Goal: Transaction & Acquisition: Book appointment/travel/reservation

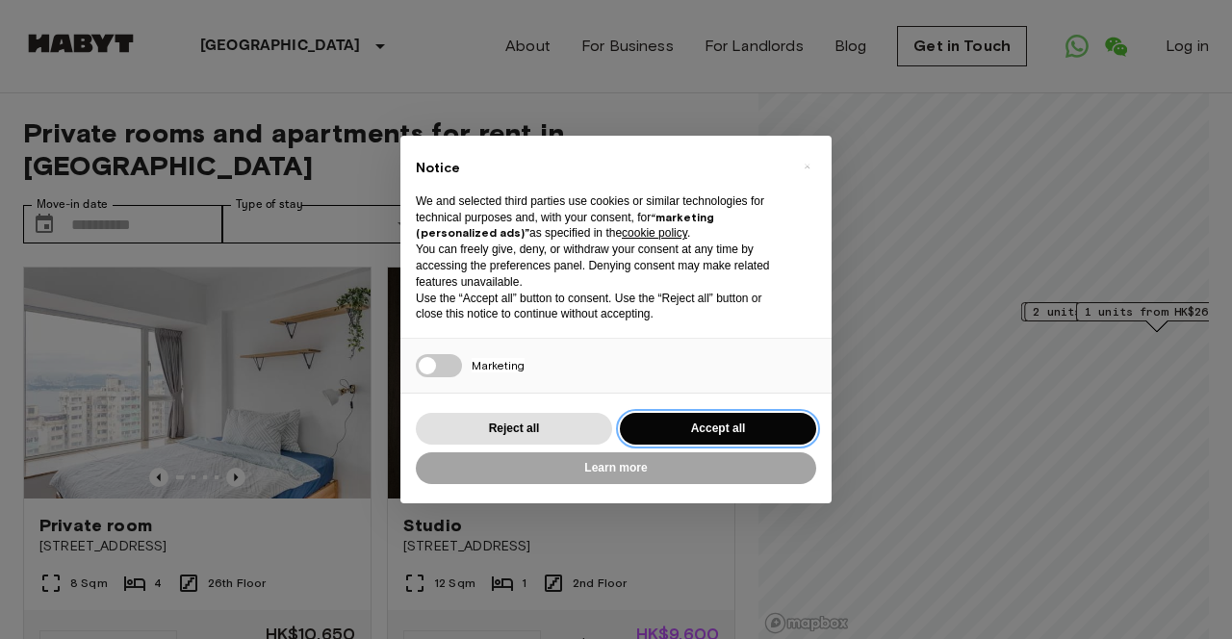
click at [693, 433] on button "Accept all" at bounding box center [718, 429] width 196 height 32
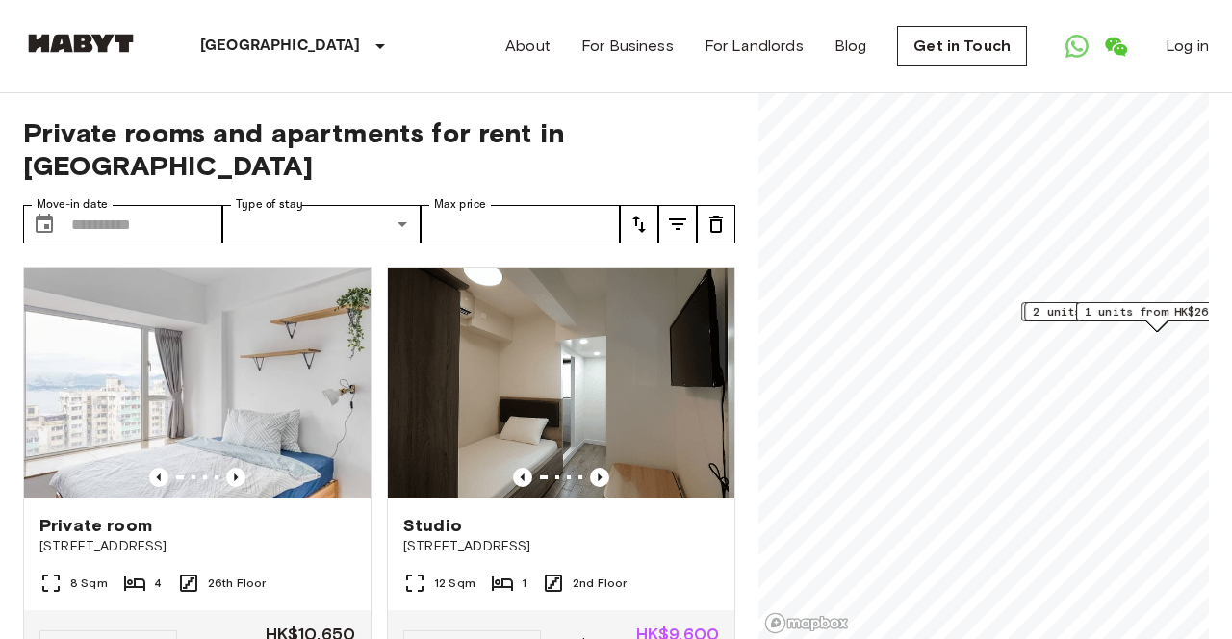
scroll to position [91, 0]
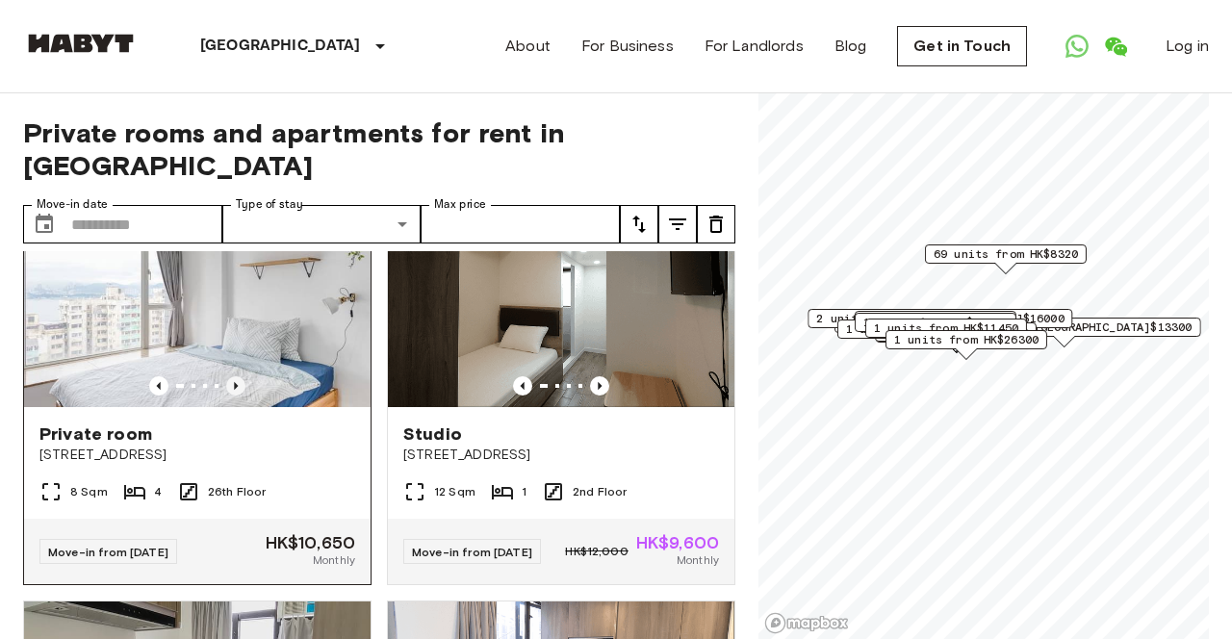
click at [235, 382] on icon "Previous image" at bounding box center [236, 386] width 4 height 8
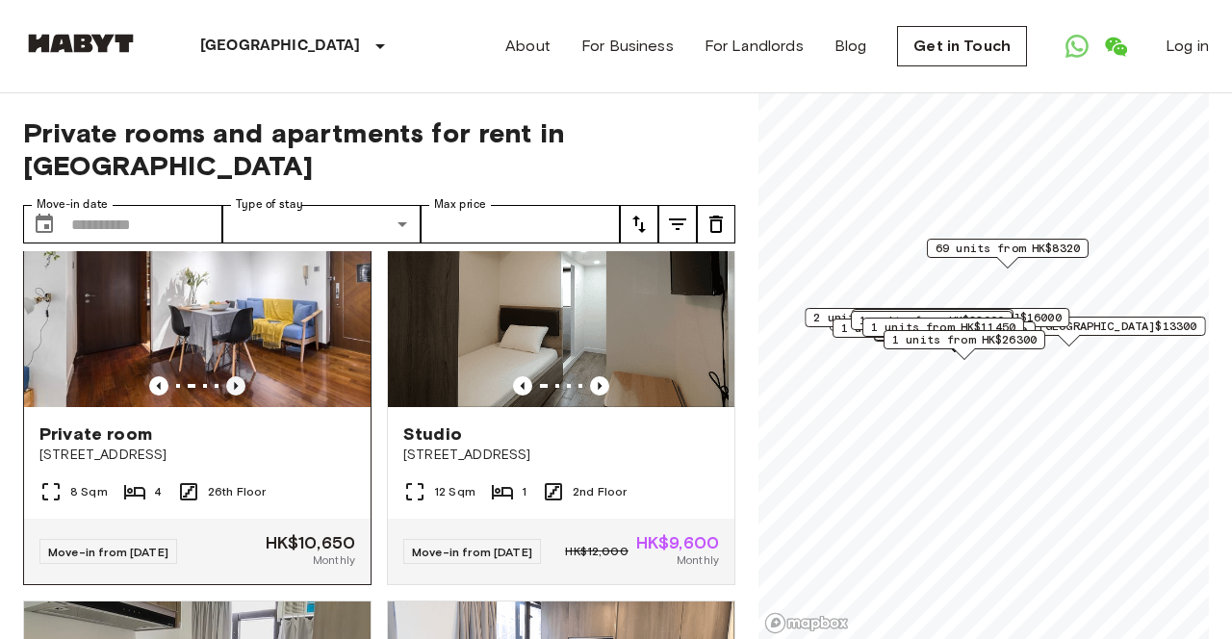
click at [235, 382] on icon "Previous image" at bounding box center [236, 386] width 4 height 8
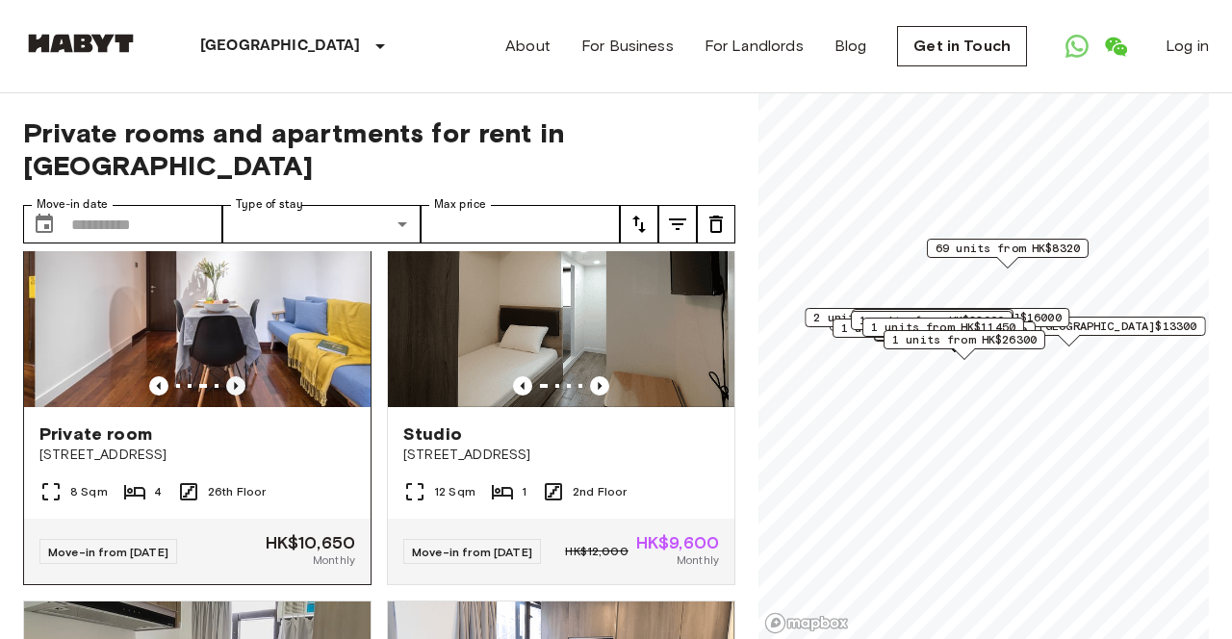
click at [235, 382] on icon "Previous image" at bounding box center [236, 386] width 4 height 8
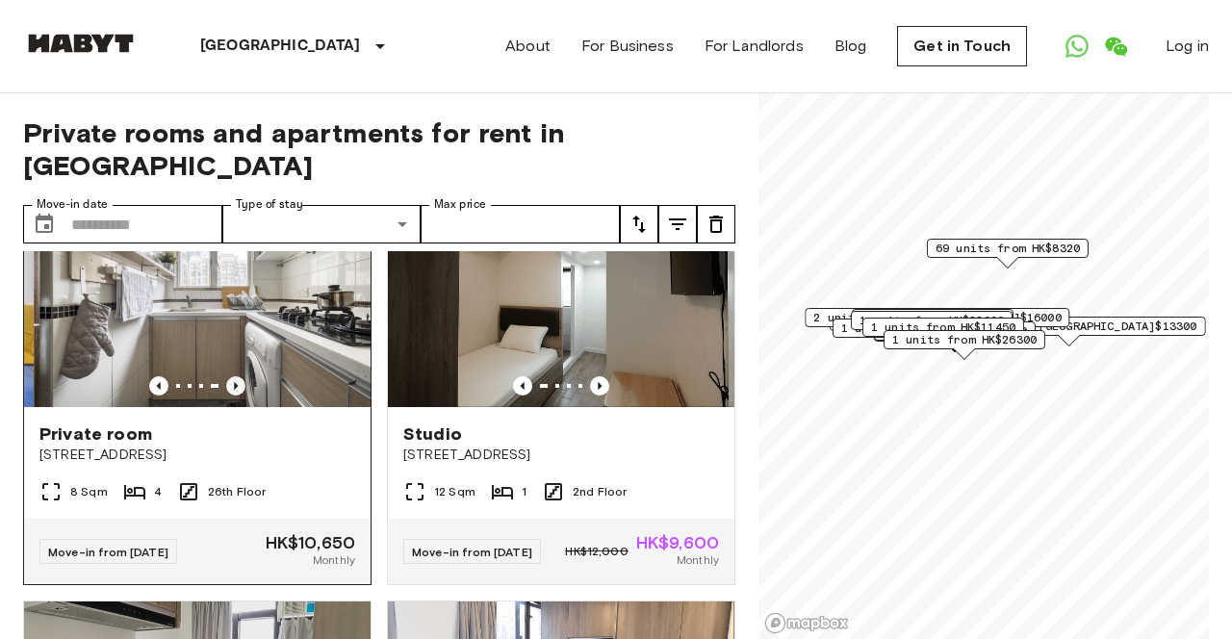
click at [235, 382] on icon "Previous image" at bounding box center [236, 386] width 4 height 8
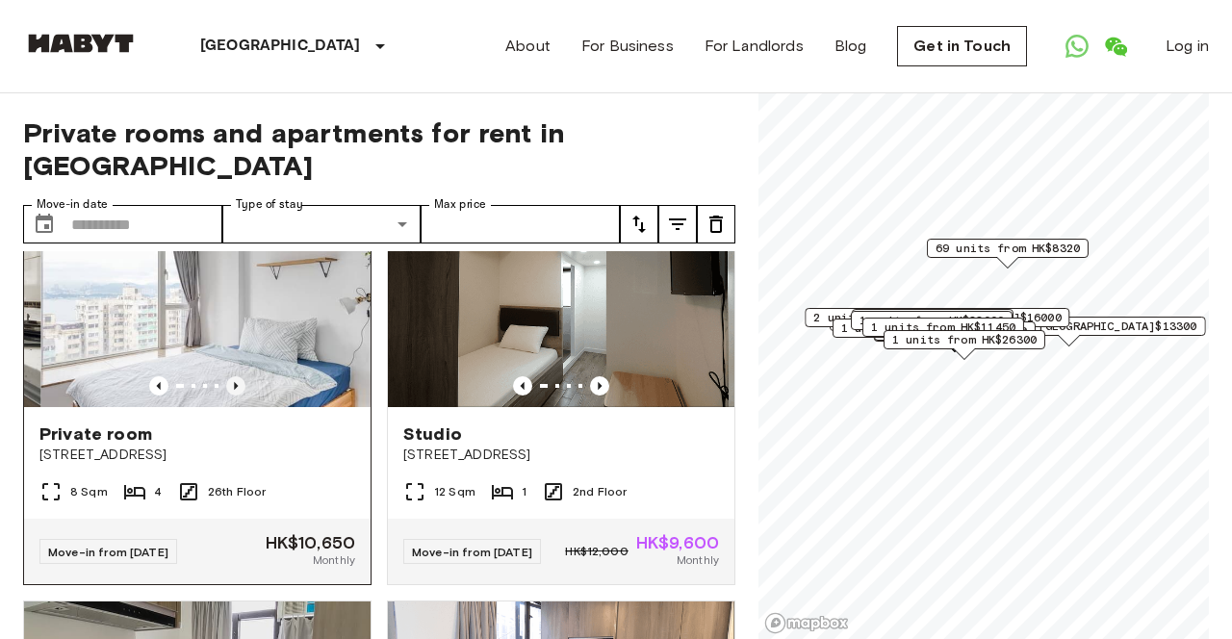
click at [235, 382] on icon "Previous image" at bounding box center [236, 386] width 4 height 8
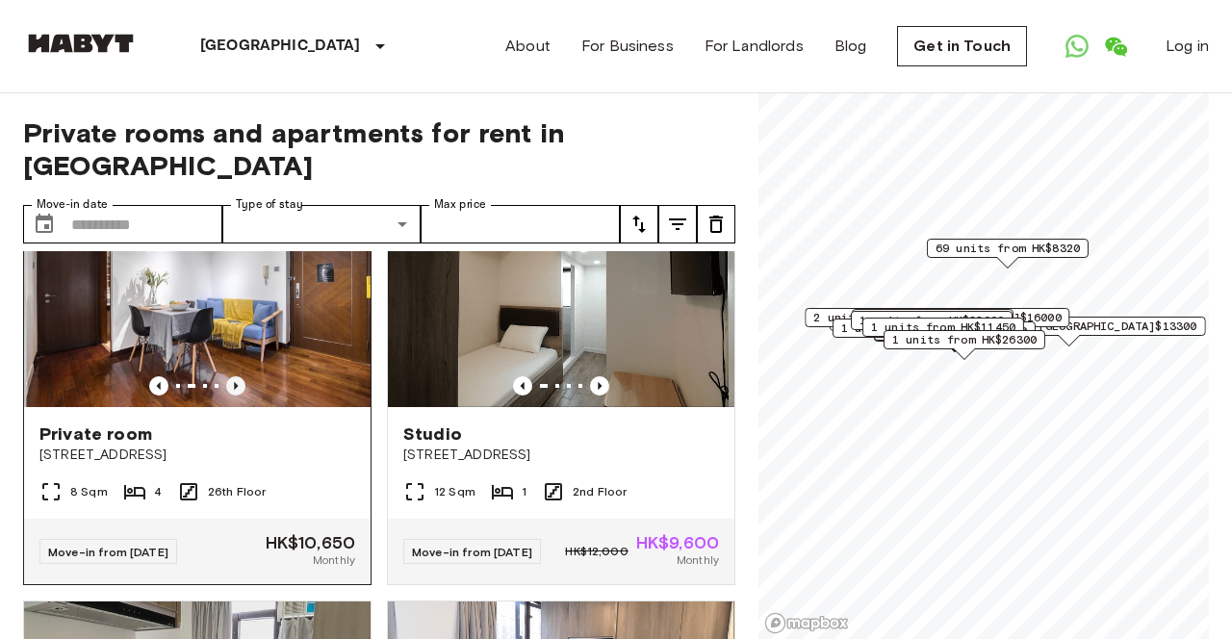
click at [235, 382] on icon "Previous image" at bounding box center [236, 386] width 4 height 8
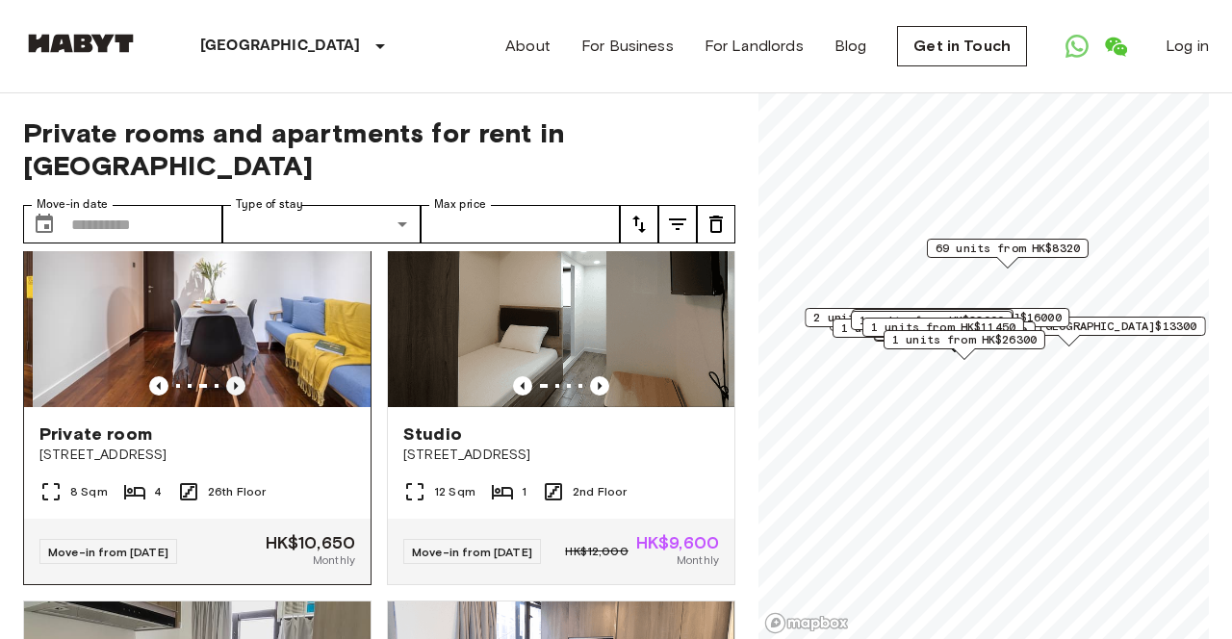
click at [235, 382] on icon "Previous image" at bounding box center [236, 386] width 4 height 8
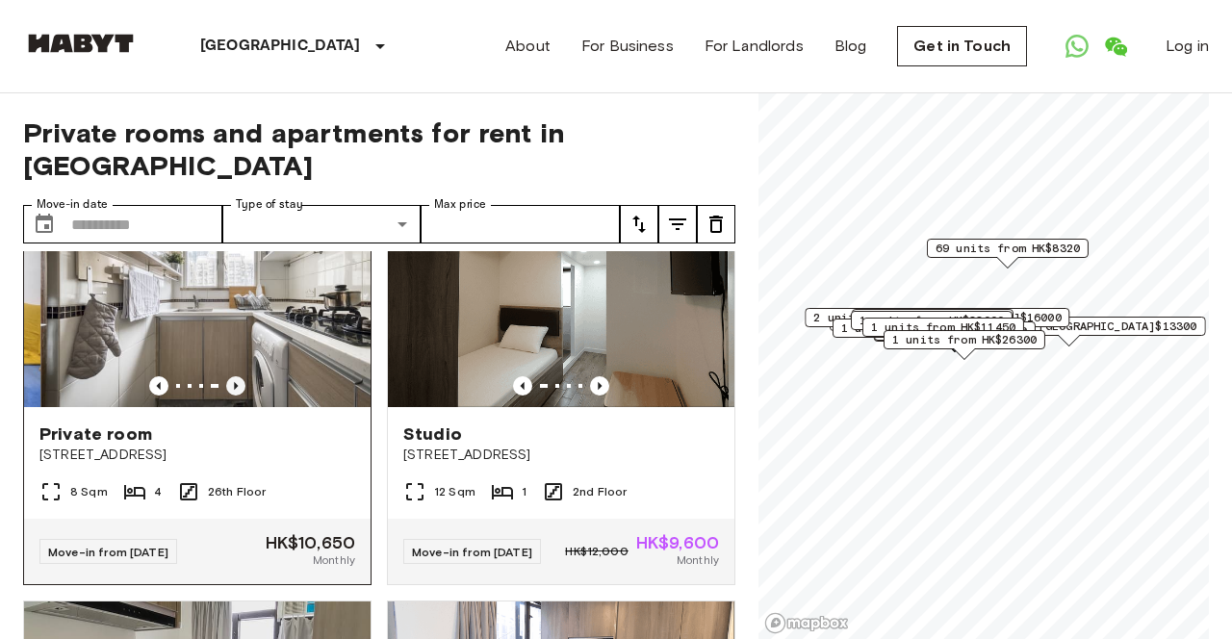
click at [235, 382] on icon "Previous image" at bounding box center [236, 386] width 4 height 8
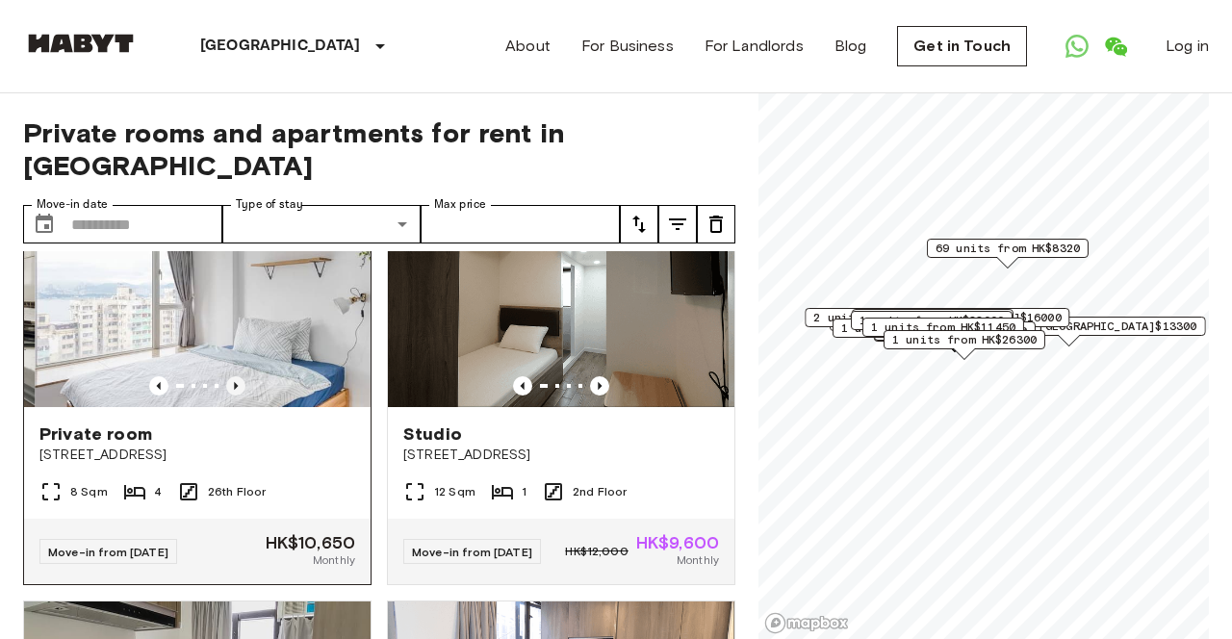
click at [235, 382] on icon "Previous image" at bounding box center [236, 386] width 4 height 8
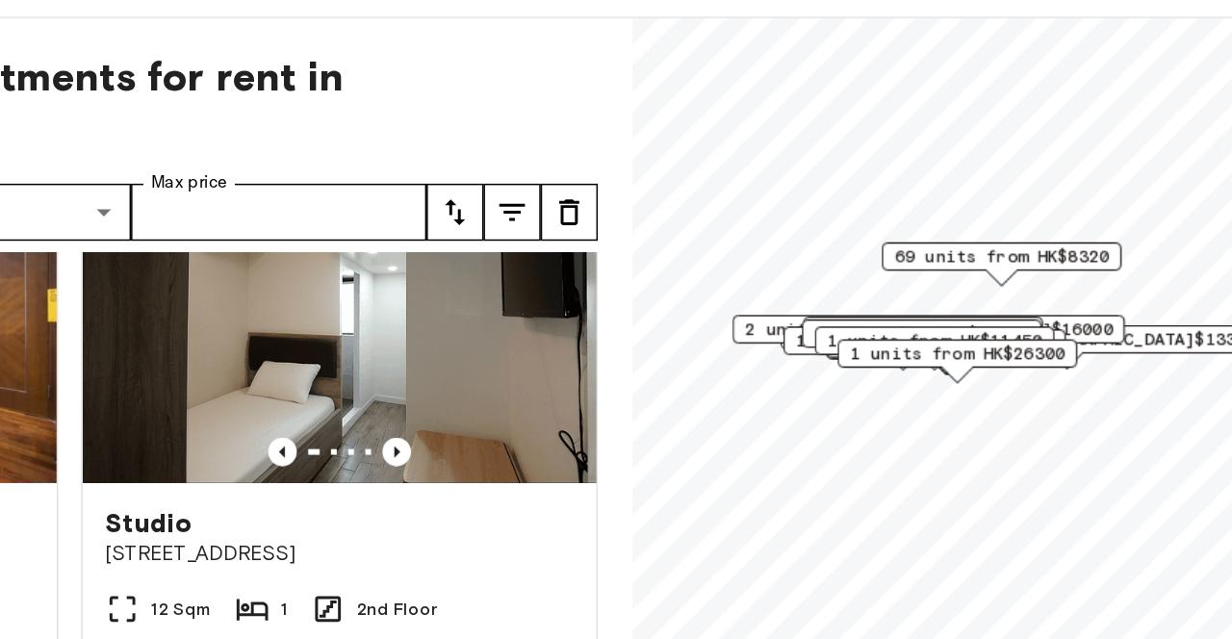
click at [1023, 254] on span "69 units from HK$8320" at bounding box center [1007, 253] width 144 height 17
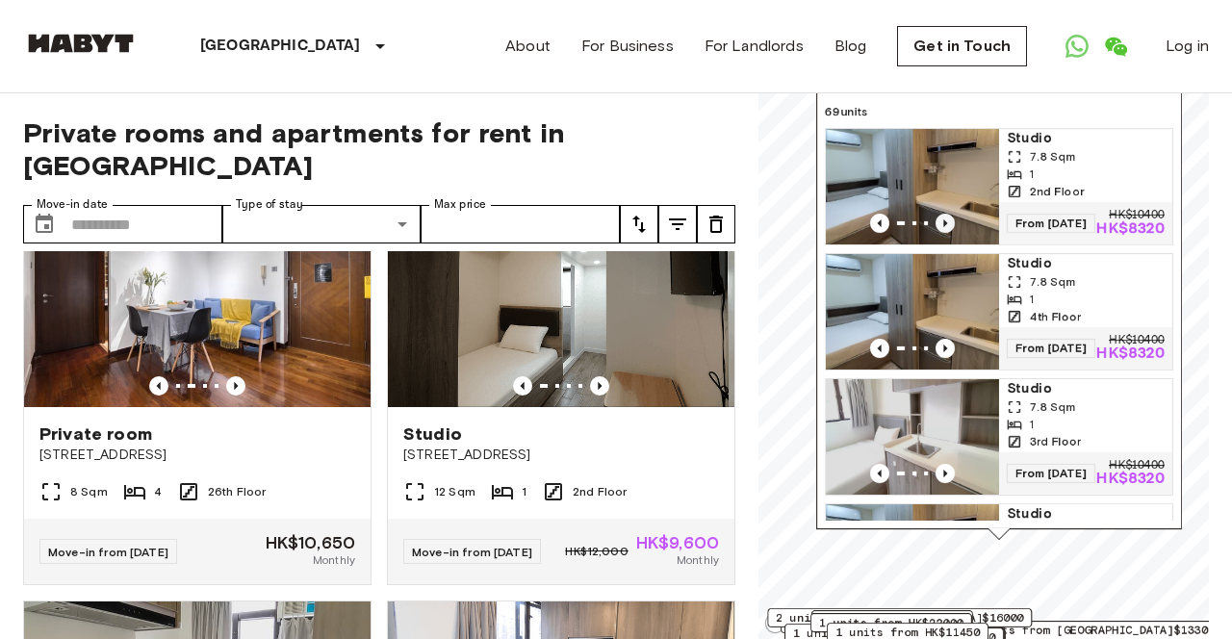
click at [945, 216] on icon "Previous image" at bounding box center [944, 223] width 19 height 19
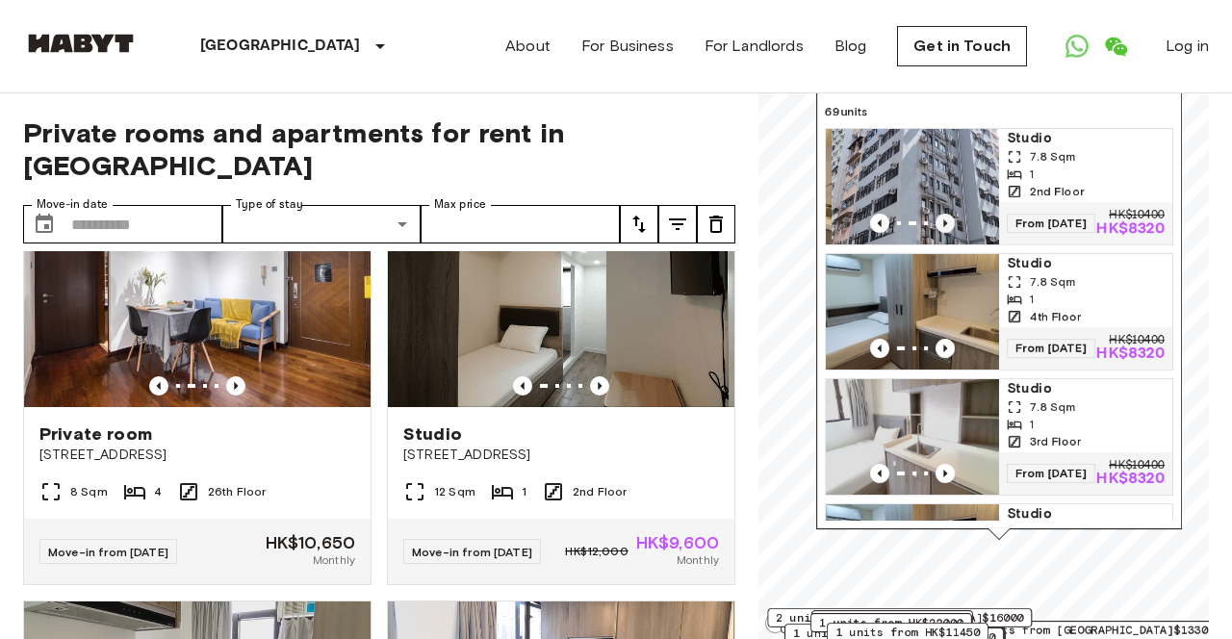
click at [945, 216] on icon "Previous image" at bounding box center [944, 223] width 19 height 19
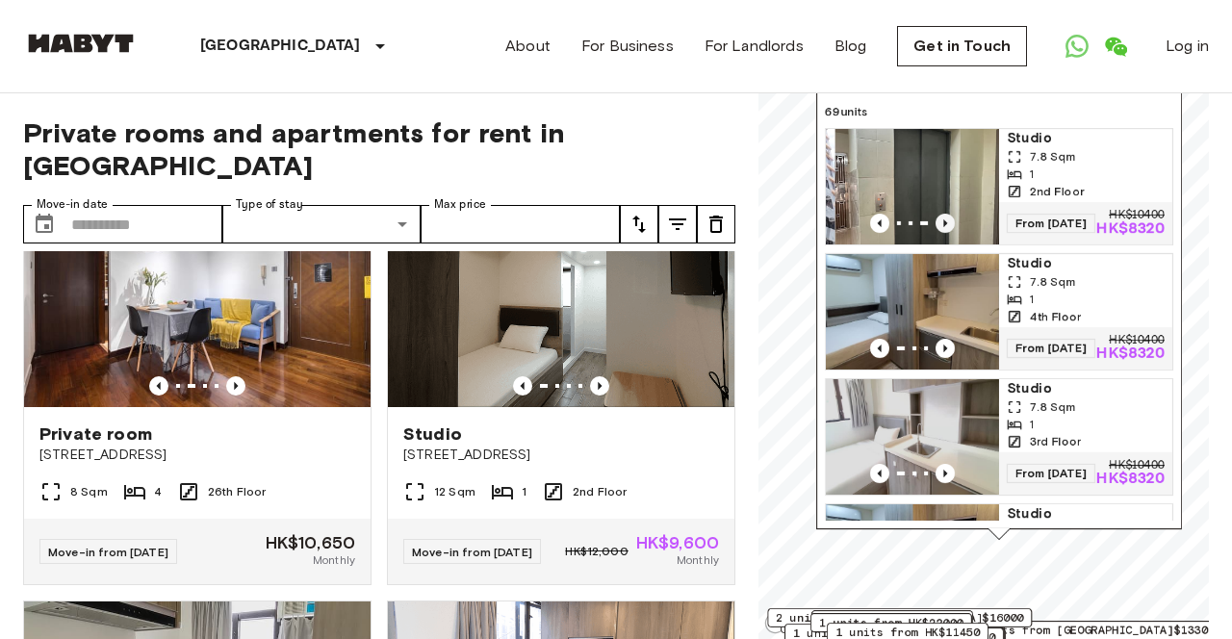
click at [945, 216] on icon "Previous image" at bounding box center [944, 223] width 19 height 19
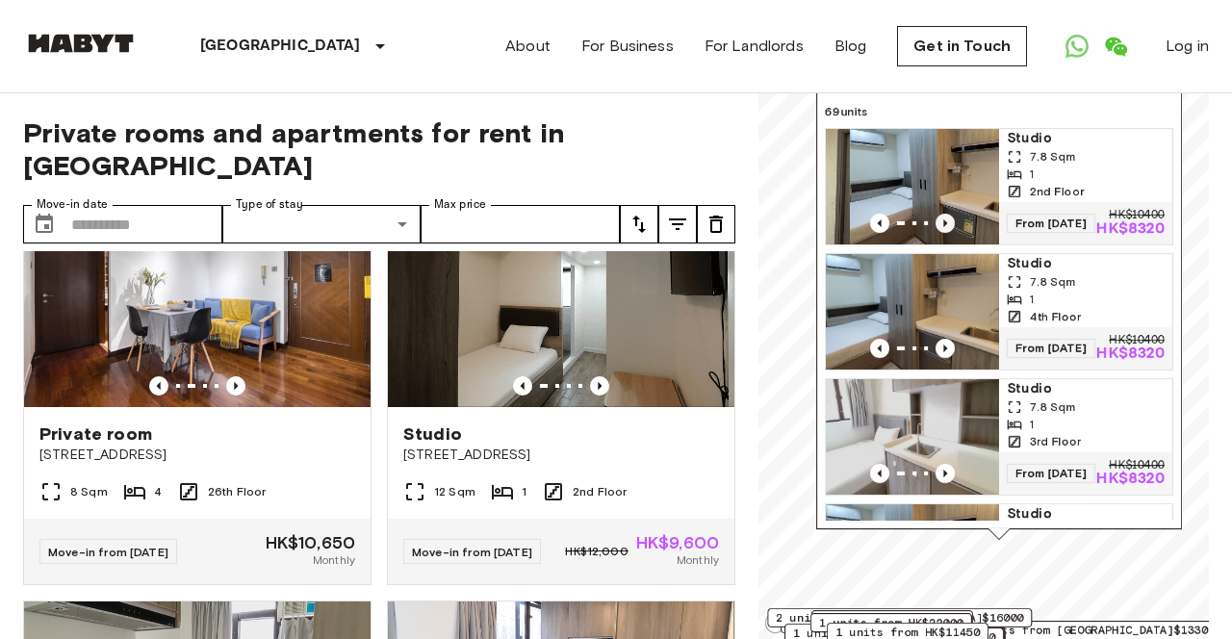
click at [945, 216] on icon "Previous image" at bounding box center [944, 223] width 19 height 19
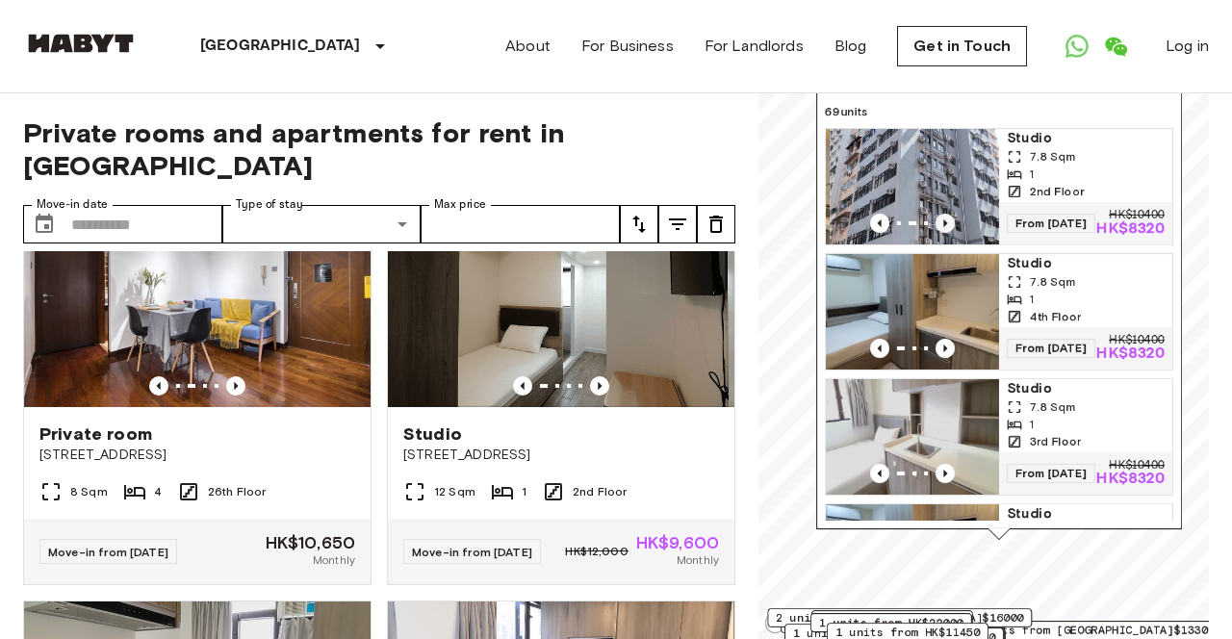
click at [945, 216] on icon "Previous image" at bounding box center [944, 223] width 19 height 19
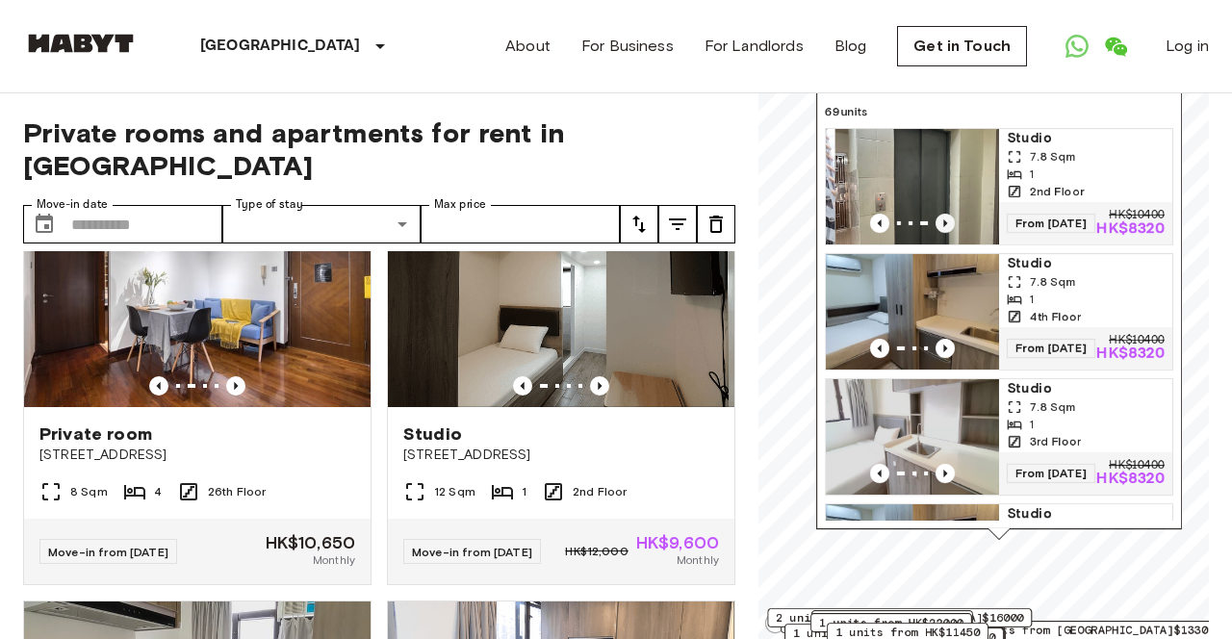
click at [945, 216] on icon "Previous image" at bounding box center [944, 223] width 19 height 19
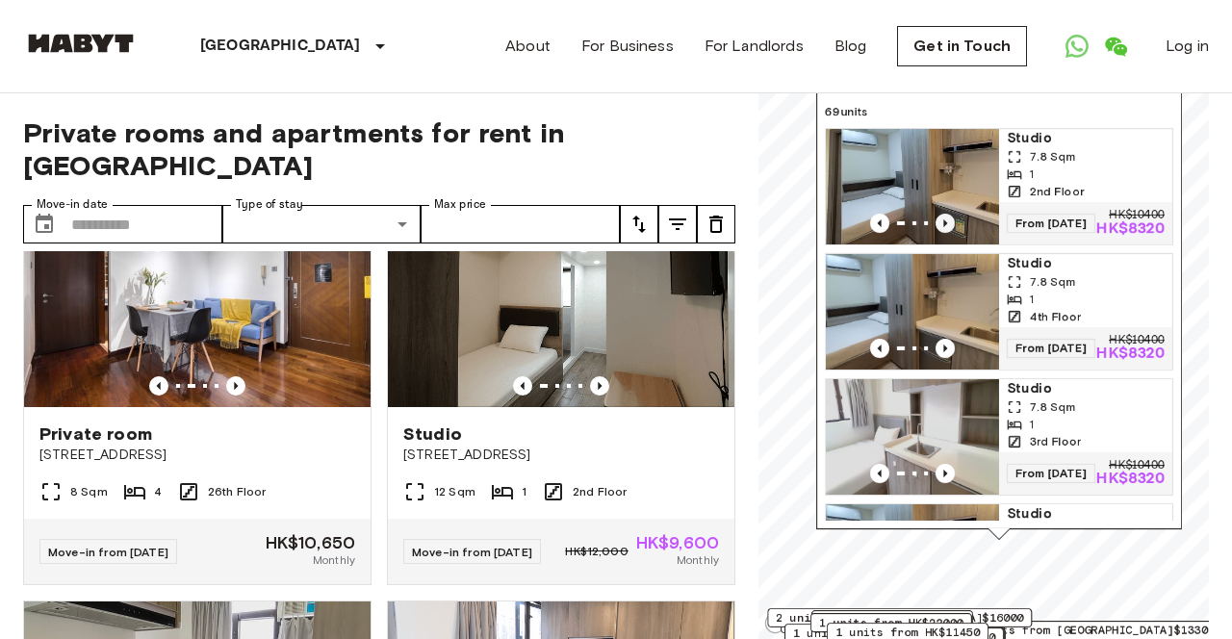
click at [945, 216] on icon "Previous image" at bounding box center [944, 223] width 19 height 19
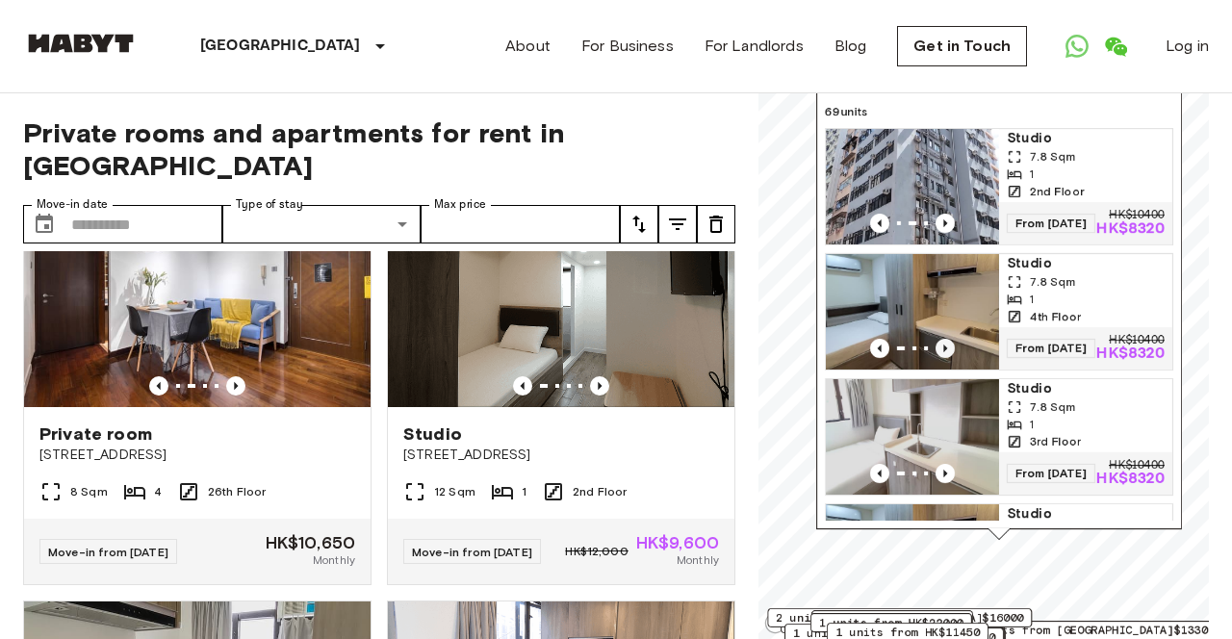
click at [942, 354] on icon "Previous image" at bounding box center [944, 348] width 19 height 19
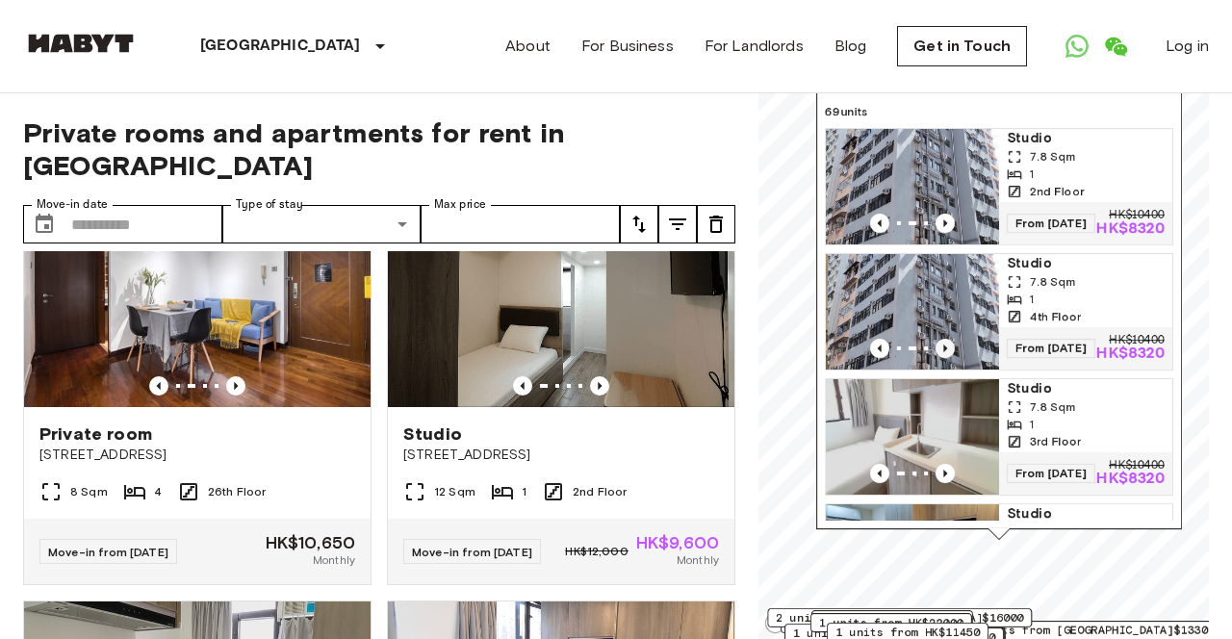
click at [942, 354] on icon "Previous image" at bounding box center [944, 348] width 19 height 19
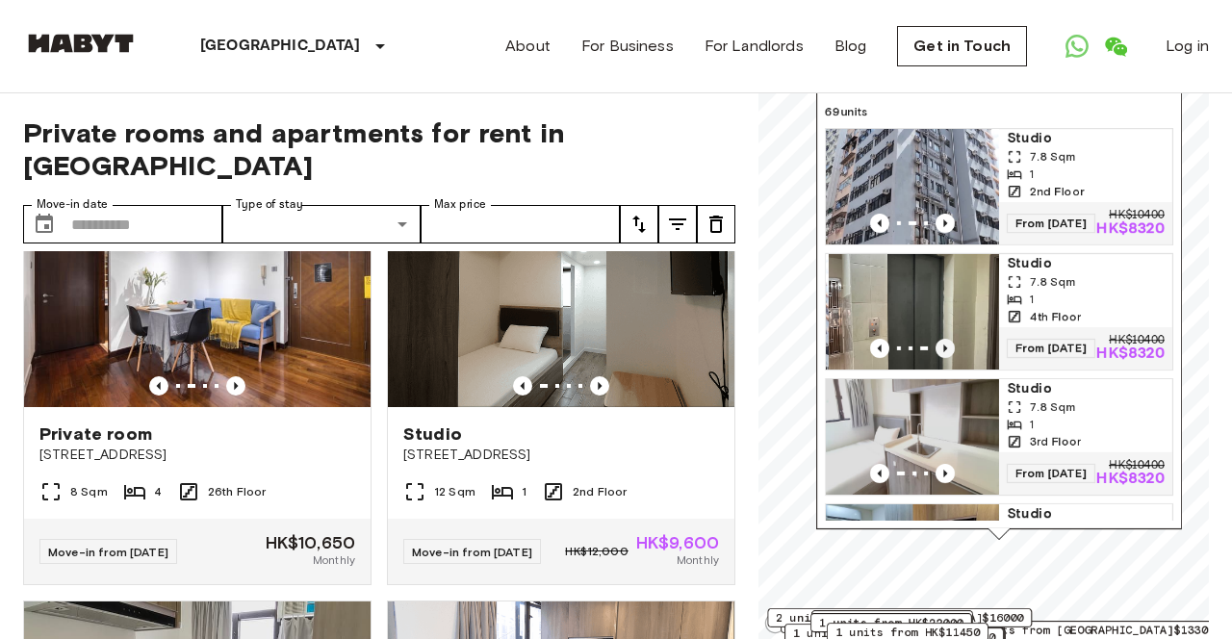
click at [942, 354] on icon "Previous image" at bounding box center [944, 348] width 19 height 19
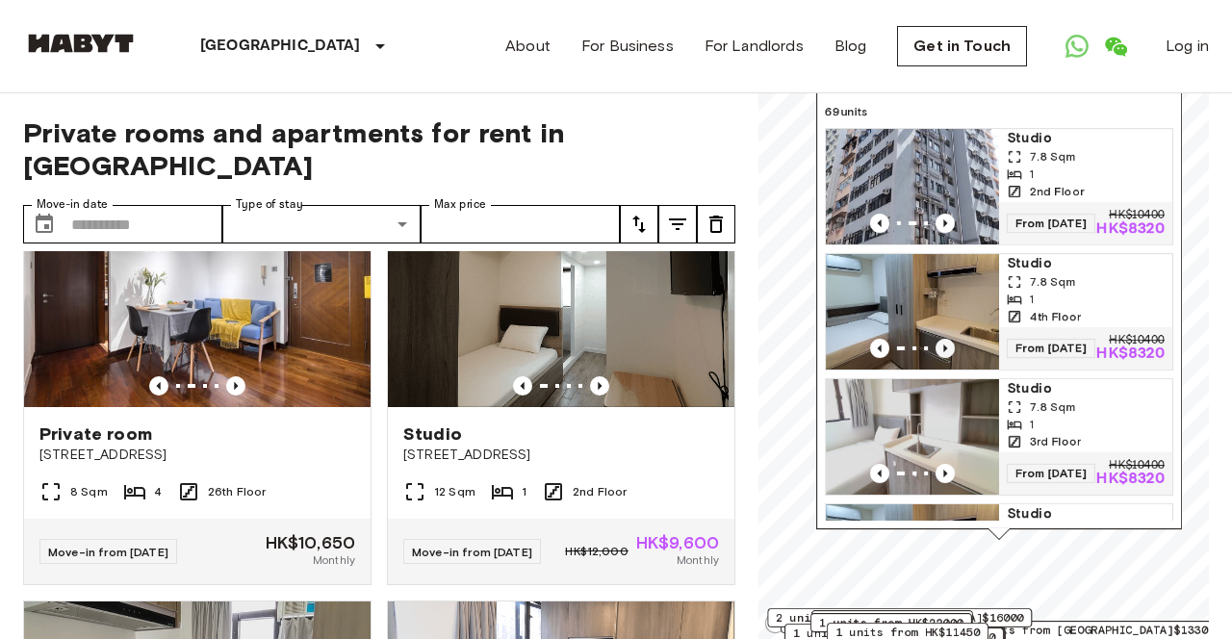
click at [942, 354] on icon "Previous image" at bounding box center [944, 348] width 19 height 19
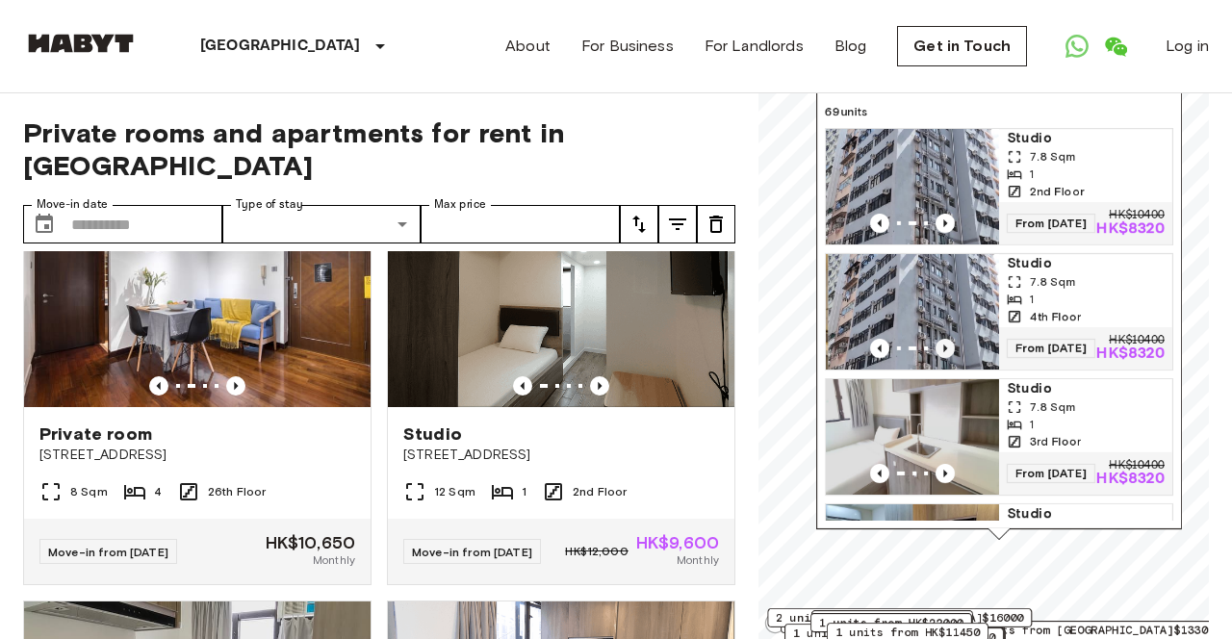
click at [942, 354] on icon "Previous image" at bounding box center [944, 348] width 19 height 19
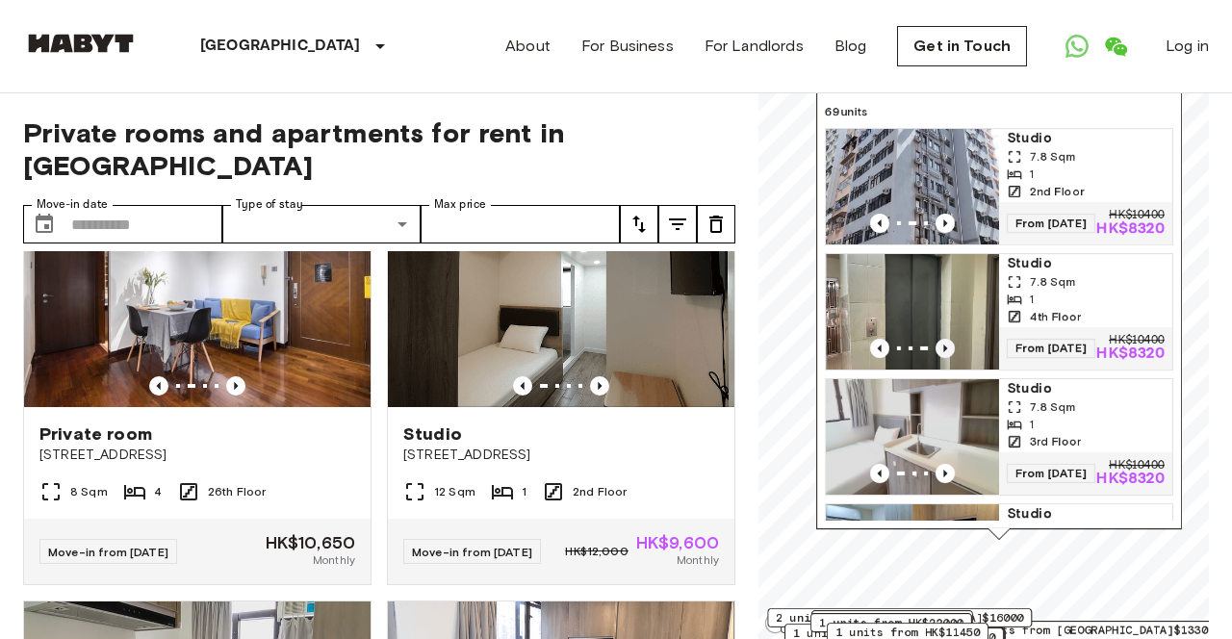
click at [942, 354] on icon "Previous image" at bounding box center [944, 348] width 19 height 19
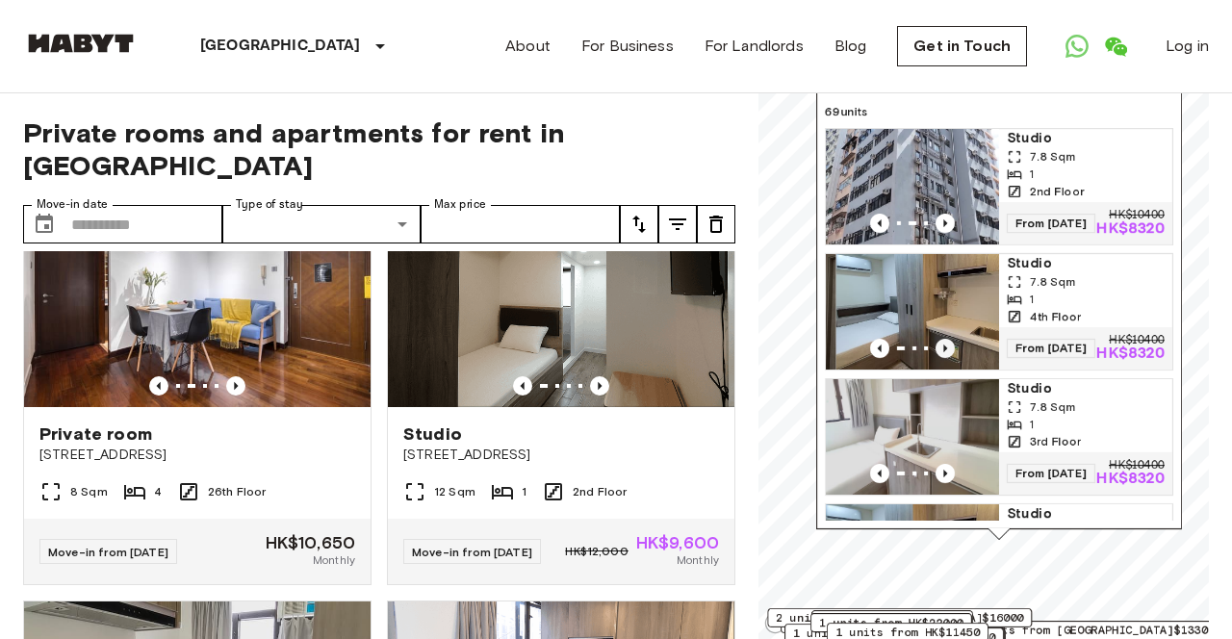
click at [942, 354] on icon "Previous image" at bounding box center [944, 348] width 19 height 19
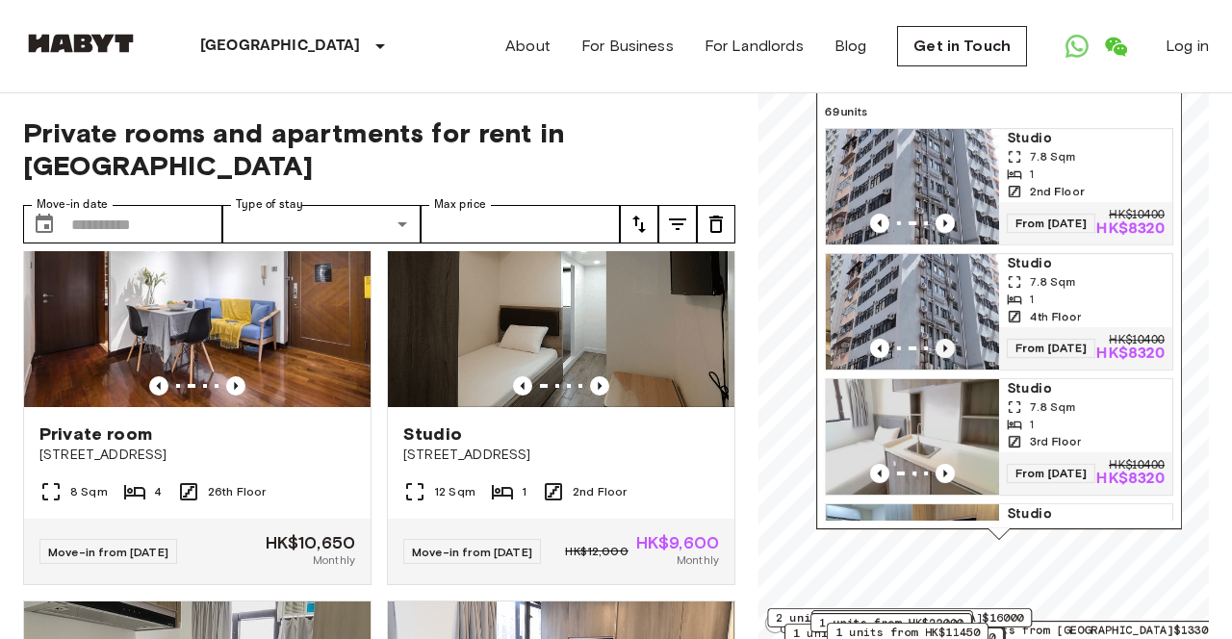
click at [942, 354] on icon "Previous image" at bounding box center [944, 348] width 19 height 19
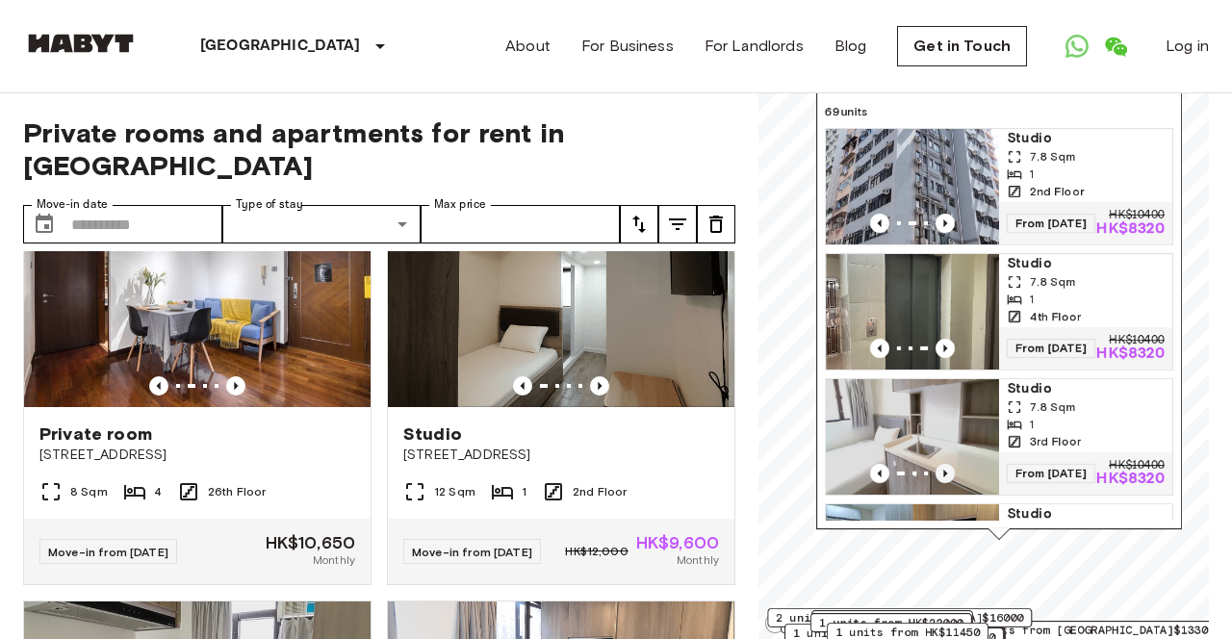
click at [940, 483] on icon "Previous image" at bounding box center [944, 473] width 19 height 19
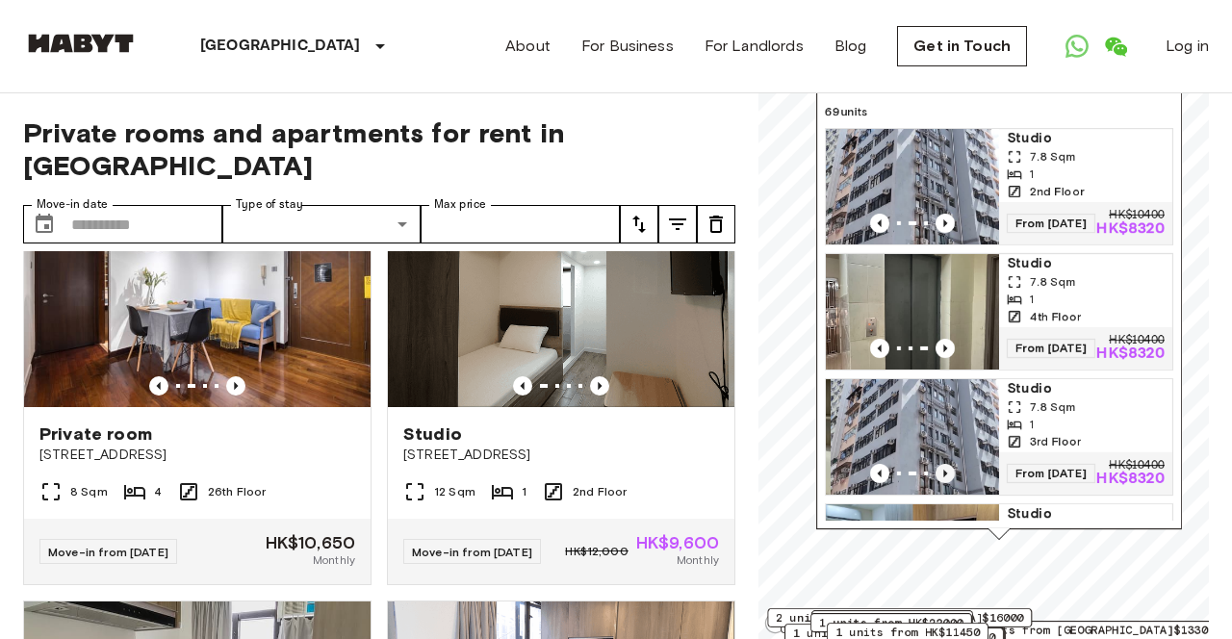
click at [940, 483] on icon "Previous image" at bounding box center [944, 473] width 19 height 19
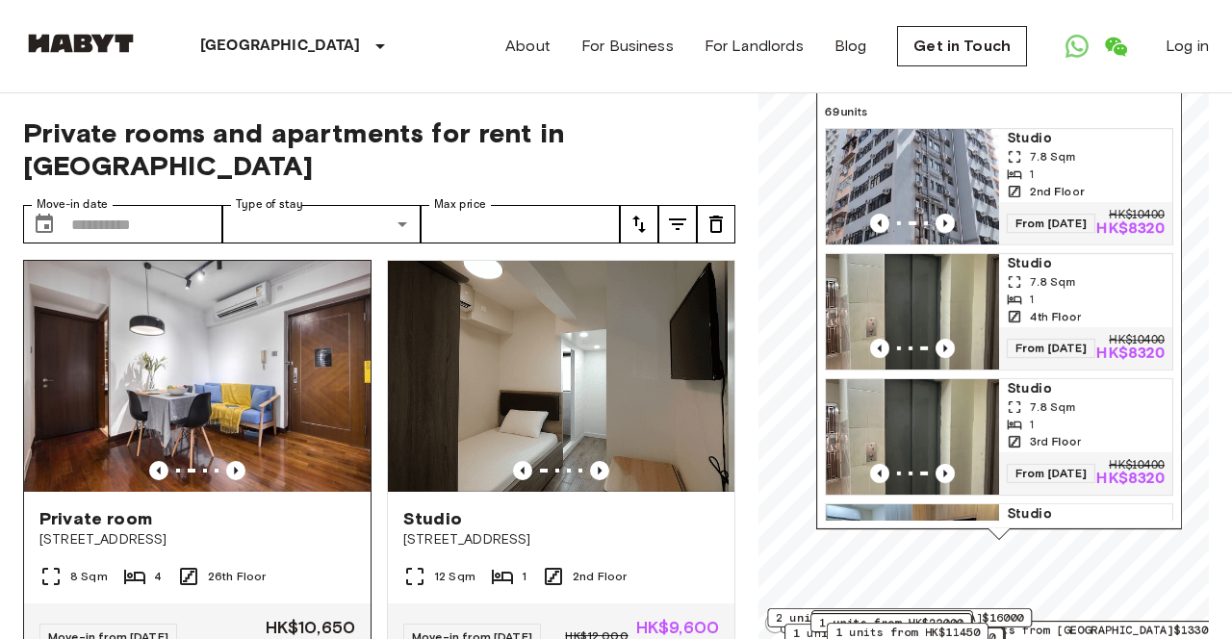
scroll to position [11, 0]
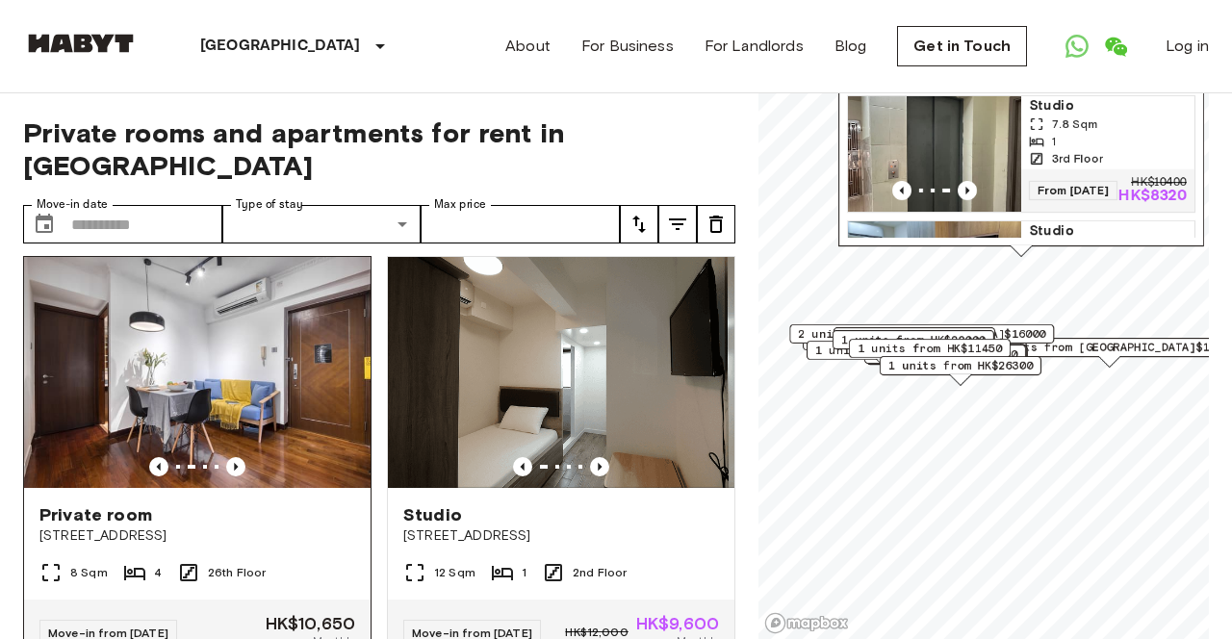
click at [177, 352] on img at bounding box center [197, 372] width 346 height 231
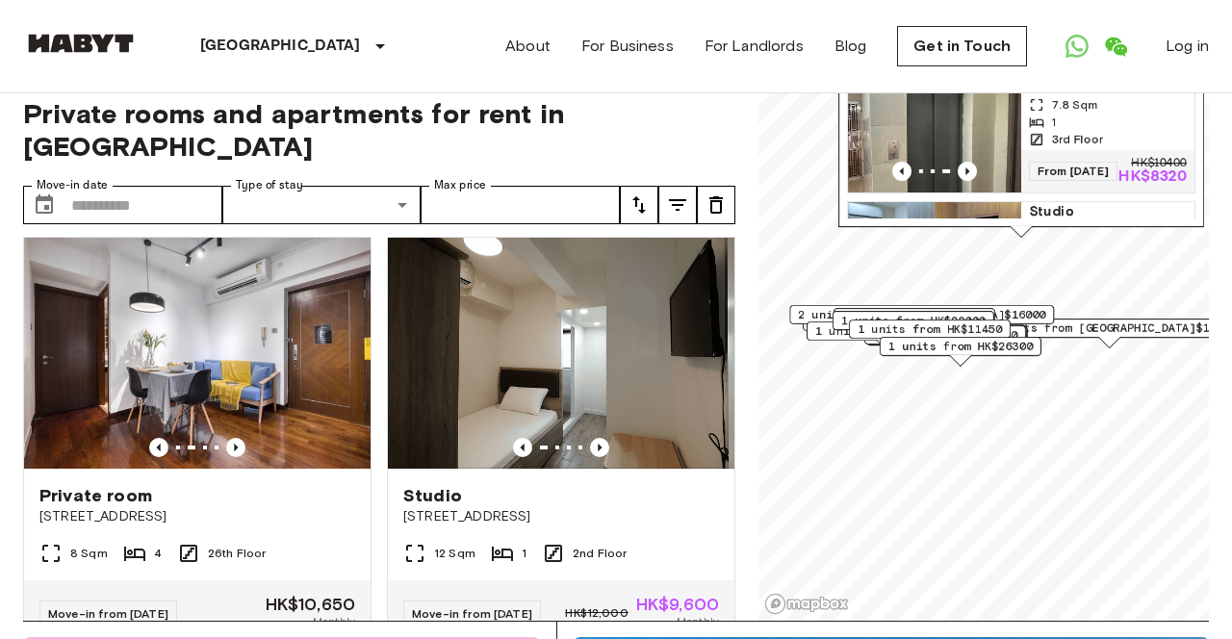
scroll to position [0, 0]
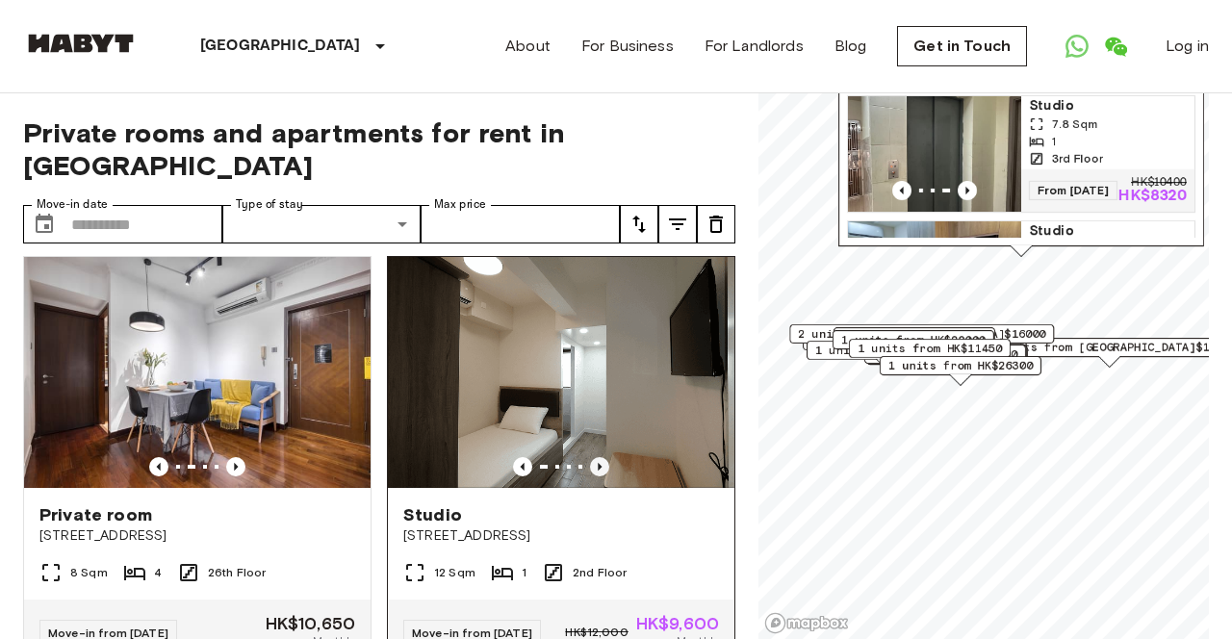
click at [602, 457] on icon "Previous image" at bounding box center [599, 466] width 19 height 19
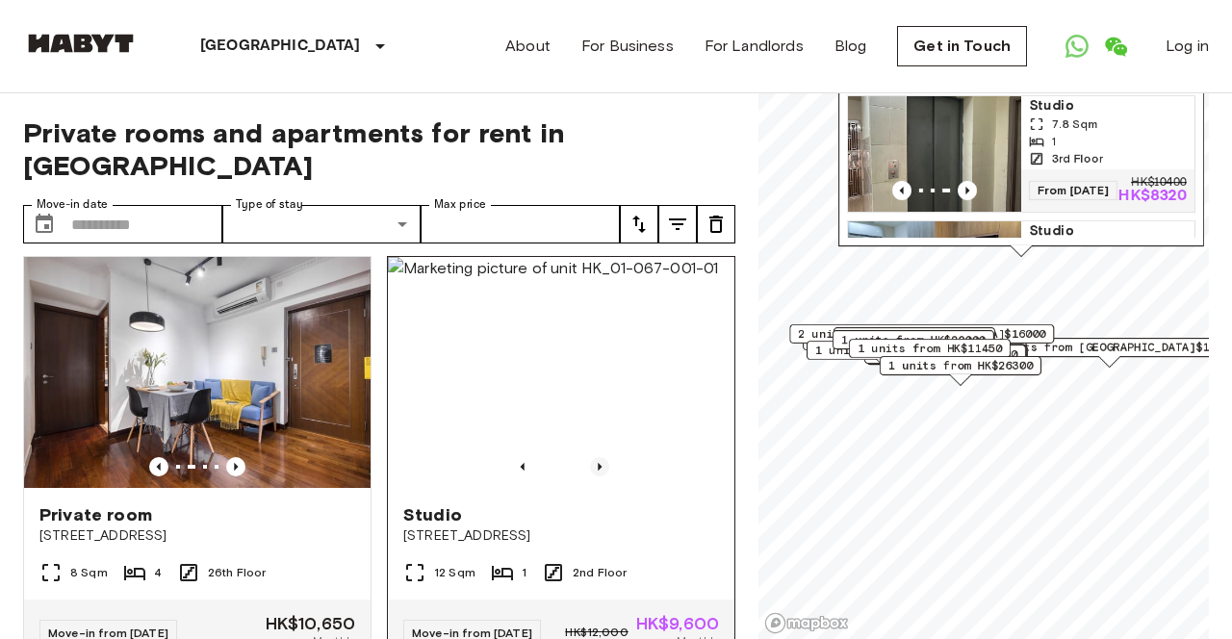
click at [602, 457] on icon "Previous image" at bounding box center [599, 466] width 19 height 19
click at [521, 463] on icon "Previous image" at bounding box center [523, 467] width 4 height 8
click at [601, 457] on icon "Previous image" at bounding box center [599, 466] width 19 height 19
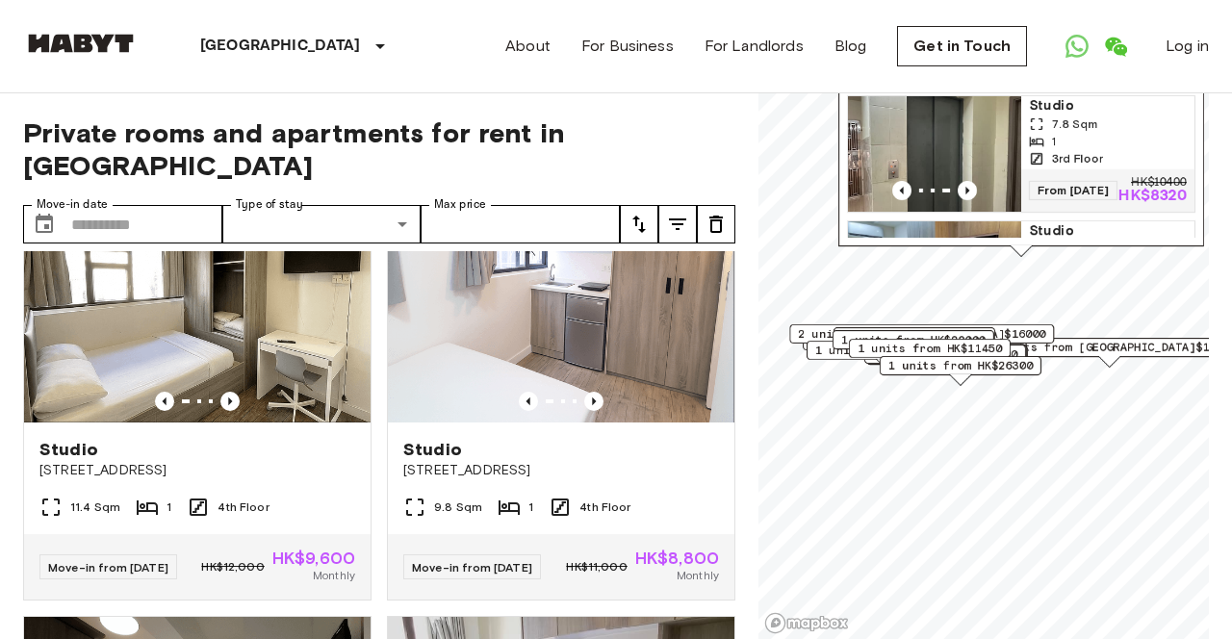
scroll to position [1783, 0]
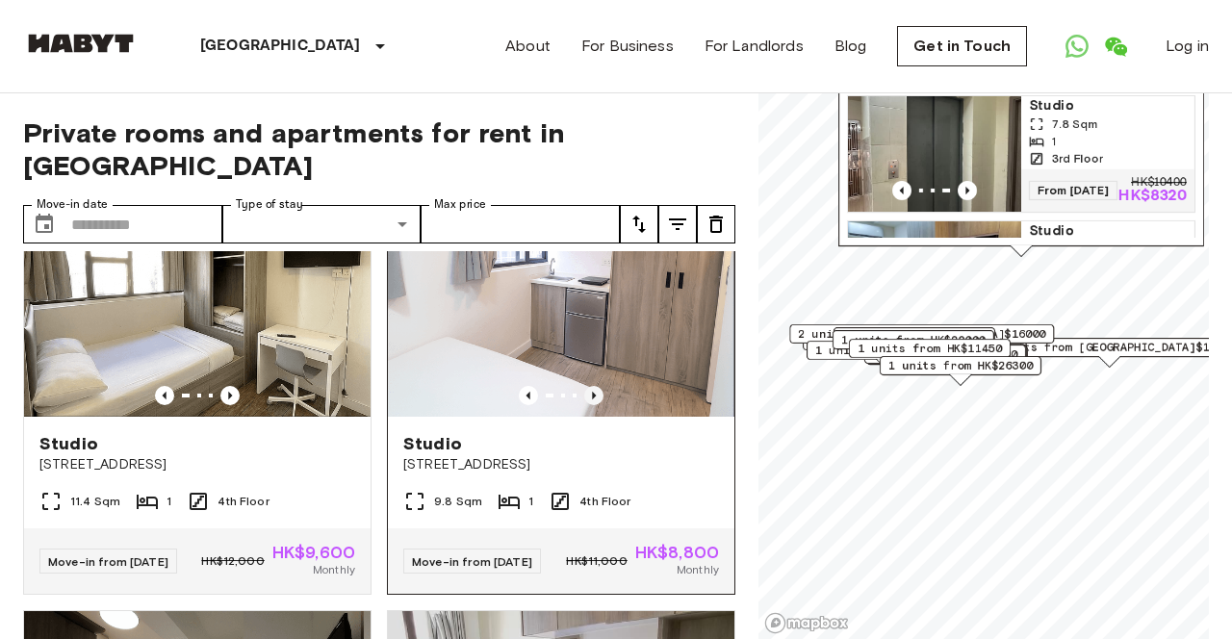
click at [591, 405] on icon "Previous image" at bounding box center [593, 395] width 19 height 19
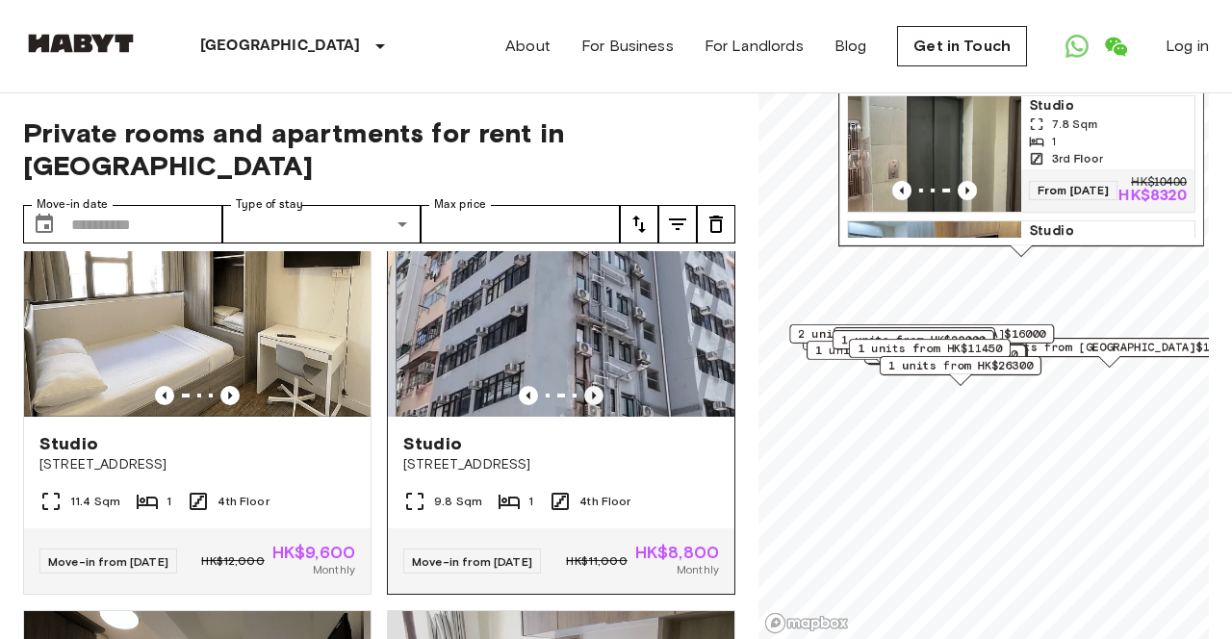
click at [591, 405] on icon "Previous image" at bounding box center [593, 395] width 19 height 19
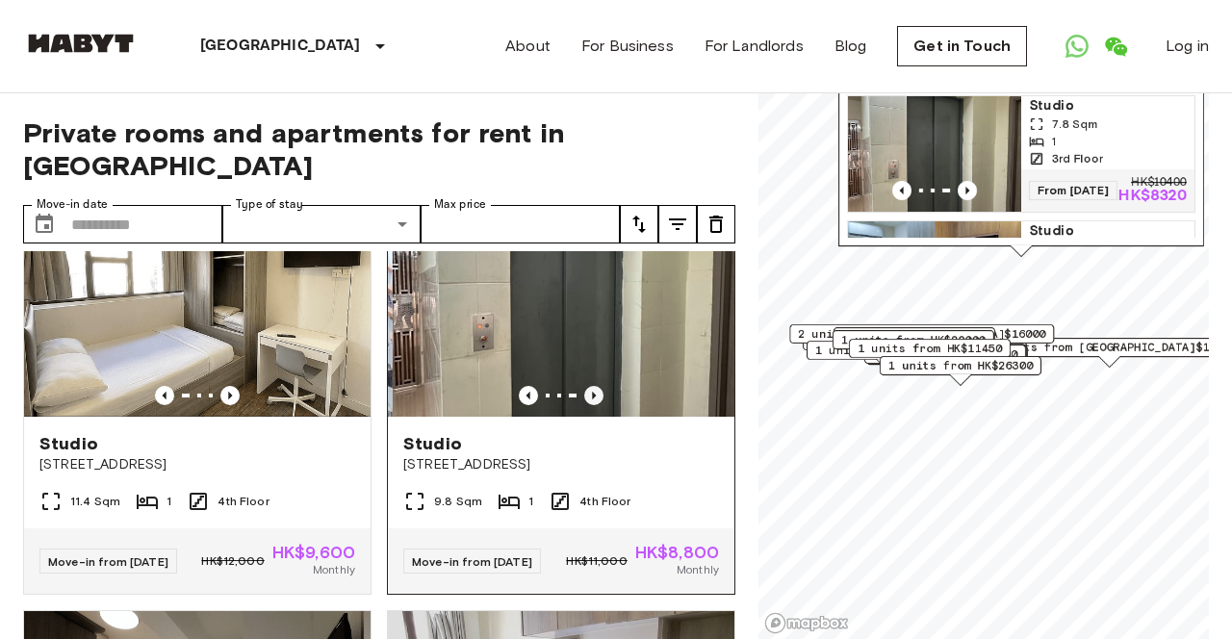
click at [591, 405] on icon "Previous image" at bounding box center [593, 395] width 19 height 19
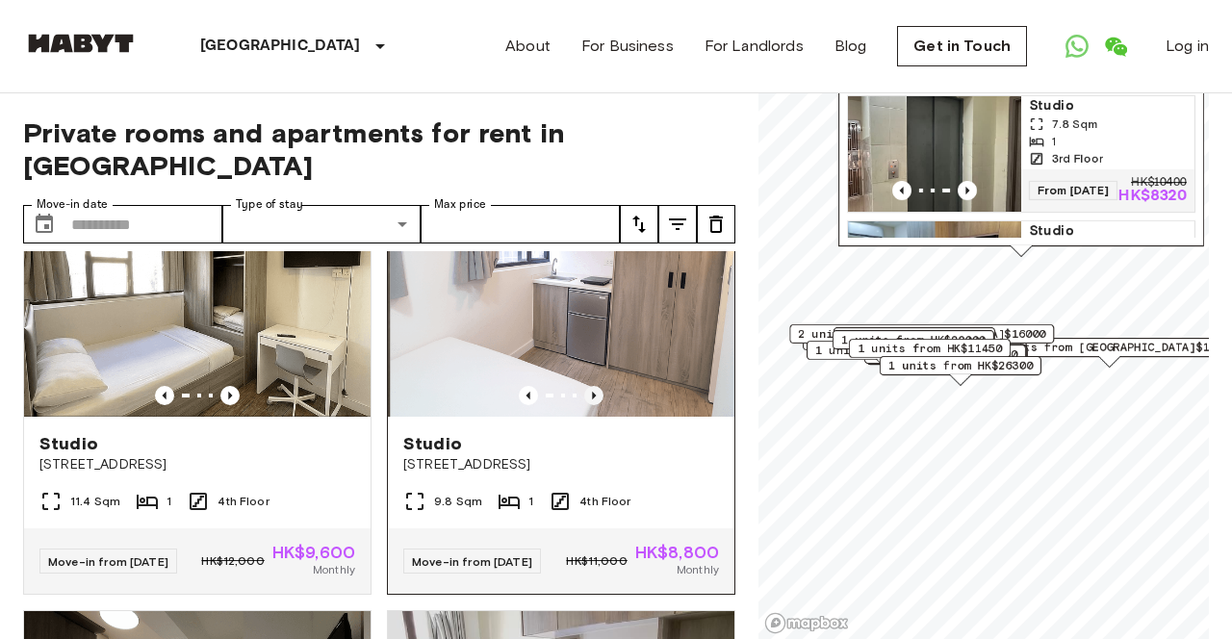
click at [591, 405] on icon "Previous image" at bounding box center [593, 395] width 19 height 19
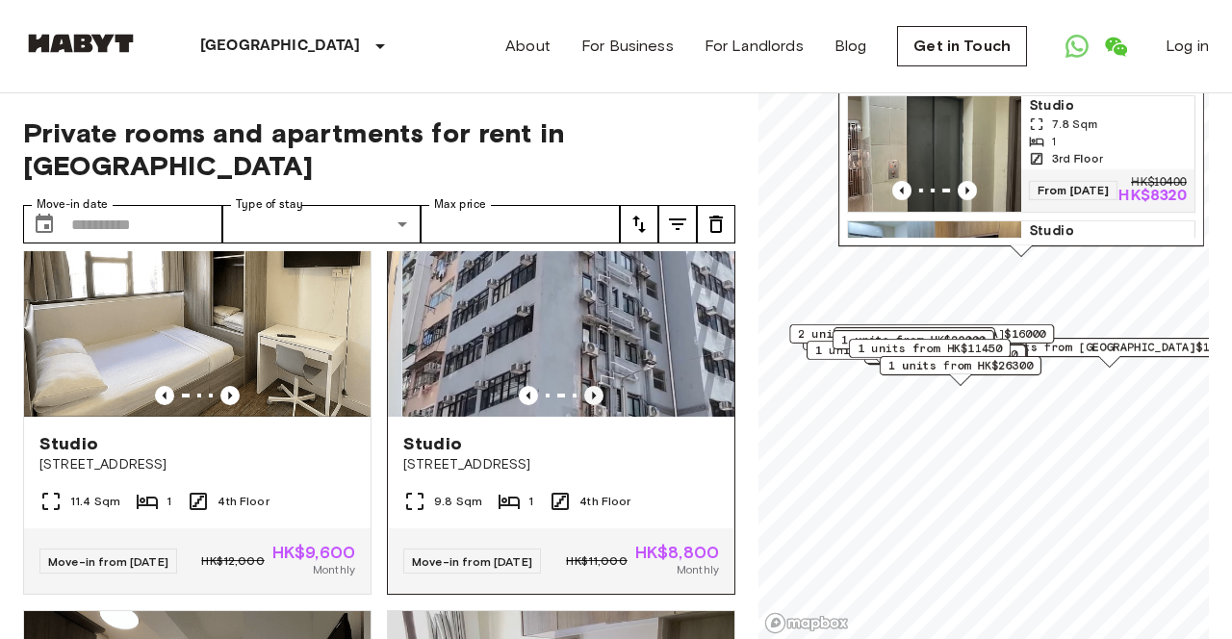
click at [591, 405] on icon "Previous image" at bounding box center [593, 395] width 19 height 19
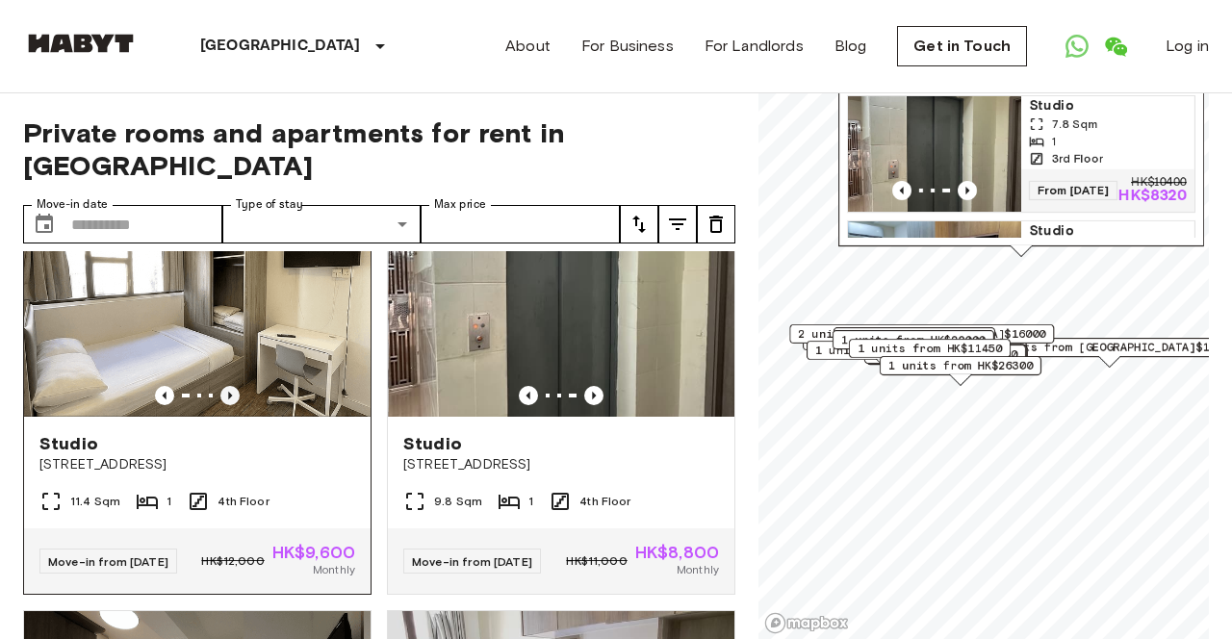
click at [226, 405] on icon "Previous image" at bounding box center [229, 395] width 19 height 19
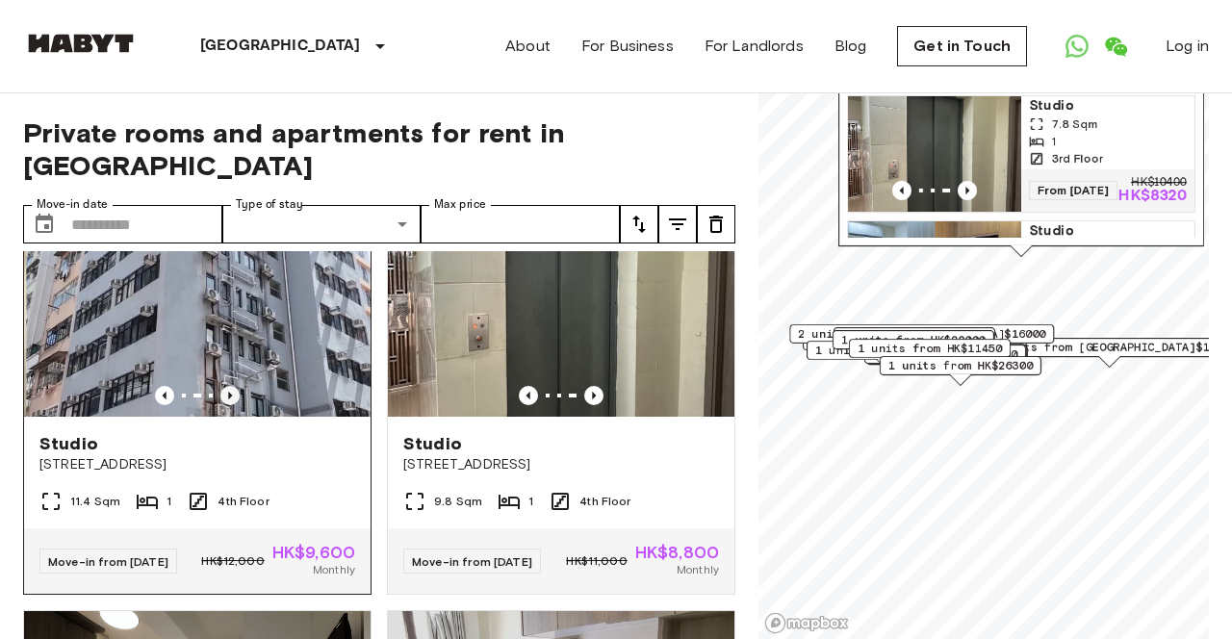
click at [226, 405] on icon "Previous image" at bounding box center [229, 395] width 19 height 19
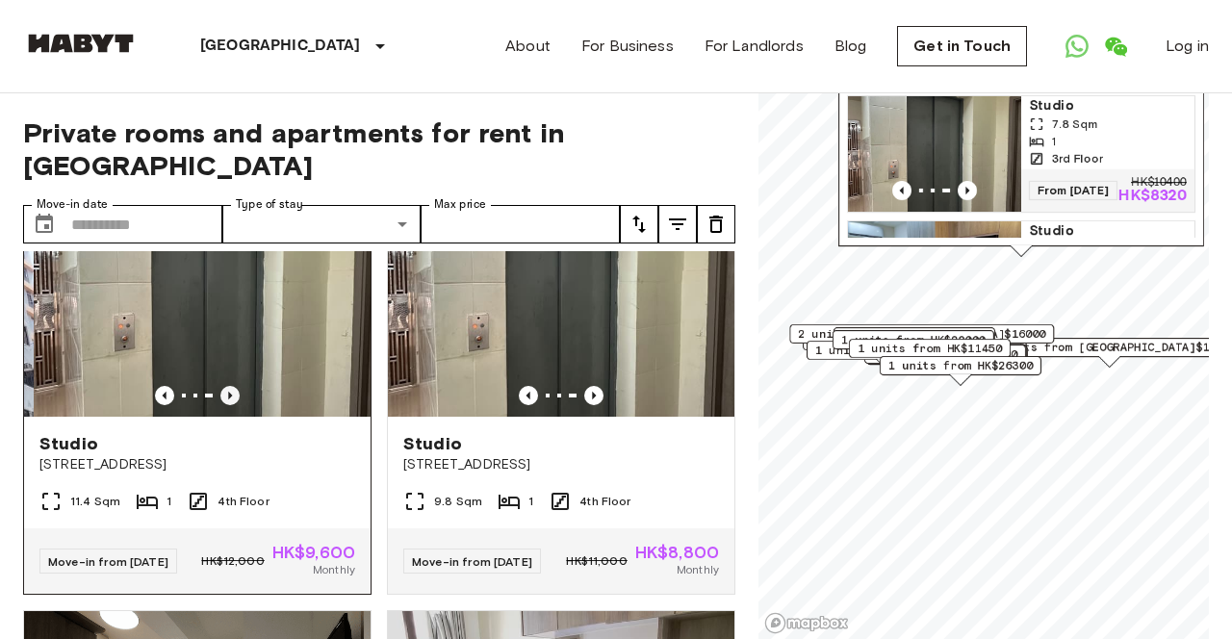
click at [226, 405] on icon "Previous image" at bounding box center [229, 395] width 19 height 19
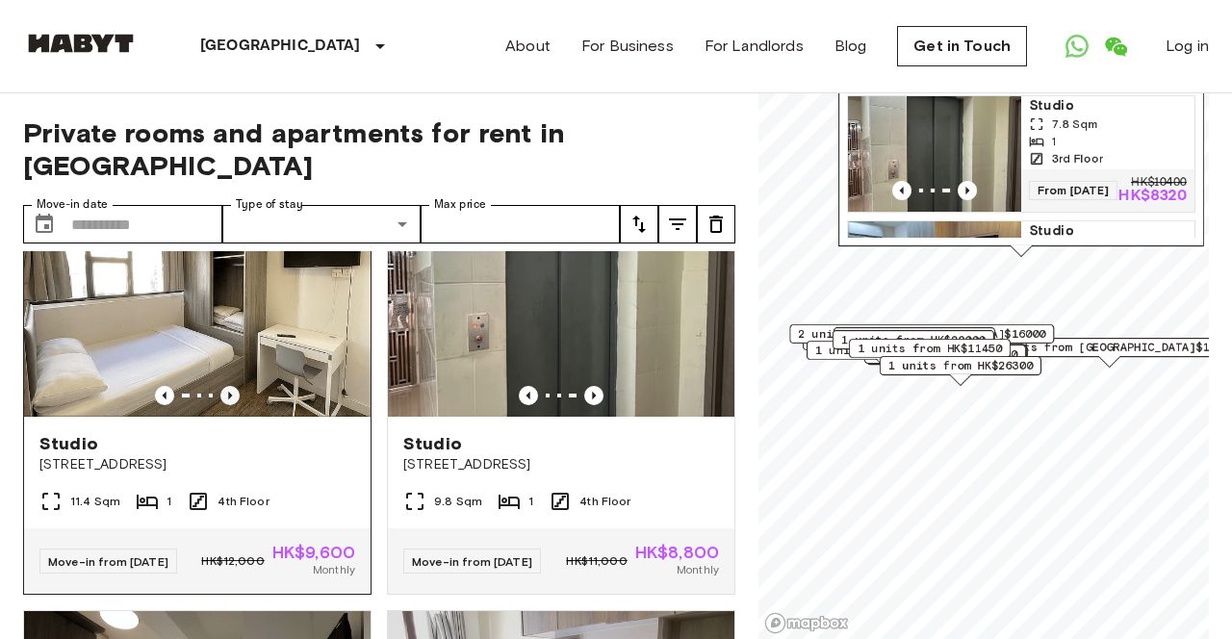
click at [226, 405] on icon "Previous image" at bounding box center [229, 395] width 19 height 19
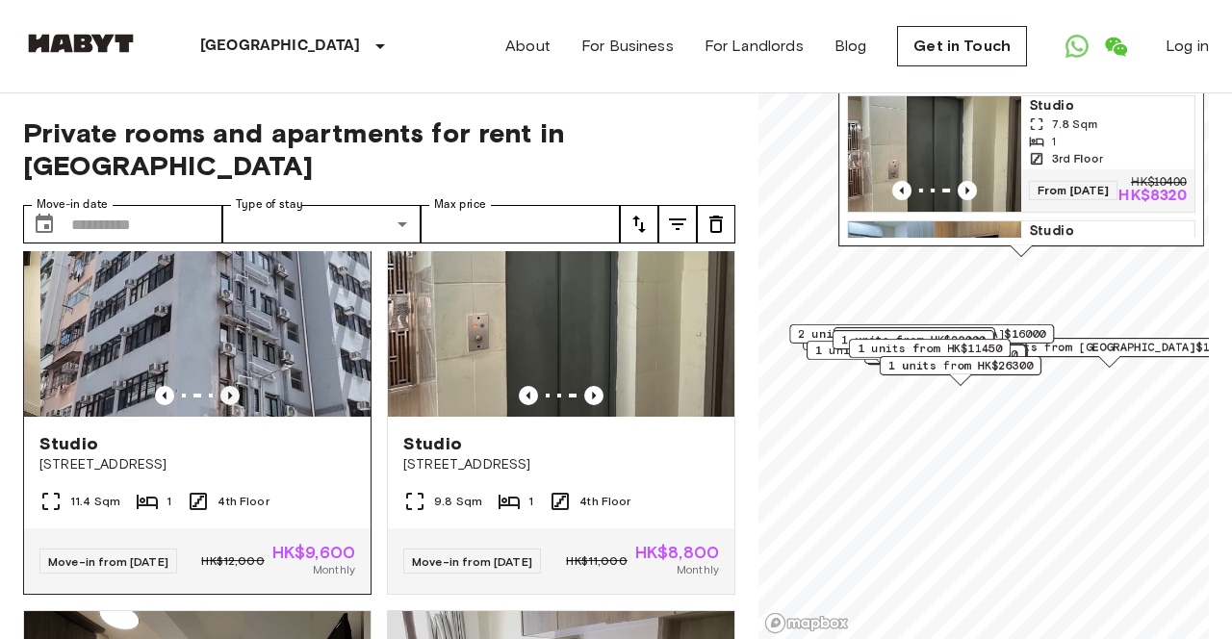
click at [226, 405] on icon "Previous image" at bounding box center [229, 395] width 19 height 19
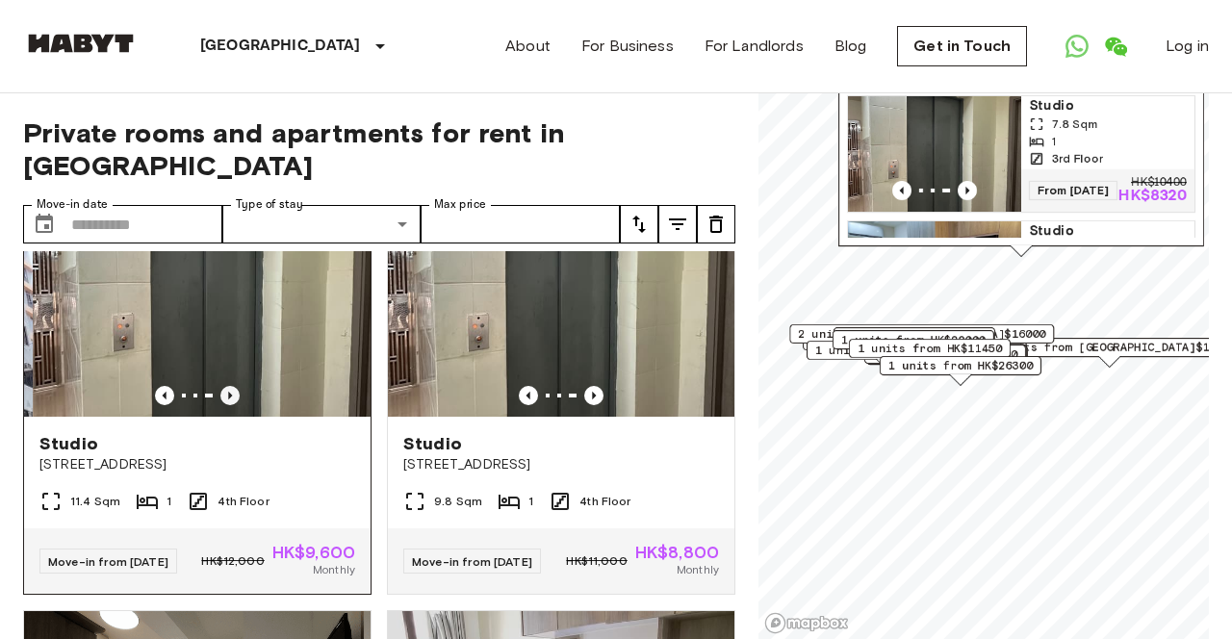
click at [226, 405] on icon "Previous image" at bounding box center [229, 395] width 19 height 19
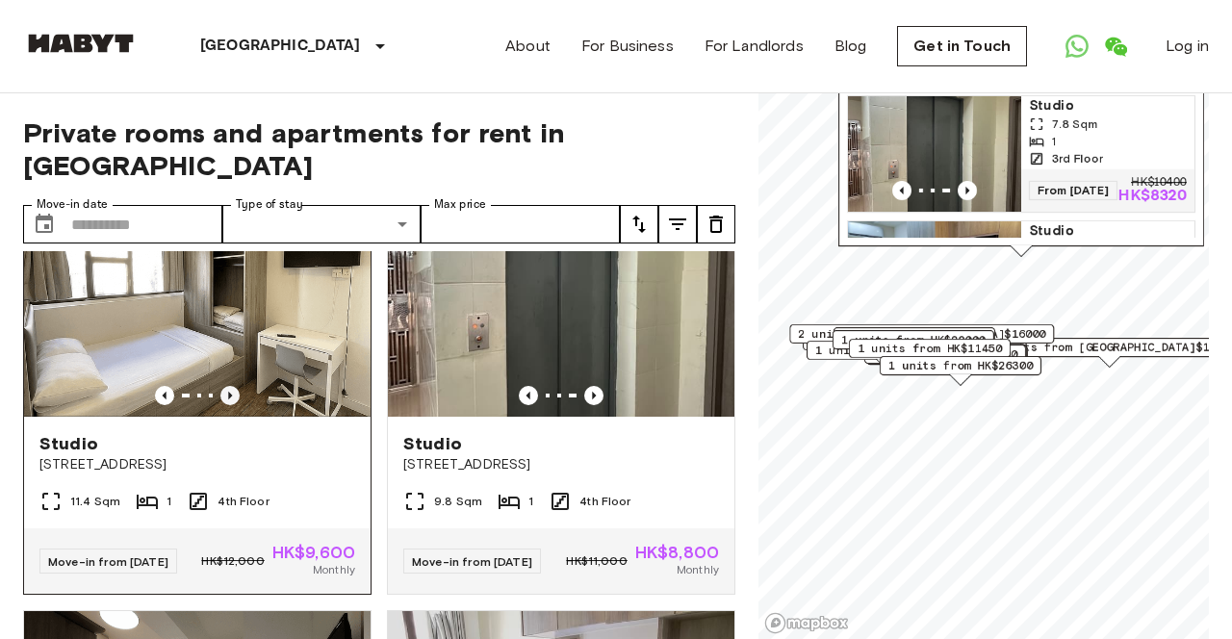
click at [226, 405] on icon "Previous image" at bounding box center [229, 395] width 19 height 19
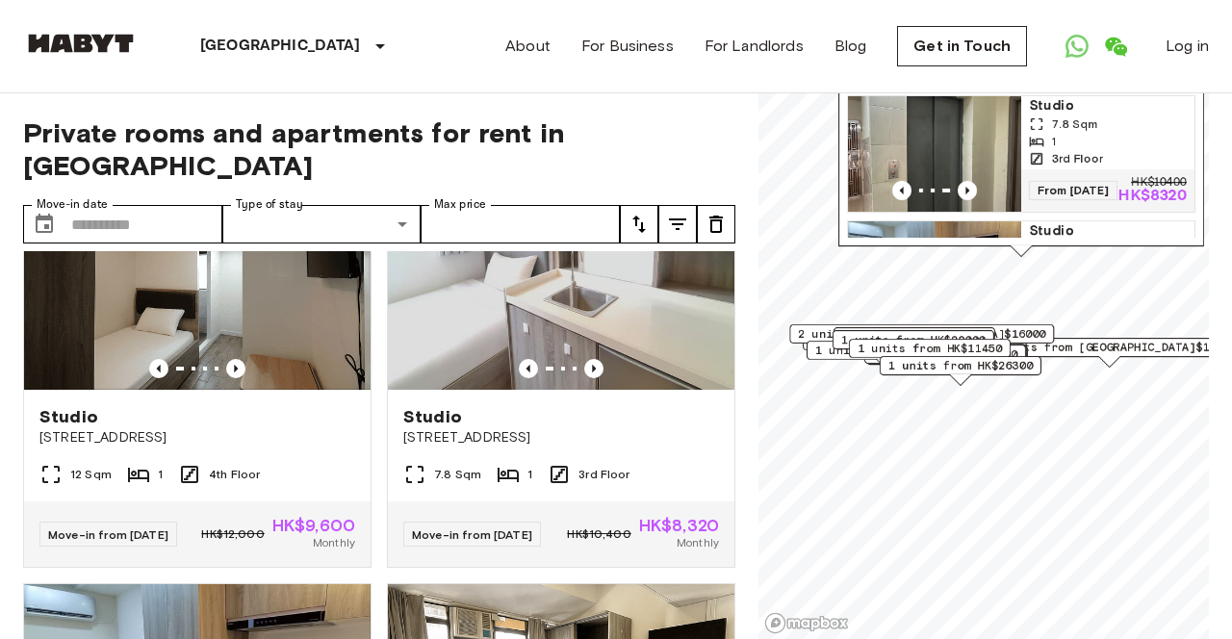
scroll to position [2236, 0]
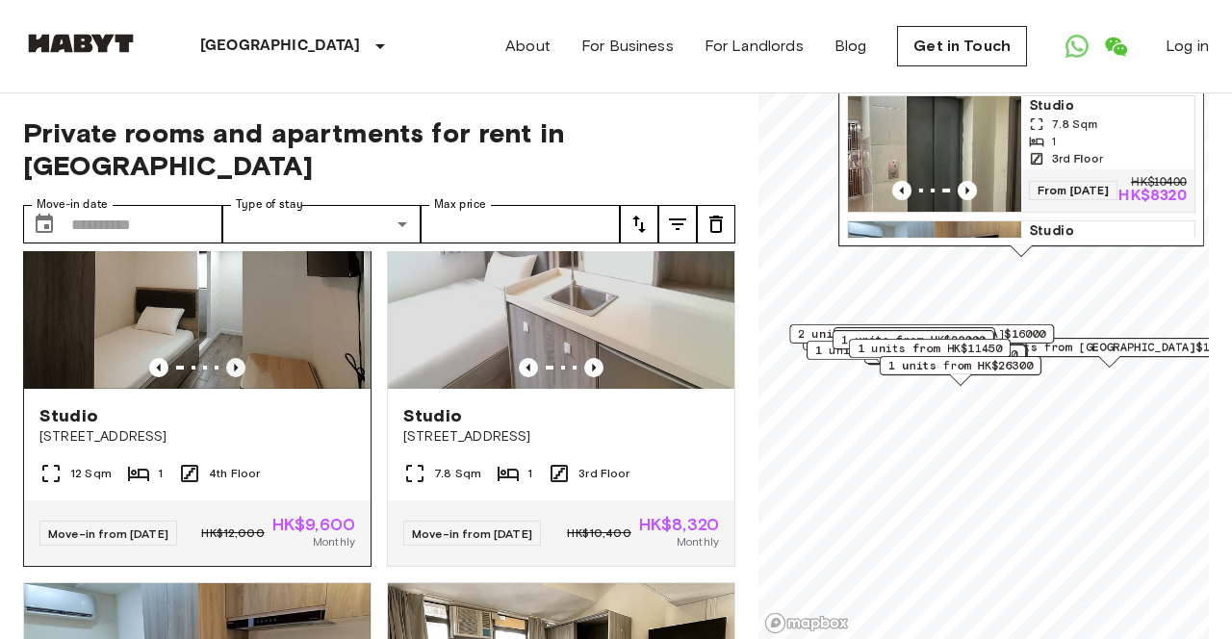
click at [232, 377] on icon "Previous image" at bounding box center [235, 367] width 19 height 19
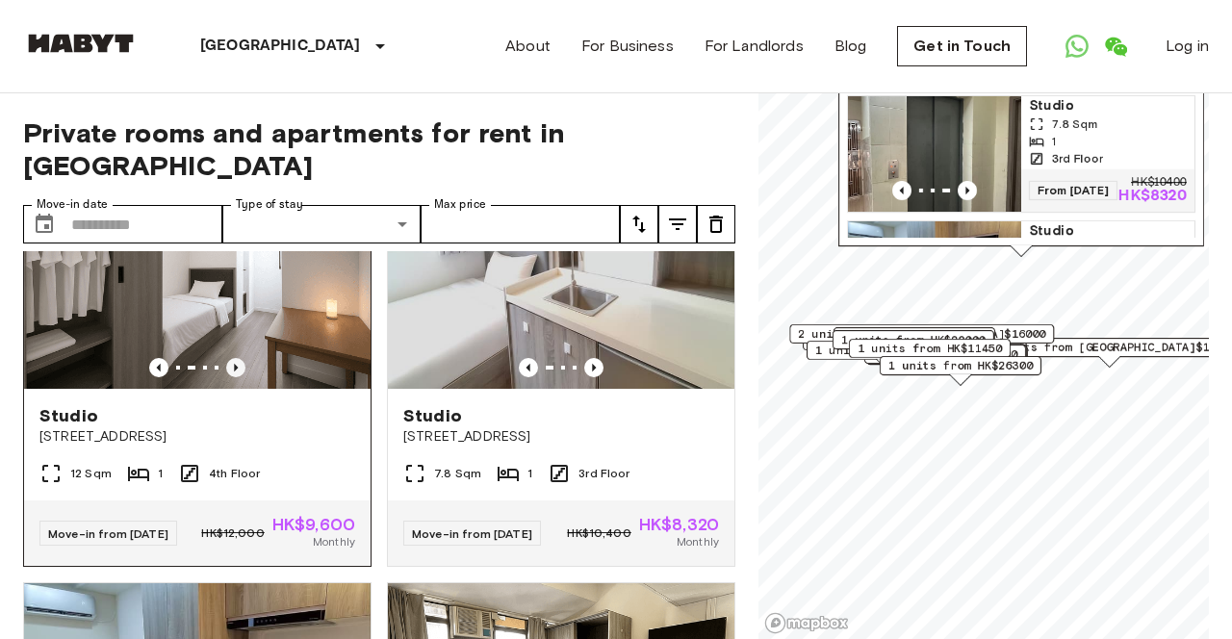
click at [232, 377] on icon "Previous image" at bounding box center [235, 367] width 19 height 19
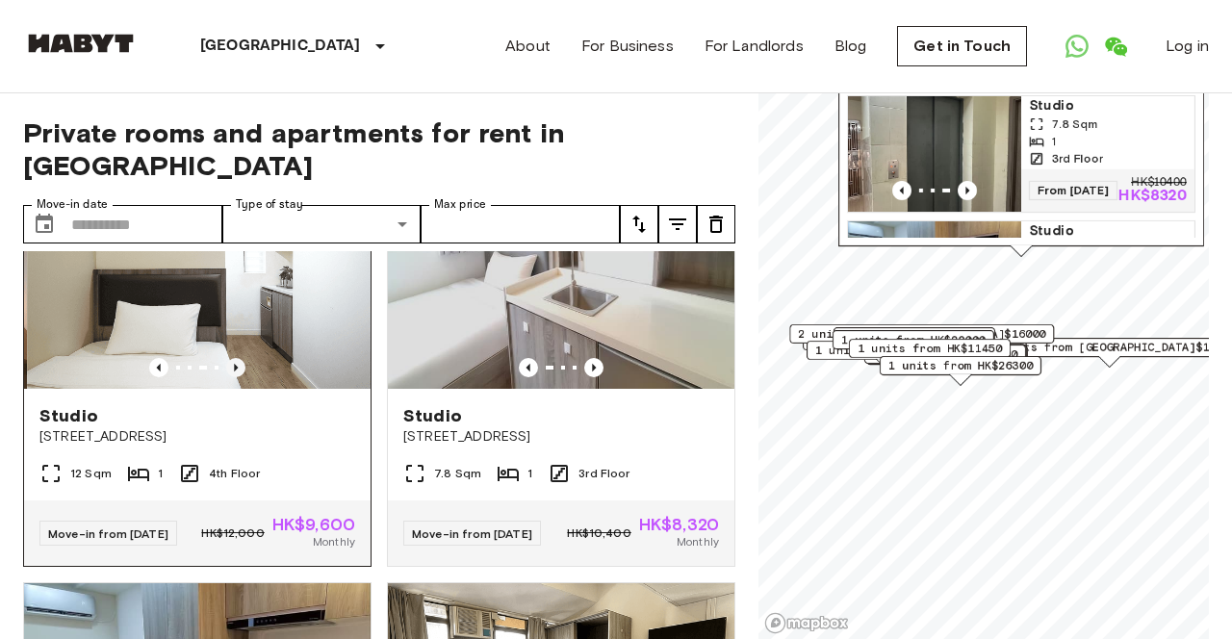
click at [232, 377] on icon "Previous image" at bounding box center [235, 367] width 19 height 19
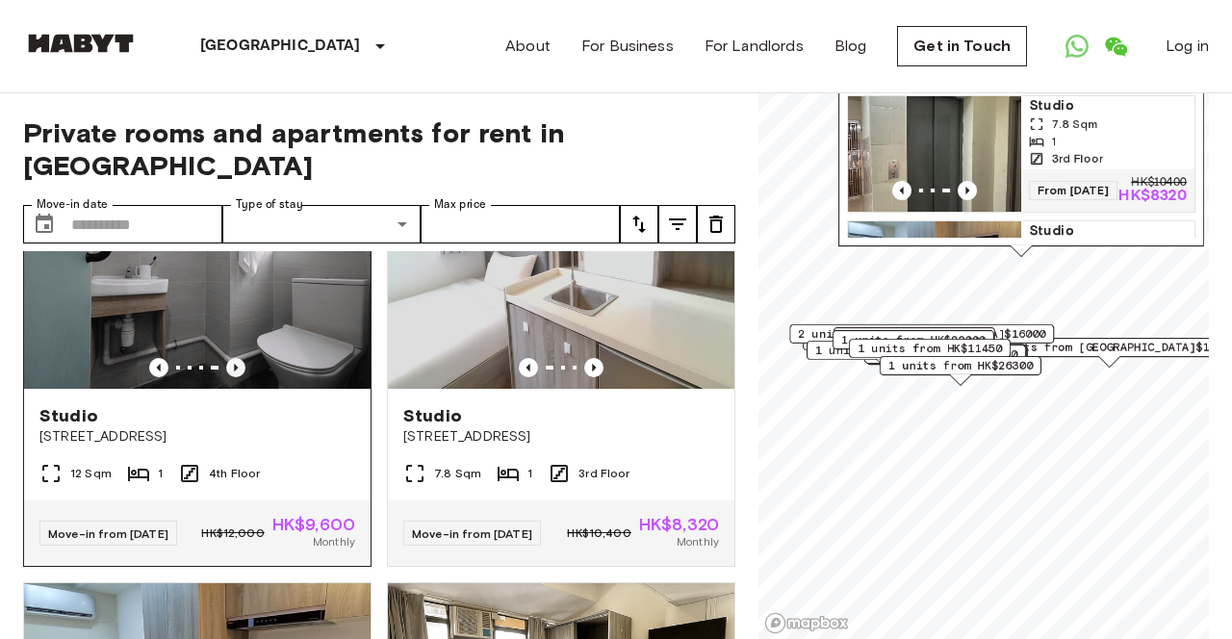
click at [232, 377] on icon "Previous image" at bounding box center [235, 367] width 19 height 19
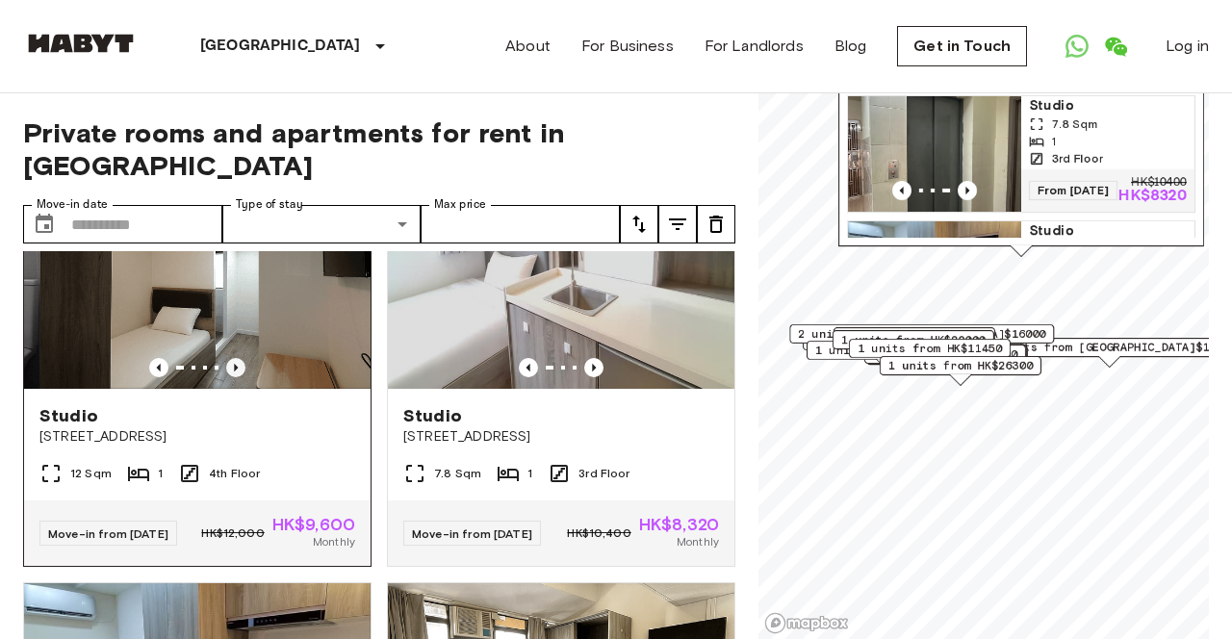
click at [232, 377] on icon "Previous image" at bounding box center [235, 367] width 19 height 19
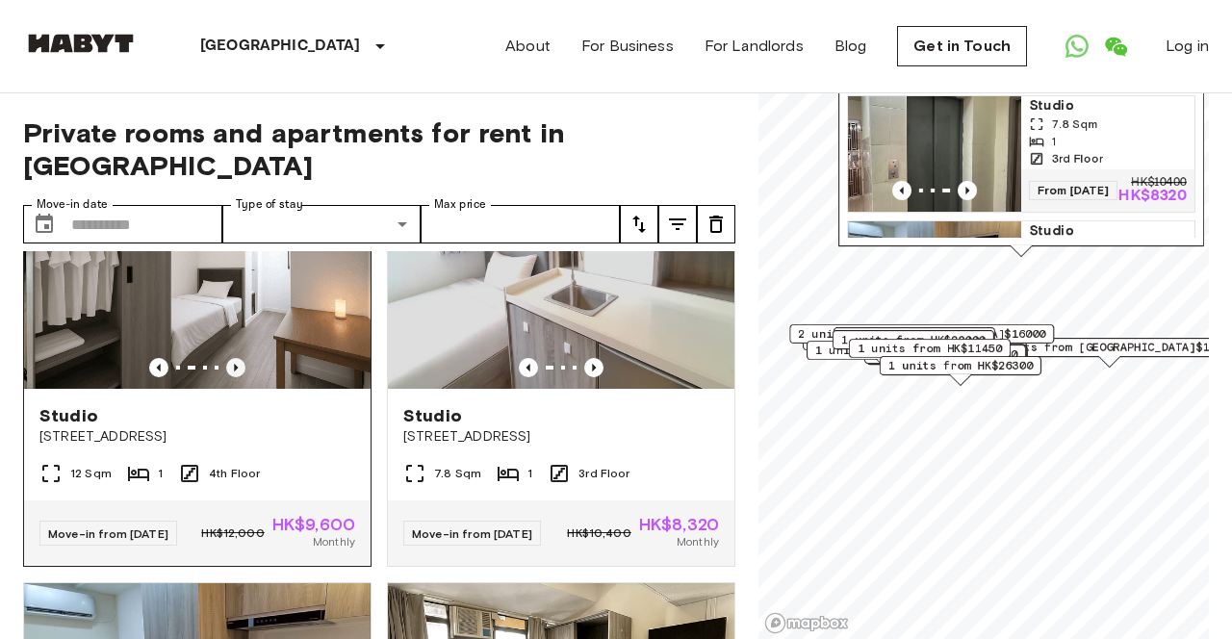
click at [232, 377] on icon "Previous image" at bounding box center [235, 367] width 19 height 19
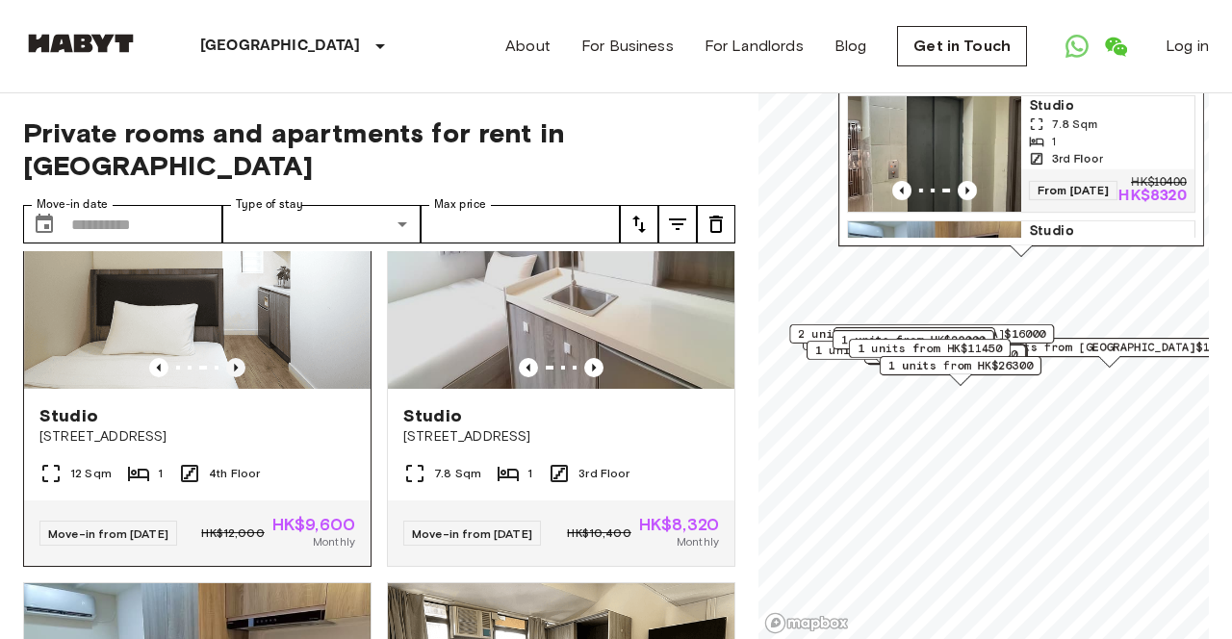
click at [232, 377] on icon "Previous image" at bounding box center [235, 367] width 19 height 19
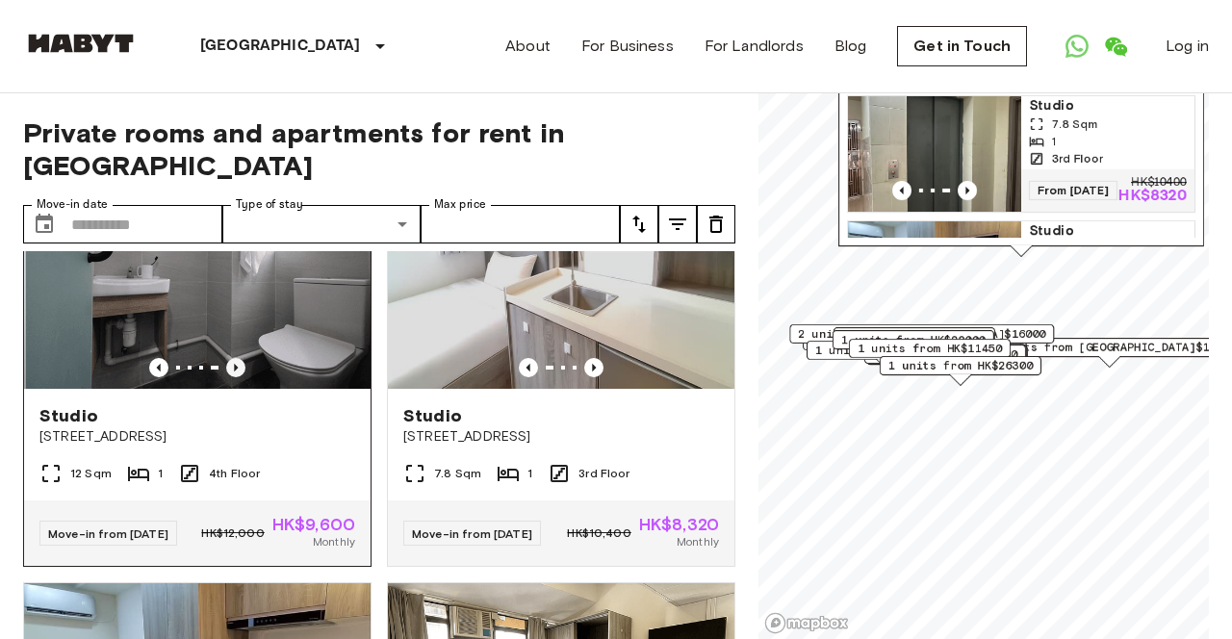
click at [232, 377] on icon "Previous image" at bounding box center [235, 367] width 19 height 19
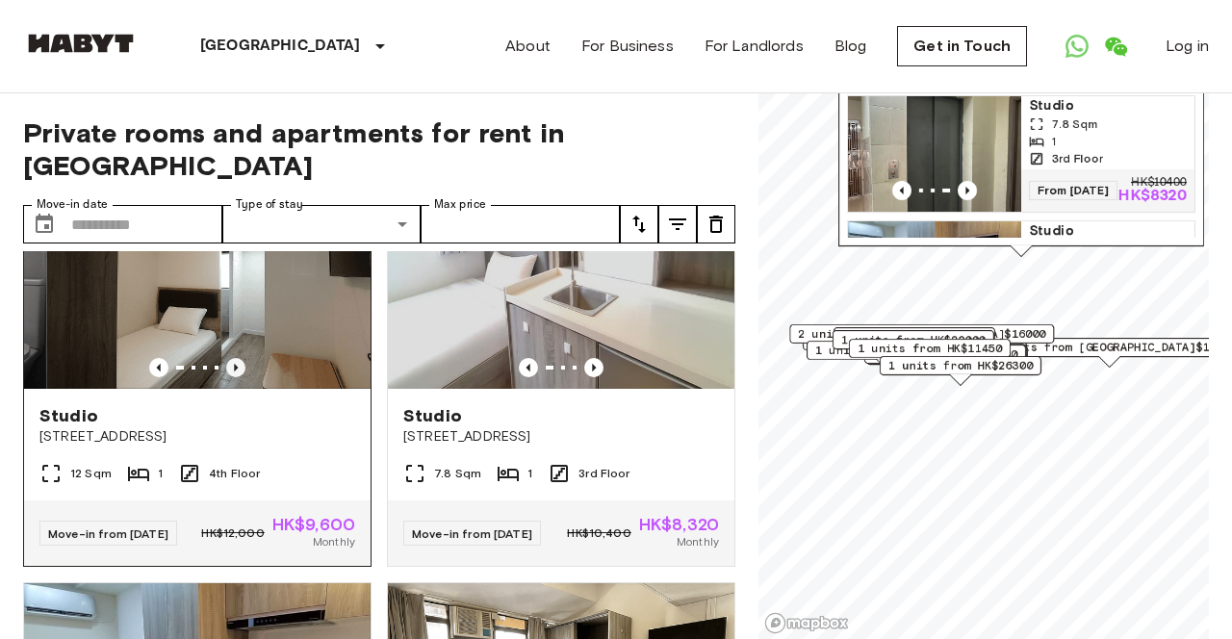
click at [232, 377] on icon "Previous image" at bounding box center [235, 367] width 19 height 19
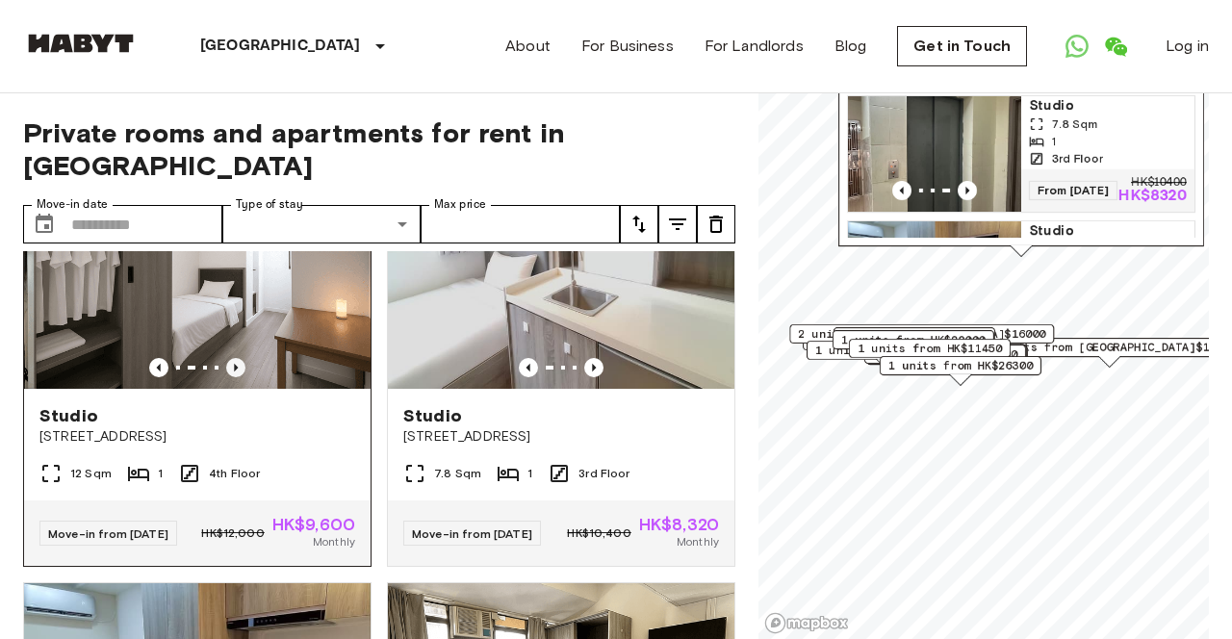
click at [232, 377] on icon "Previous image" at bounding box center [235, 367] width 19 height 19
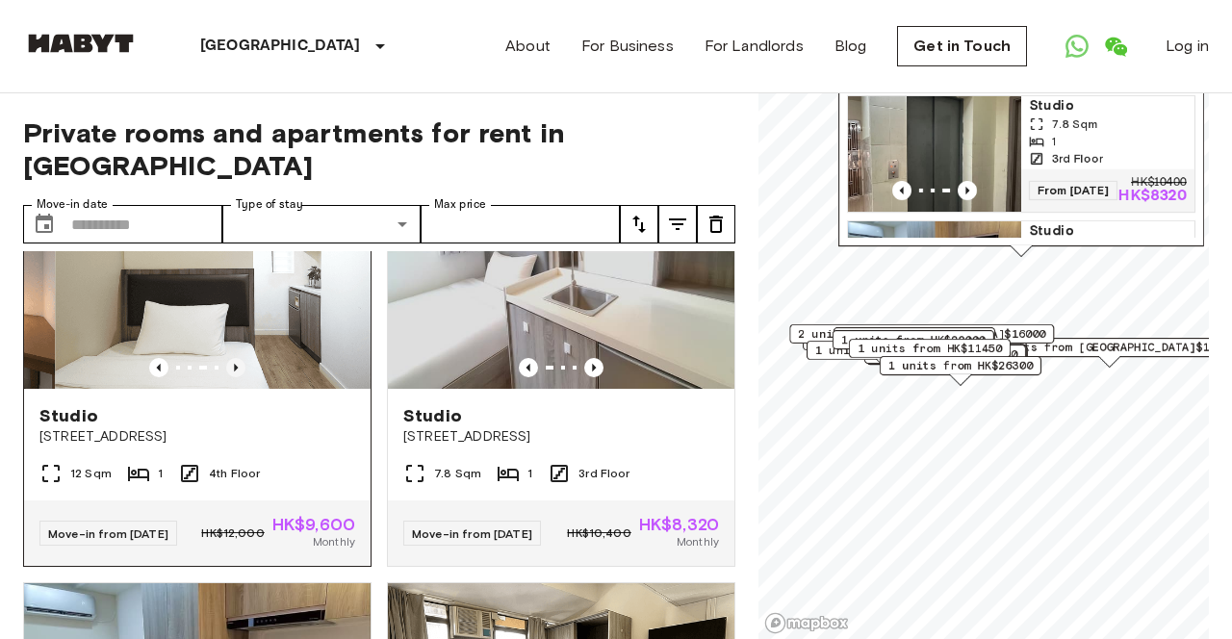
click at [232, 377] on icon "Previous image" at bounding box center [235, 367] width 19 height 19
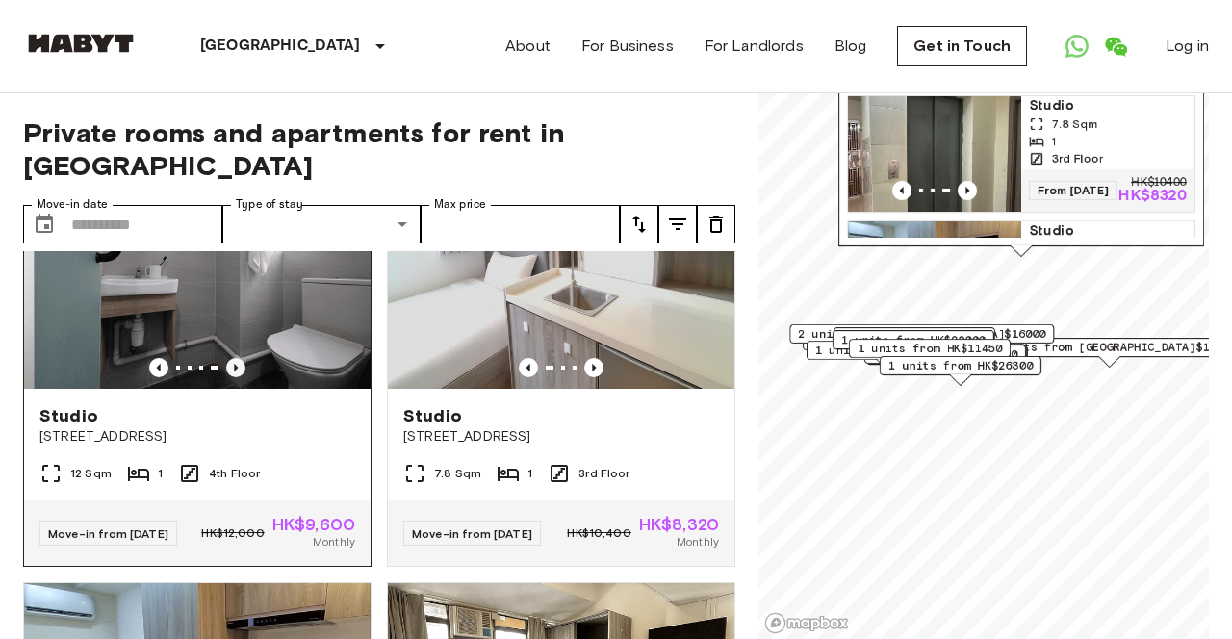
click at [232, 377] on icon "Previous image" at bounding box center [235, 367] width 19 height 19
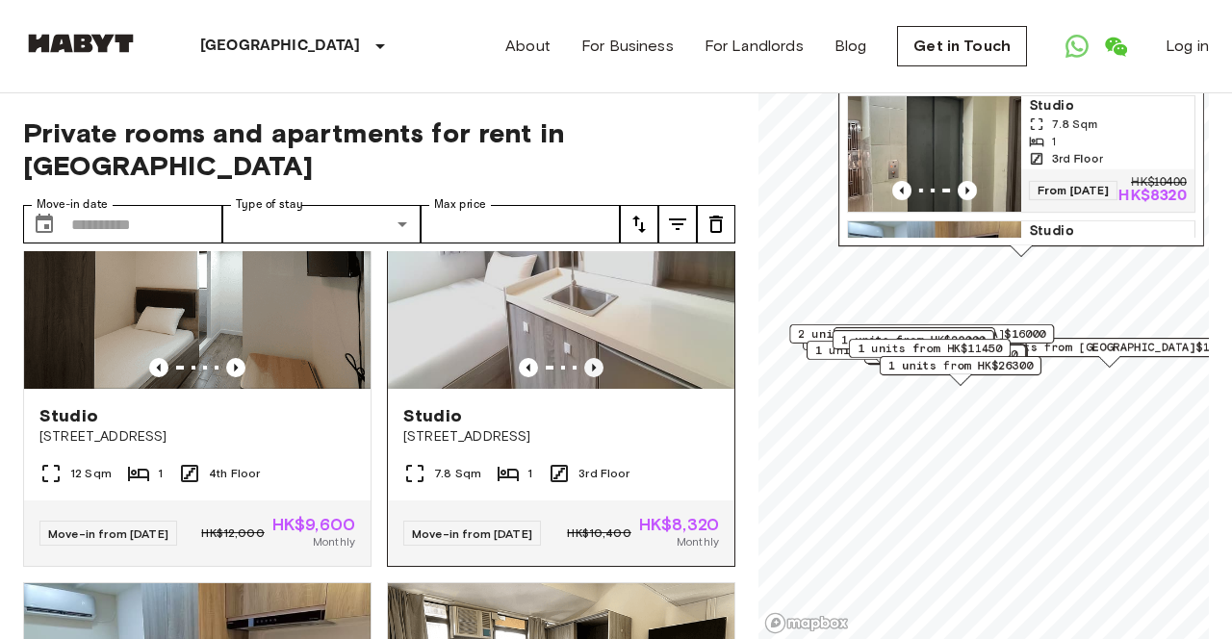
click at [594, 377] on icon "Previous image" at bounding box center [593, 367] width 19 height 19
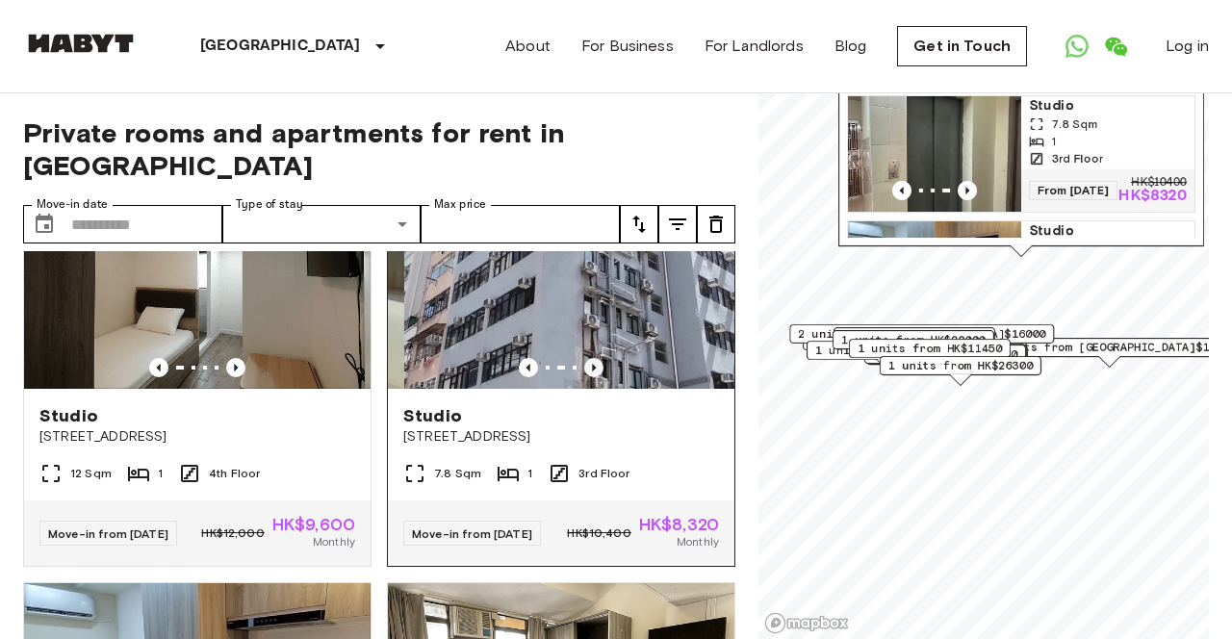
click at [594, 377] on icon "Previous image" at bounding box center [593, 367] width 19 height 19
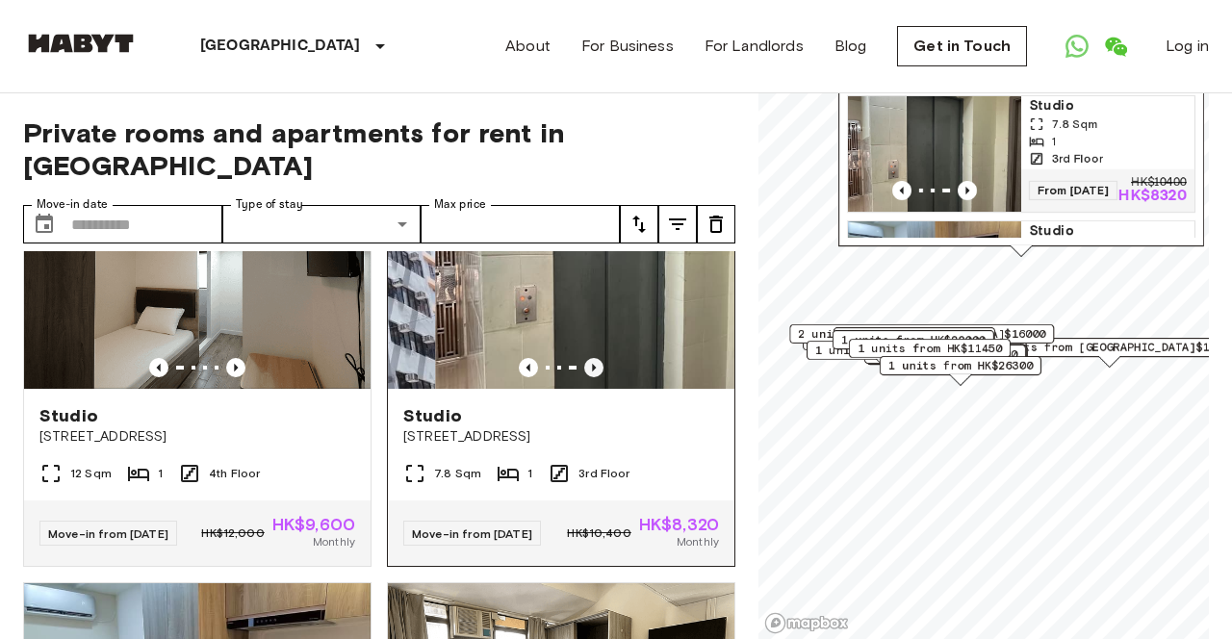
click at [594, 377] on icon "Previous image" at bounding box center [593, 367] width 19 height 19
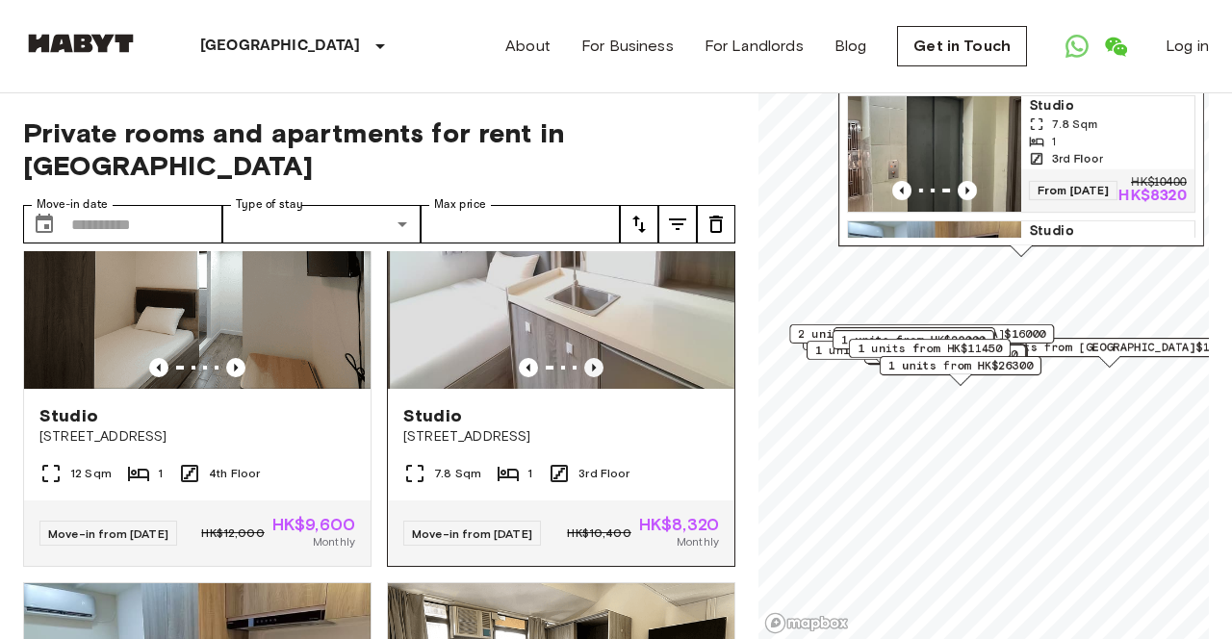
click at [594, 377] on icon "Previous image" at bounding box center [593, 367] width 19 height 19
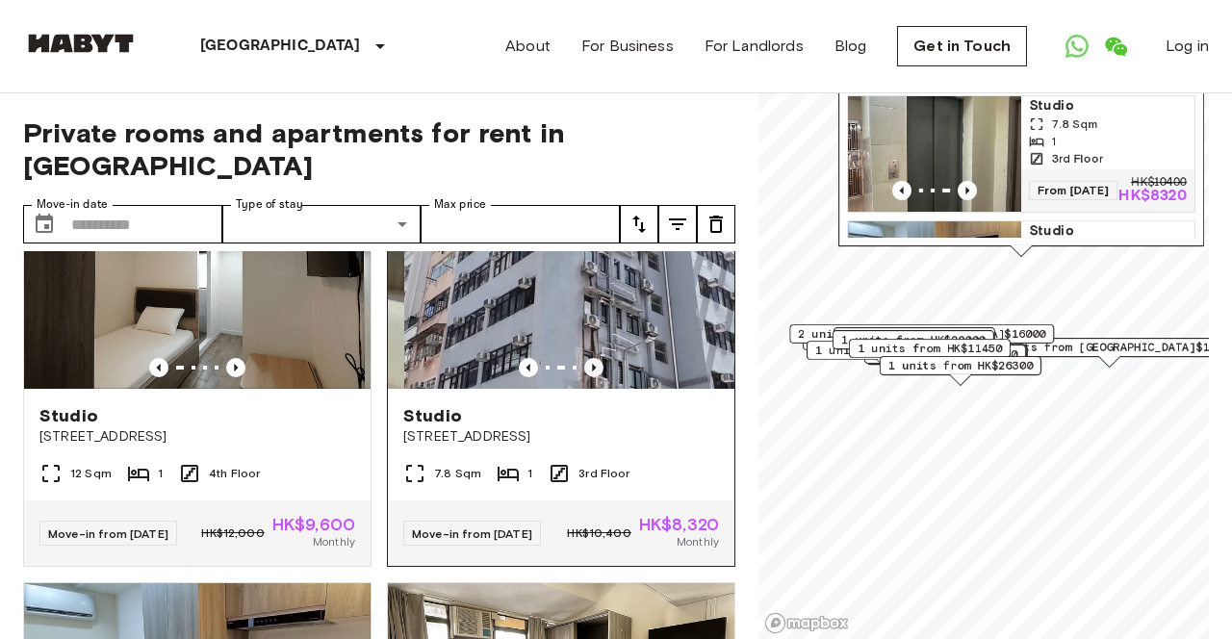
click at [594, 377] on icon "Previous image" at bounding box center [593, 367] width 19 height 19
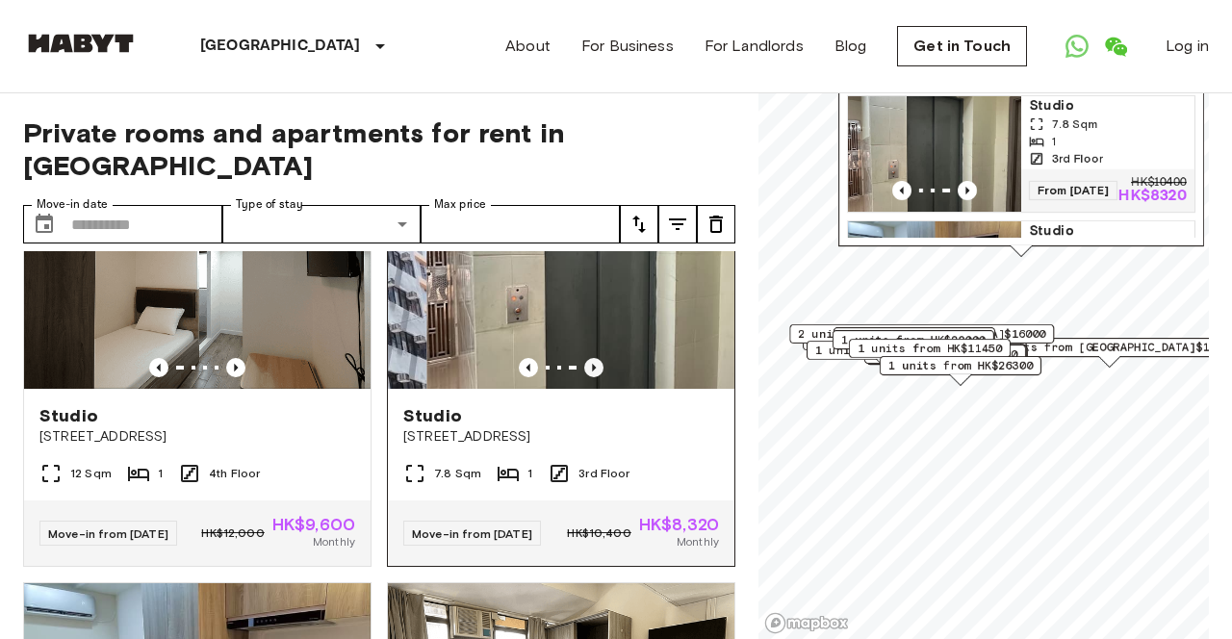
click at [594, 377] on icon "Previous image" at bounding box center [593, 367] width 19 height 19
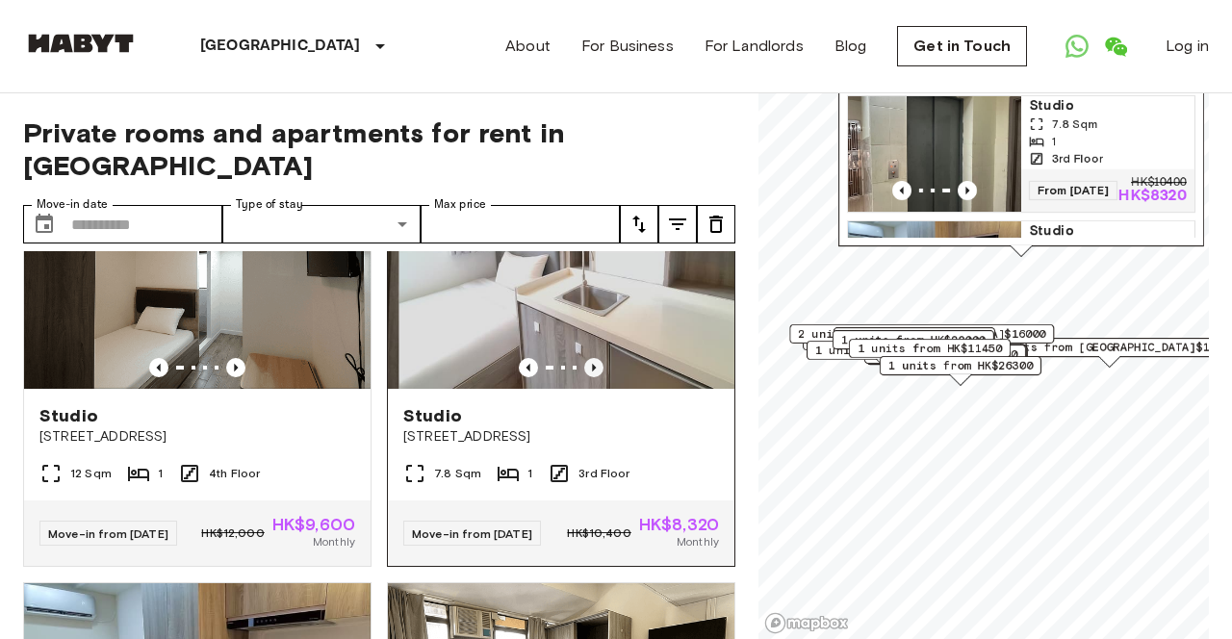
click at [594, 377] on icon "Previous image" at bounding box center [593, 367] width 19 height 19
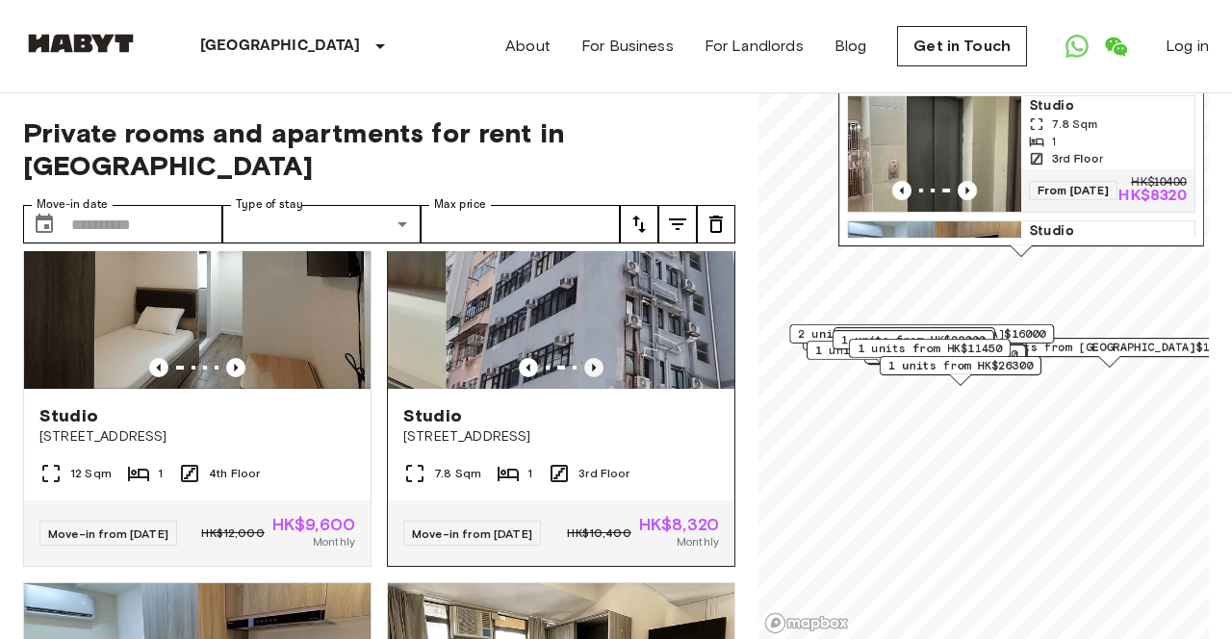
click at [594, 377] on icon "Previous image" at bounding box center [593, 367] width 19 height 19
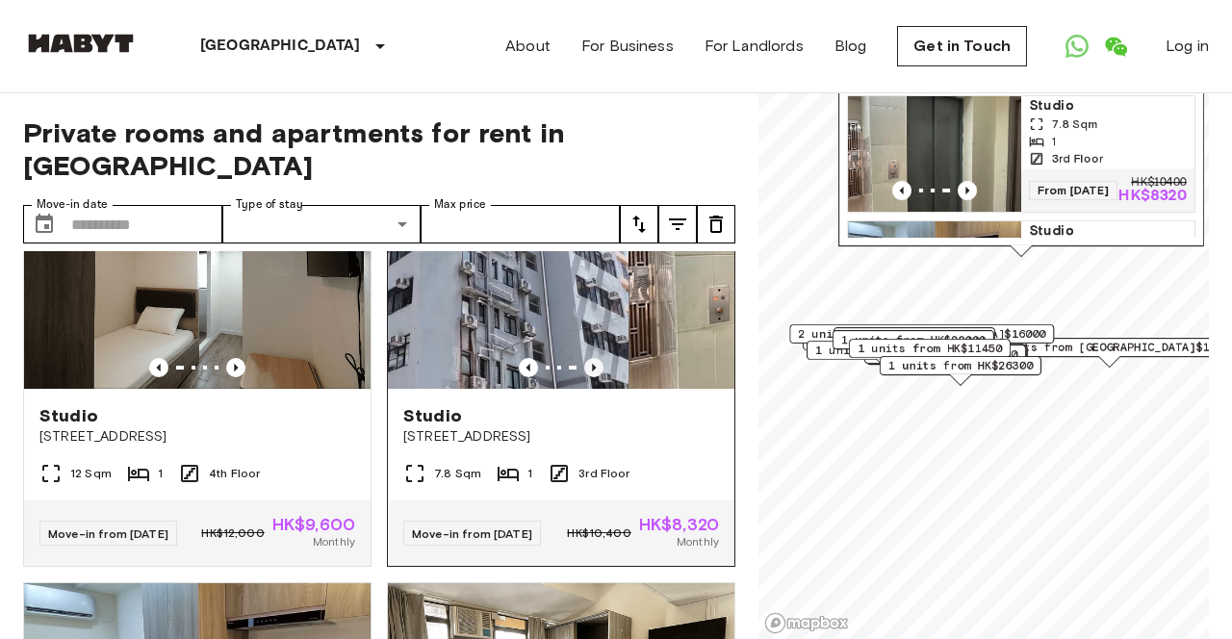
click at [594, 377] on icon "Previous image" at bounding box center [593, 367] width 19 height 19
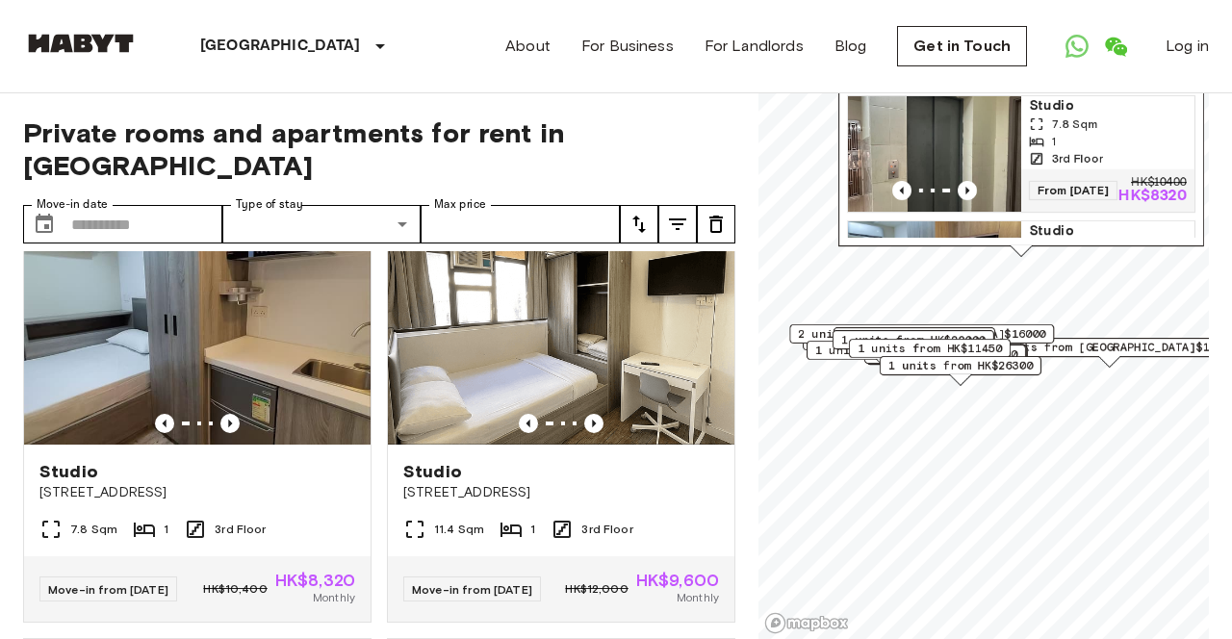
scroll to position [2625, 0]
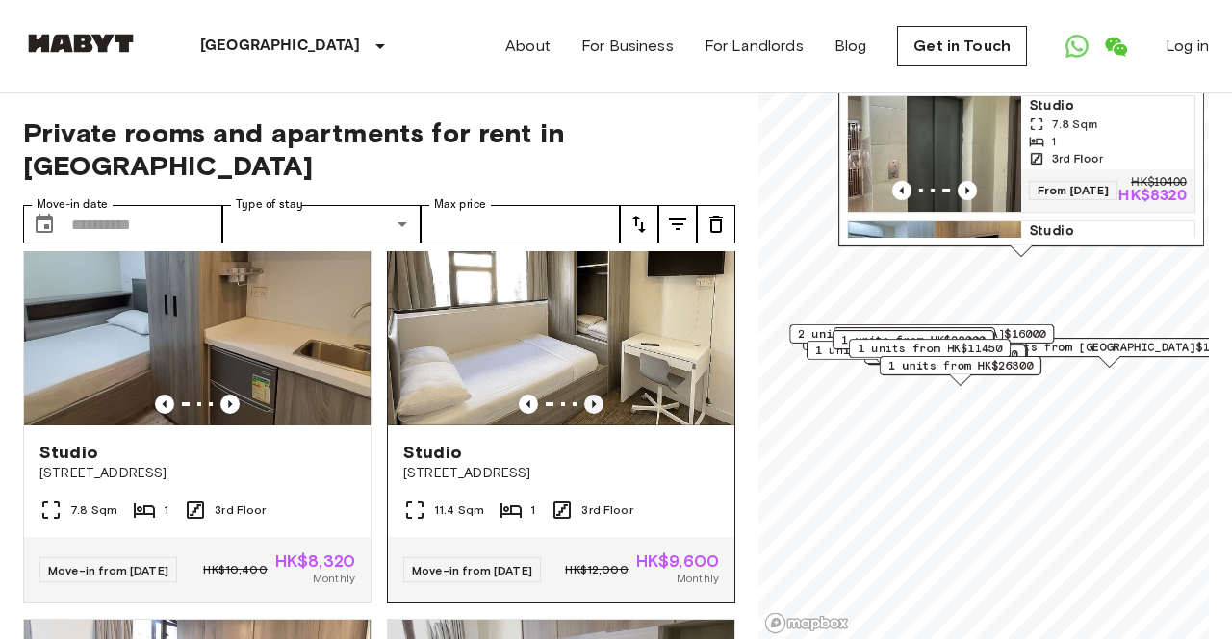
click at [589, 414] on icon "Previous image" at bounding box center [593, 403] width 19 height 19
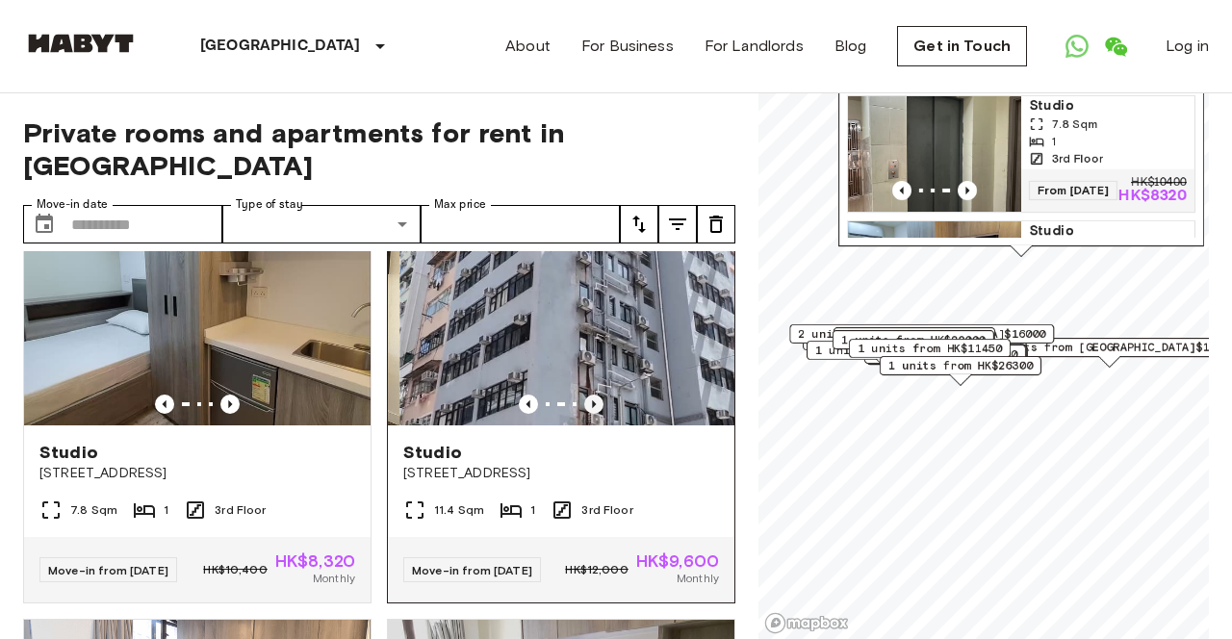
click at [589, 414] on icon "Previous image" at bounding box center [593, 403] width 19 height 19
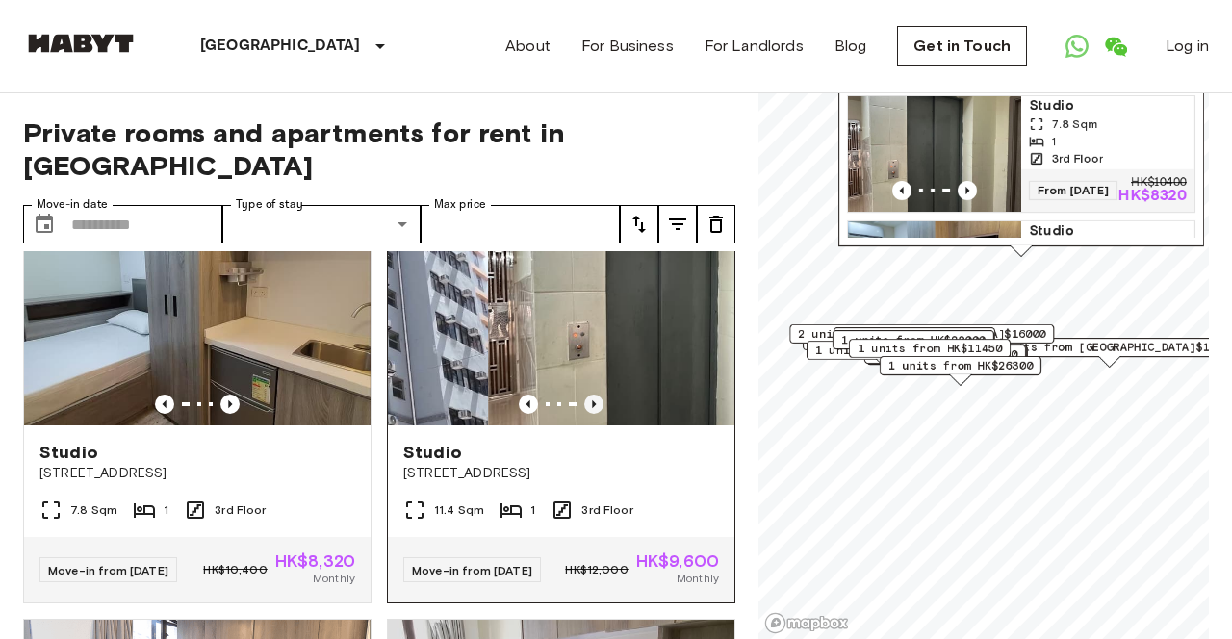
click at [589, 414] on icon "Previous image" at bounding box center [593, 403] width 19 height 19
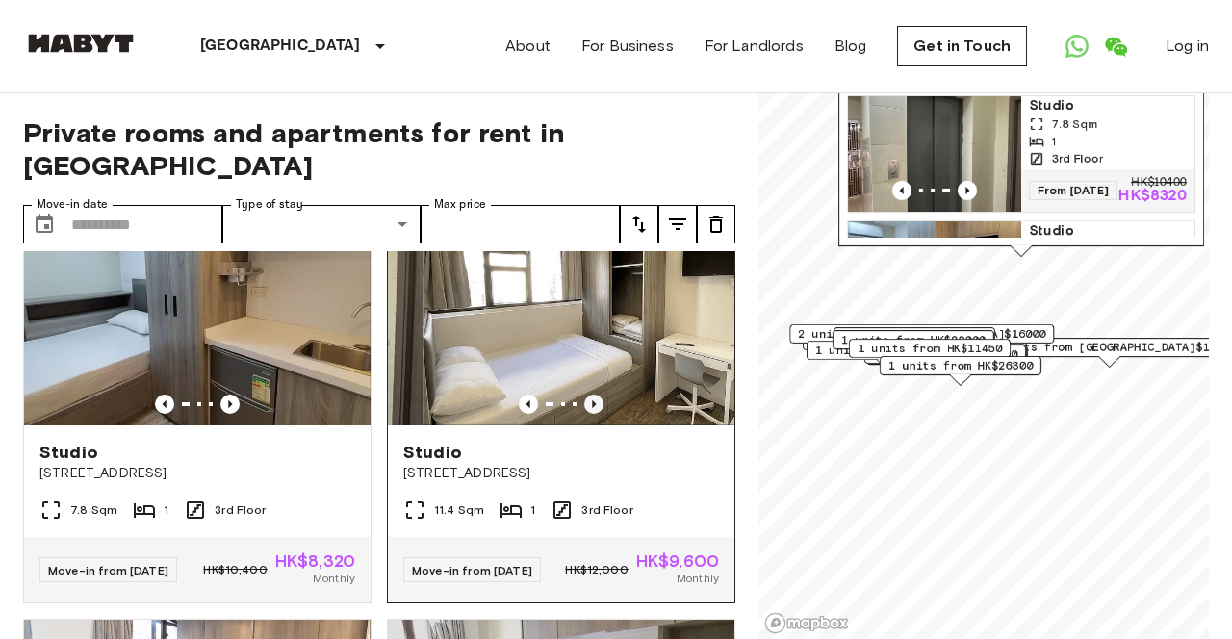
click at [589, 414] on icon "Previous image" at bounding box center [593, 403] width 19 height 19
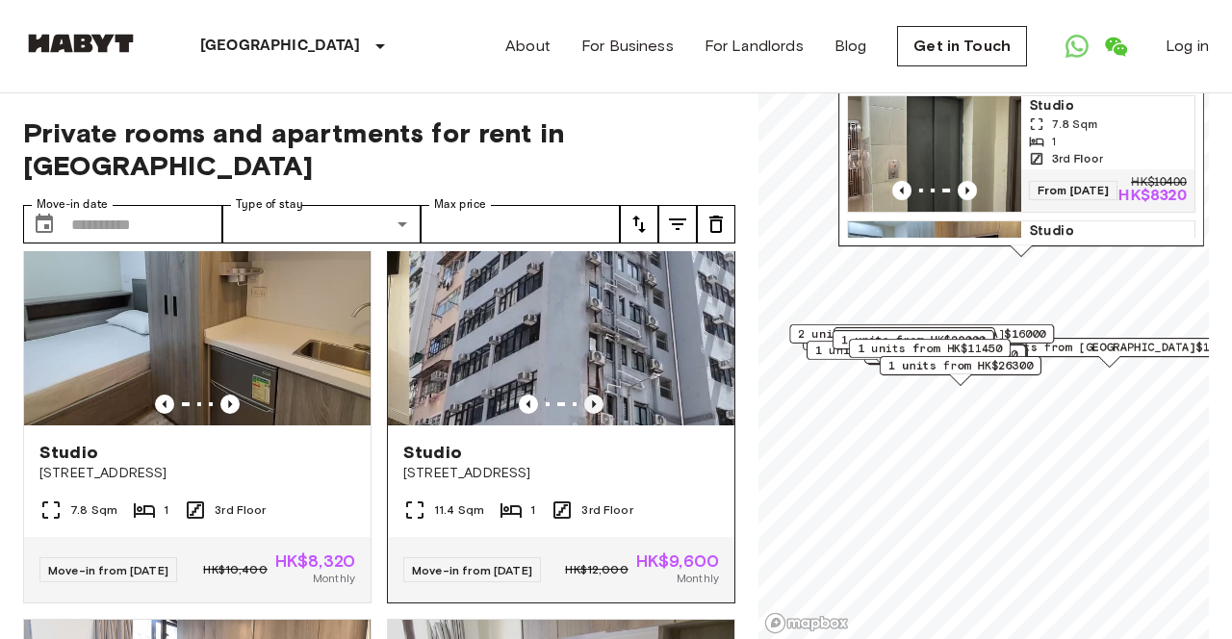
click at [589, 414] on icon "Previous image" at bounding box center [593, 403] width 19 height 19
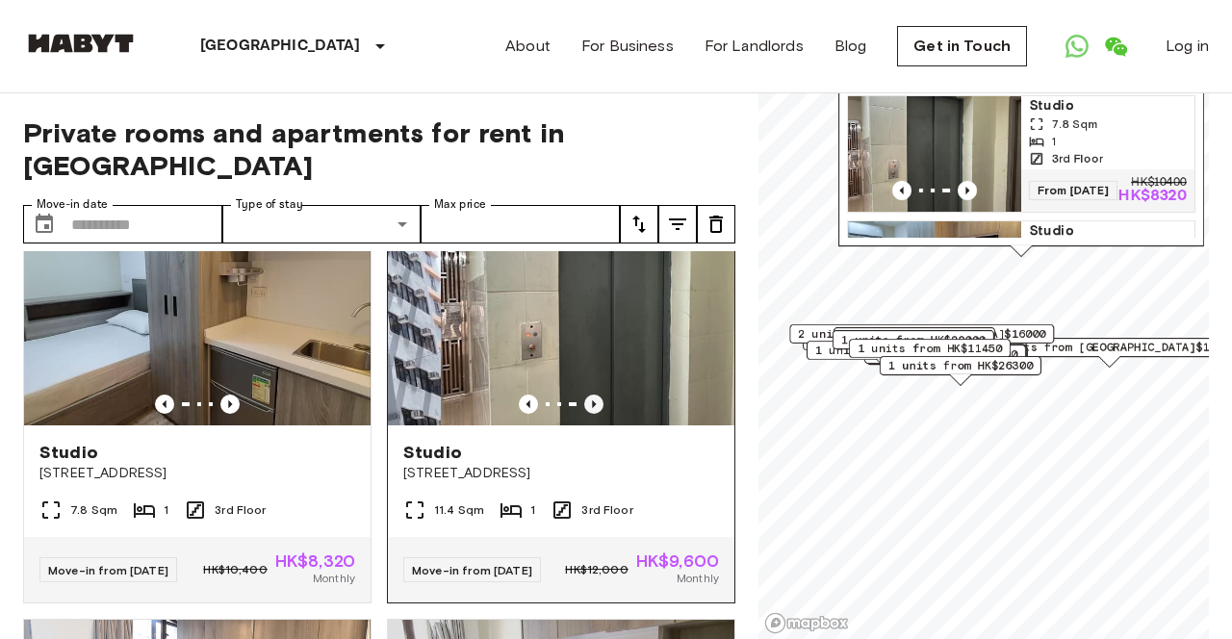
click at [589, 414] on icon "Previous image" at bounding box center [593, 403] width 19 height 19
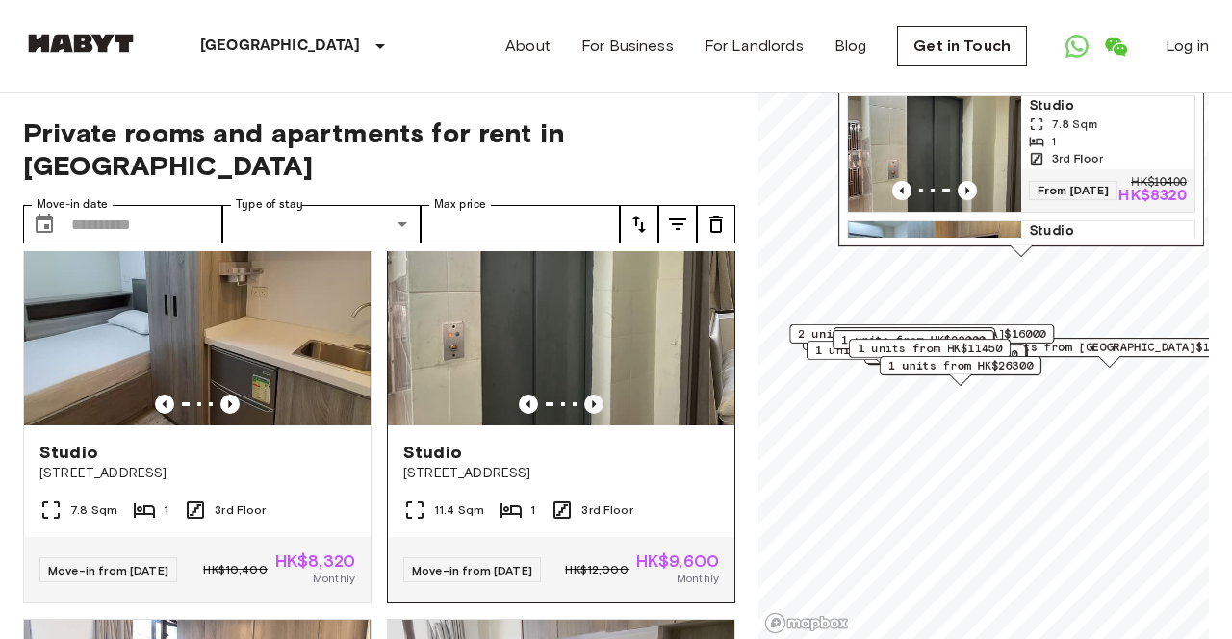
click at [589, 414] on icon "Previous image" at bounding box center [593, 403] width 19 height 19
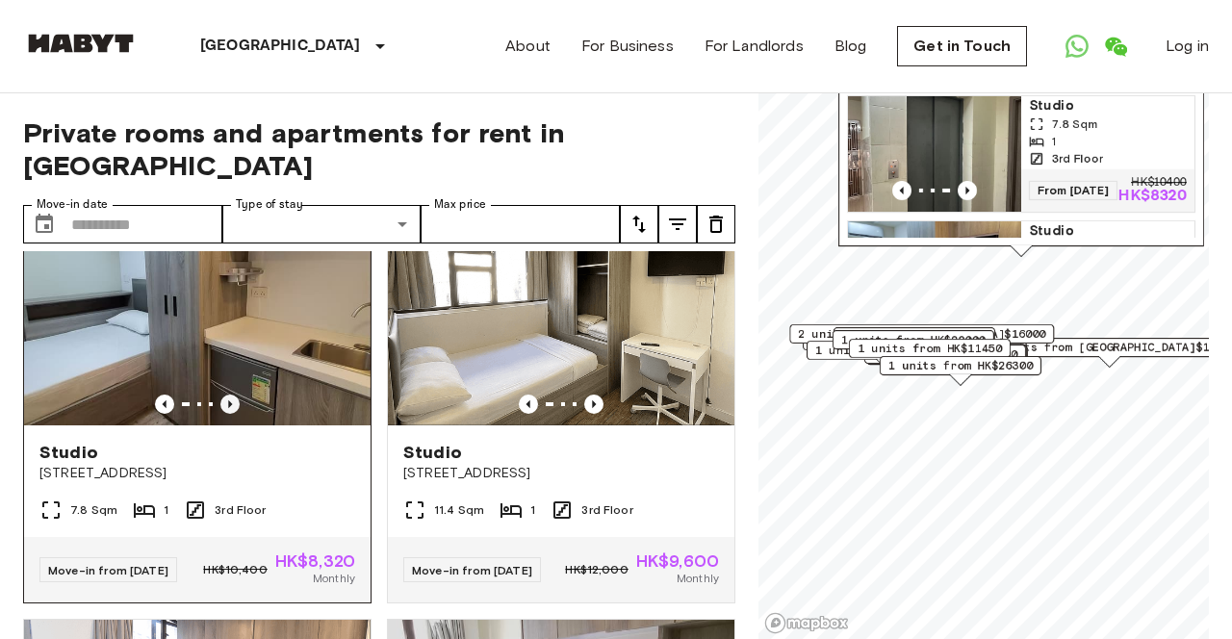
click at [228, 414] on icon "Previous image" at bounding box center [229, 403] width 19 height 19
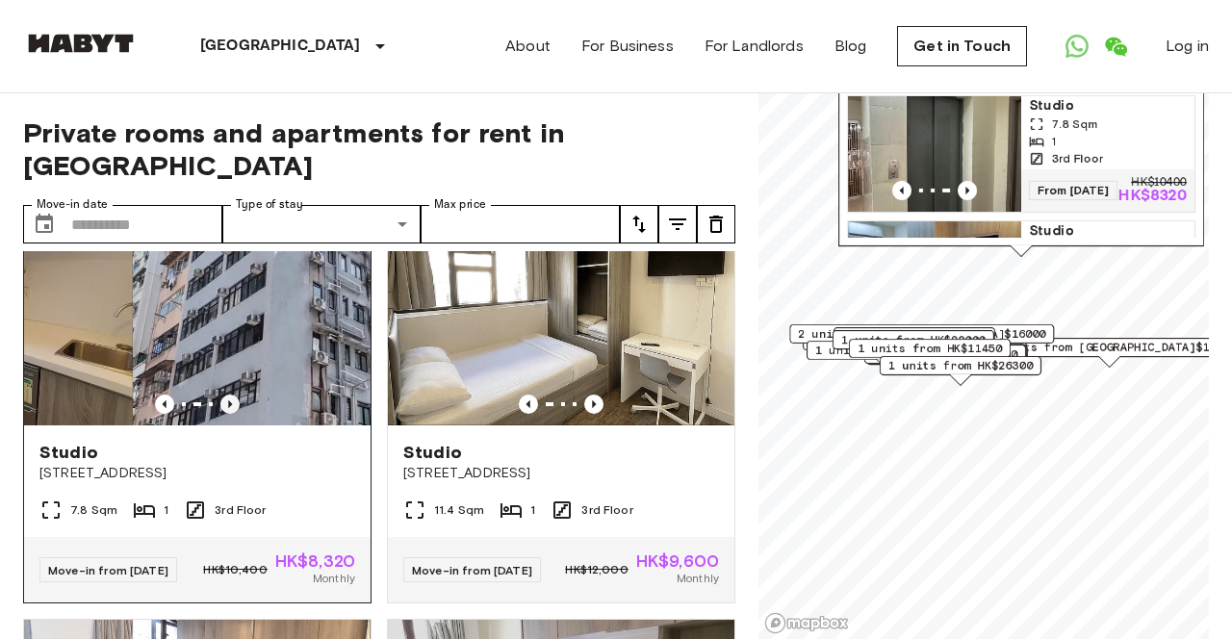
click at [228, 414] on icon "Previous image" at bounding box center [229, 403] width 19 height 19
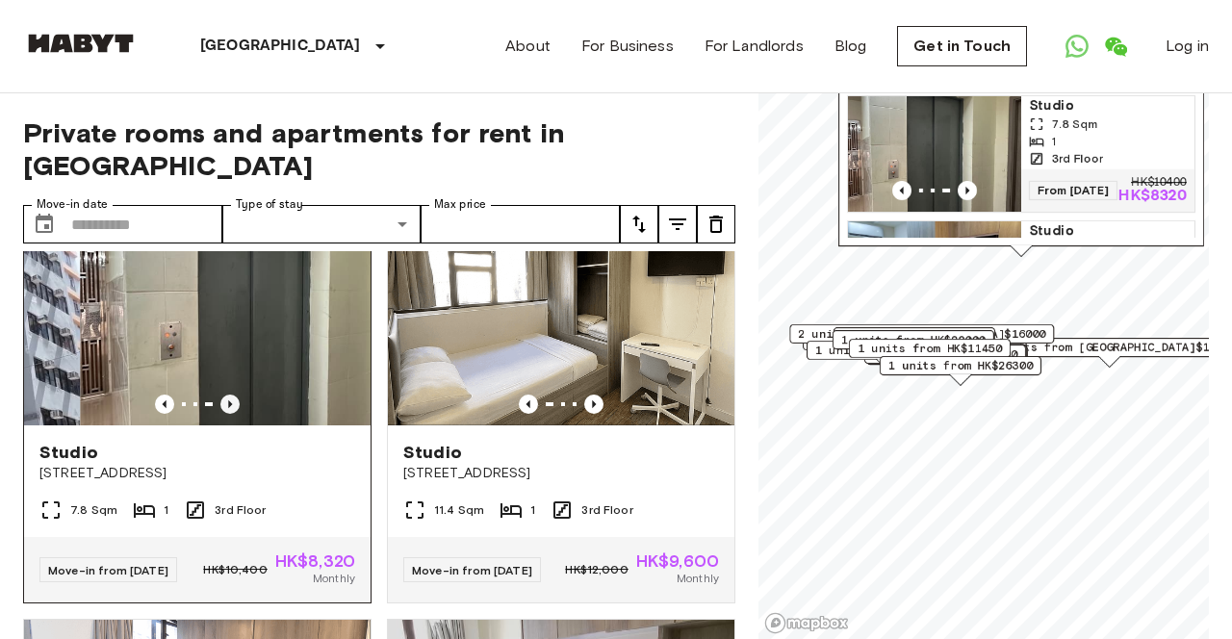
click at [228, 414] on icon "Previous image" at bounding box center [229, 403] width 19 height 19
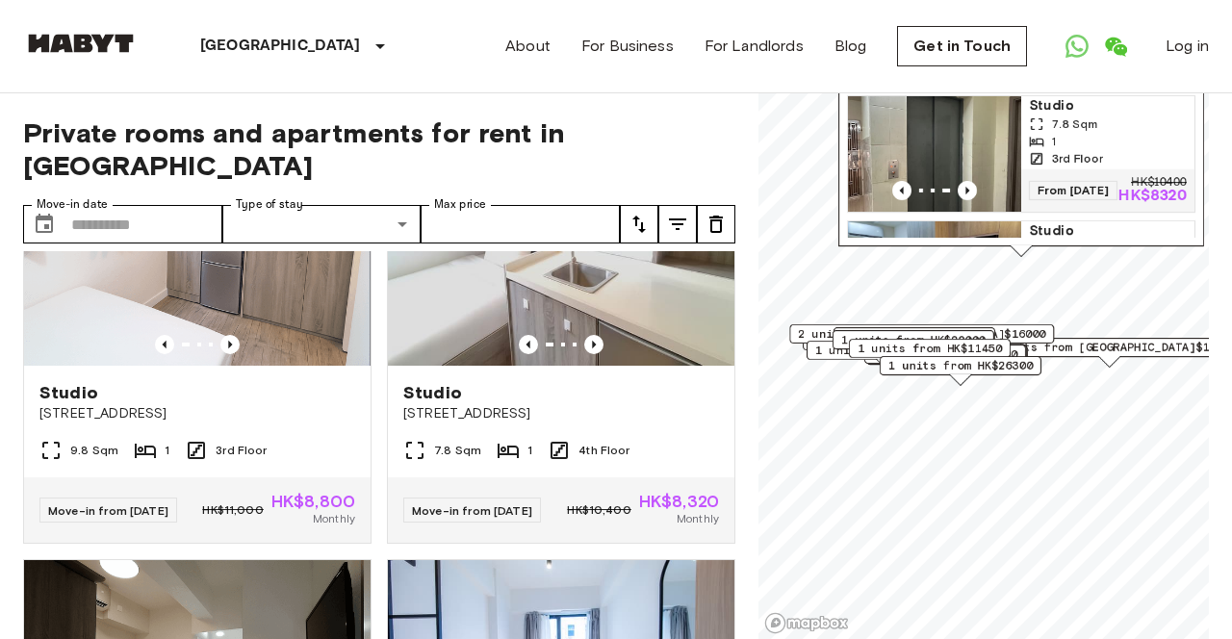
scroll to position [3093, 0]
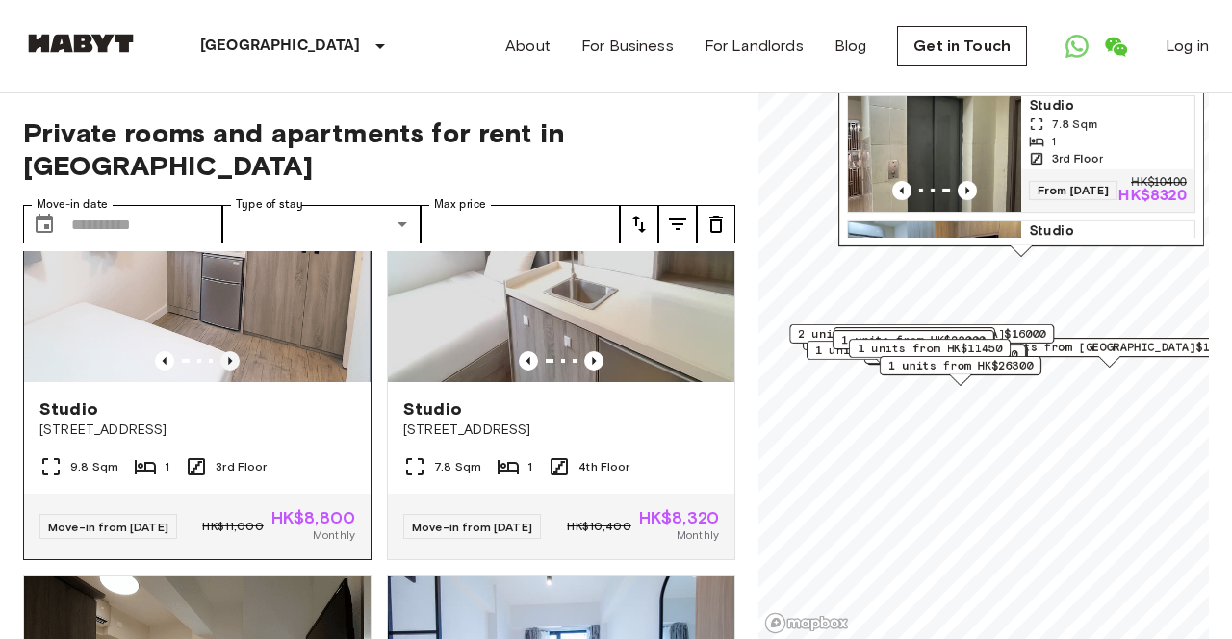
click at [234, 370] on icon "Previous image" at bounding box center [229, 360] width 19 height 19
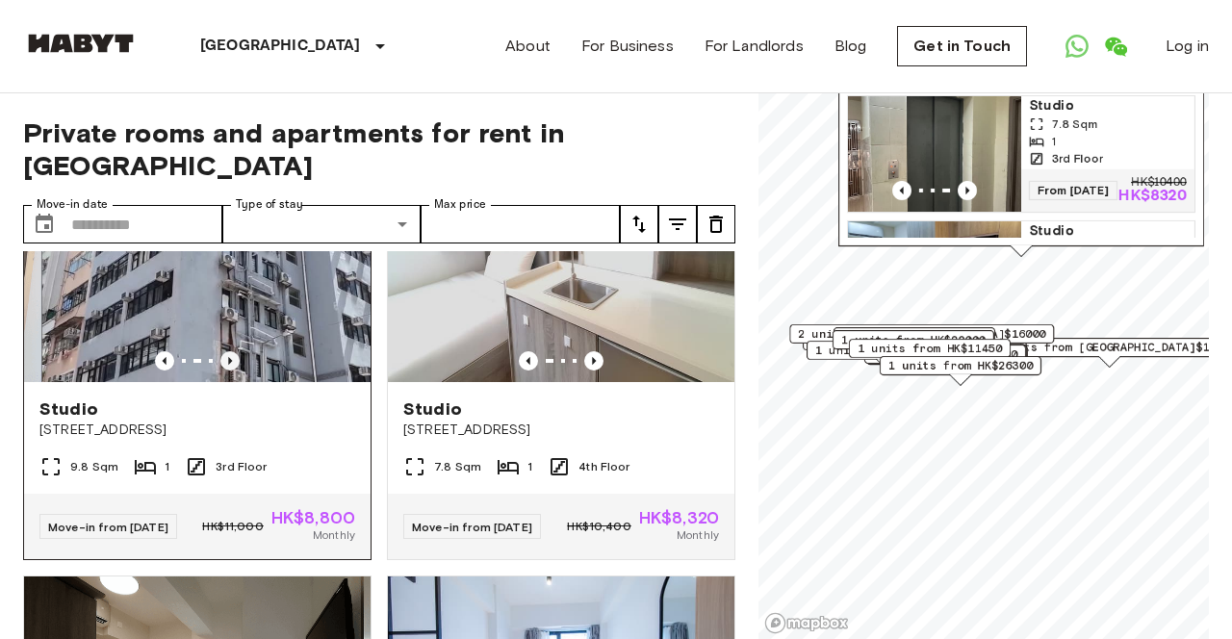
click at [234, 370] on icon "Previous image" at bounding box center [229, 360] width 19 height 19
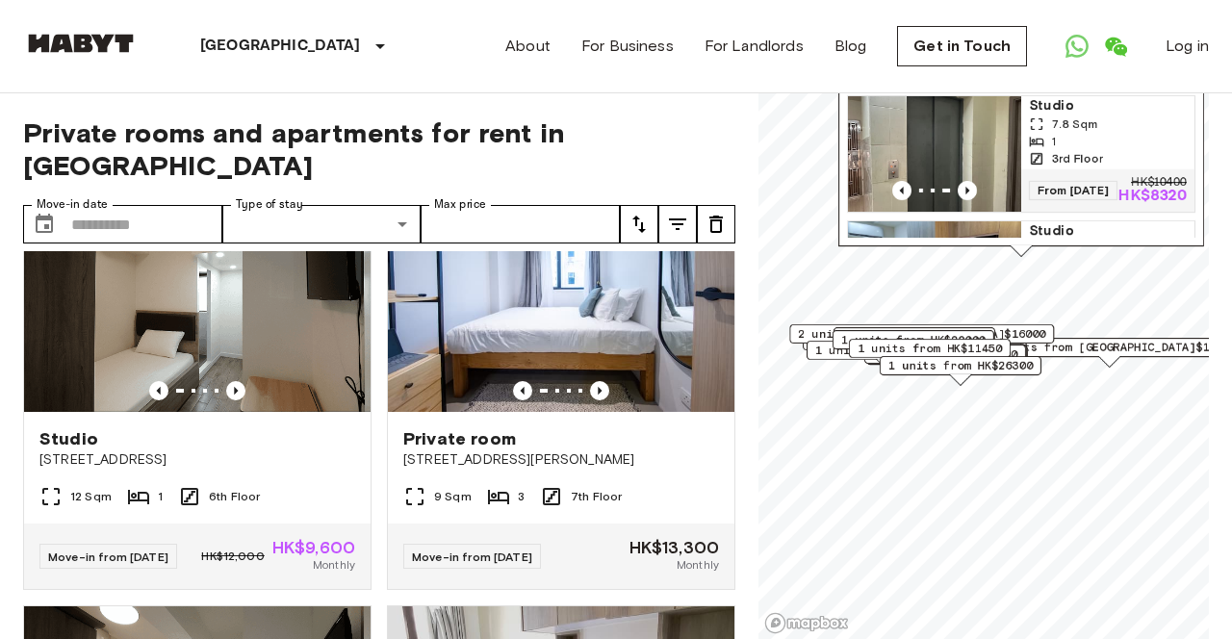
scroll to position [3541, 0]
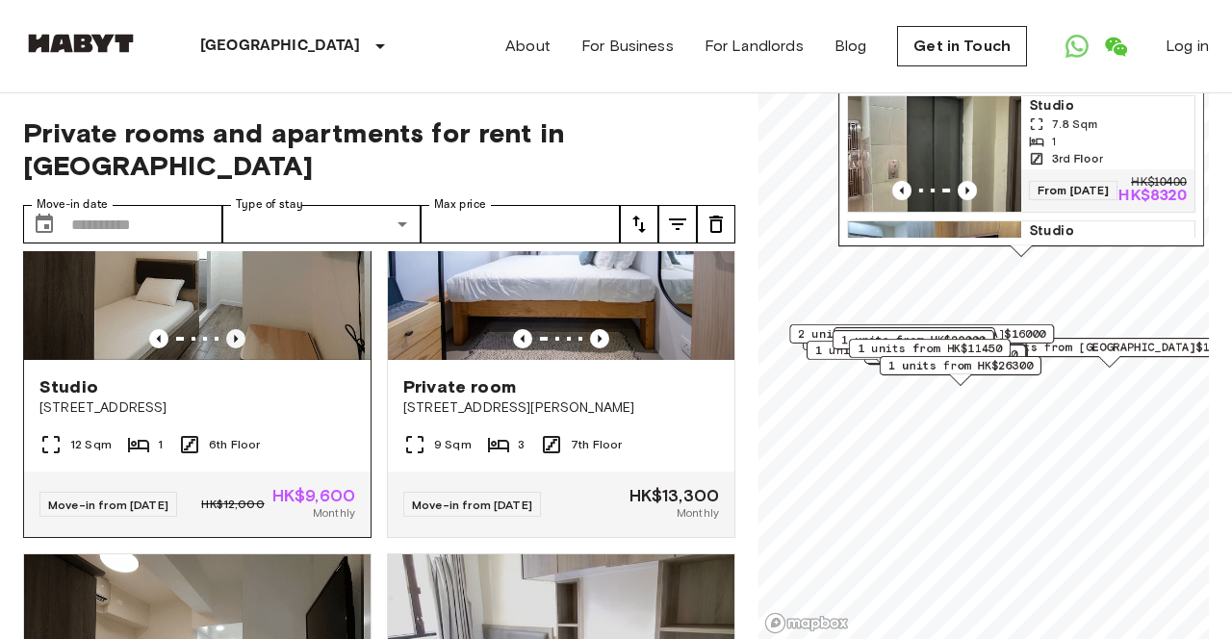
click at [234, 348] on icon "Previous image" at bounding box center [235, 338] width 19 height 19
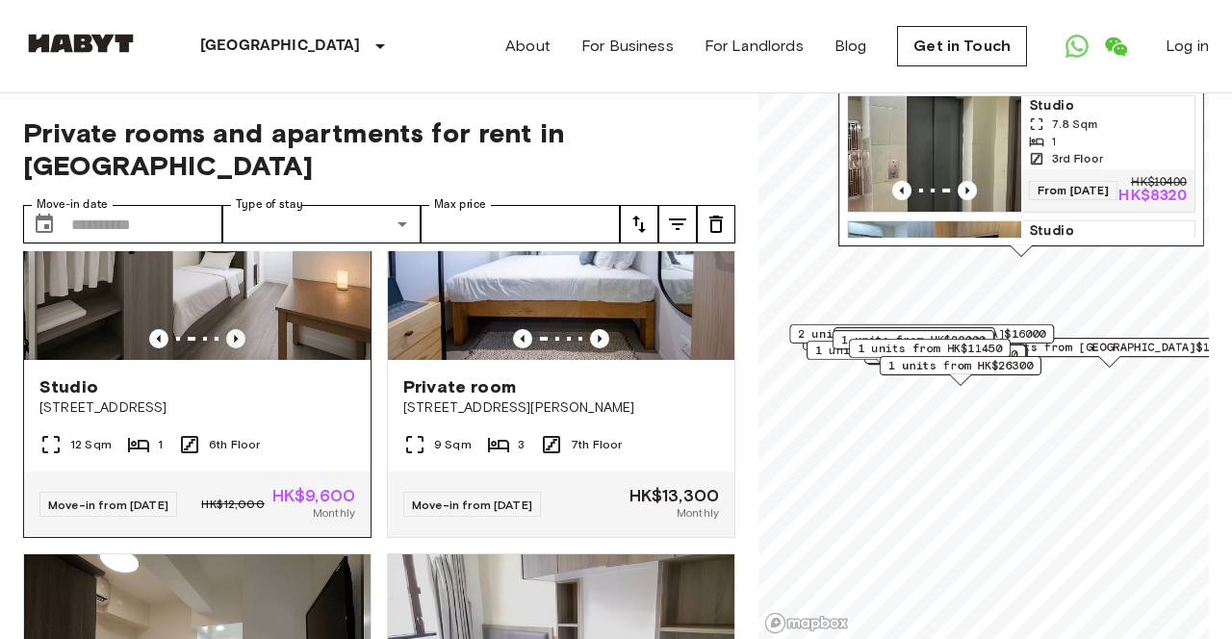
click at [234, 348] on icon "Previous image" at bounding box center [235, 338] width 19 height 19
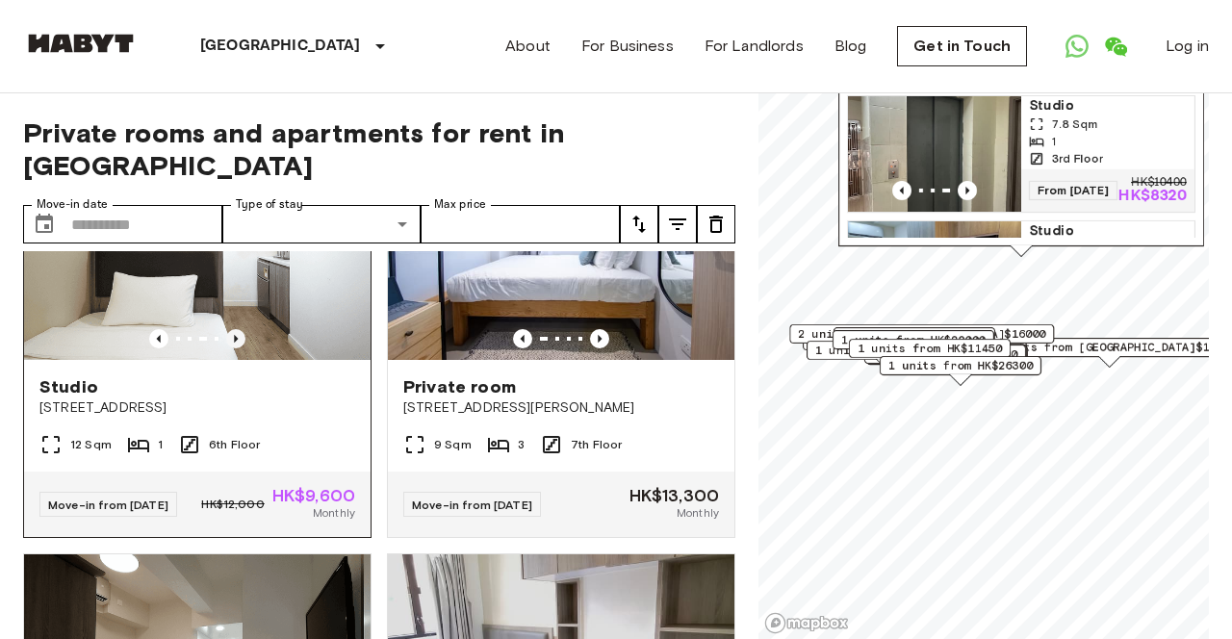
click at [234, 348] on icon "Previous image" at bounding box center [235, 338] width 19 height 19
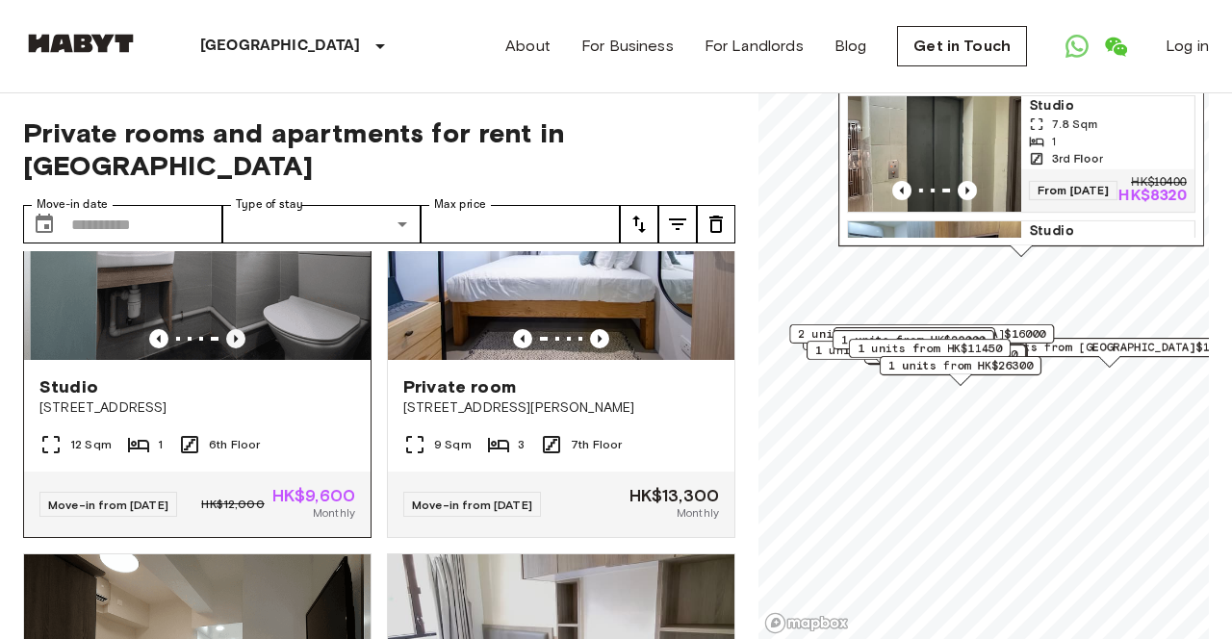
click at [234, 348] on icon "Previous image" at bounding box center [235, 338] width 19 height 19
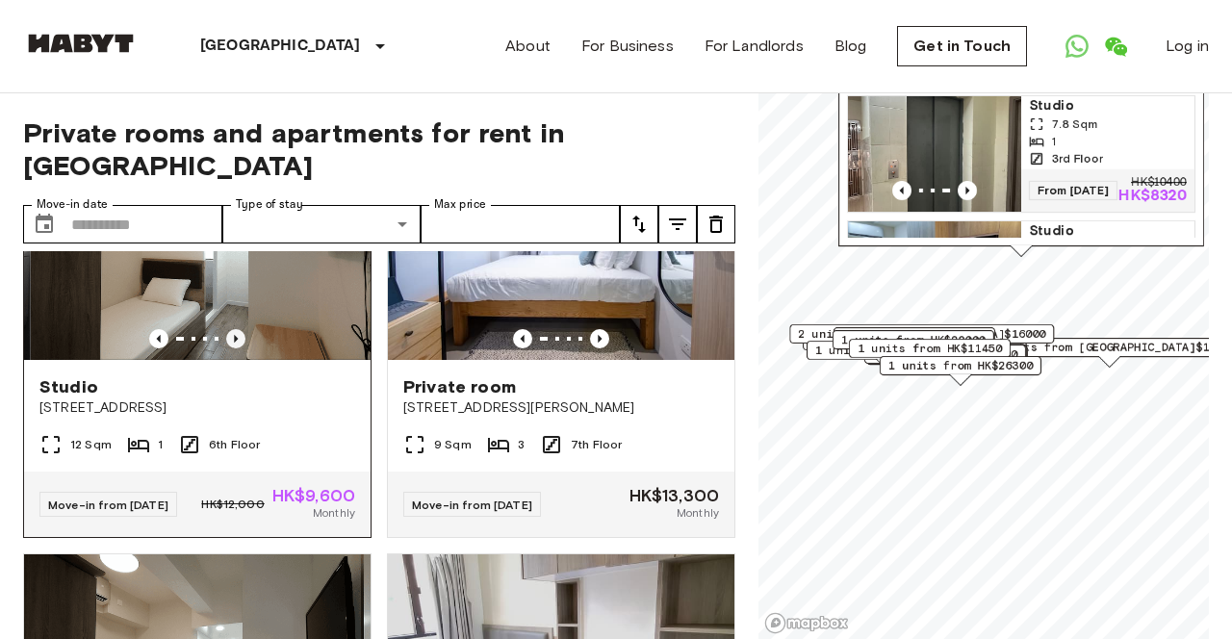
click at [234, 348] on icon "Previous image" at bounding box center [235, 338] width 19 height 19
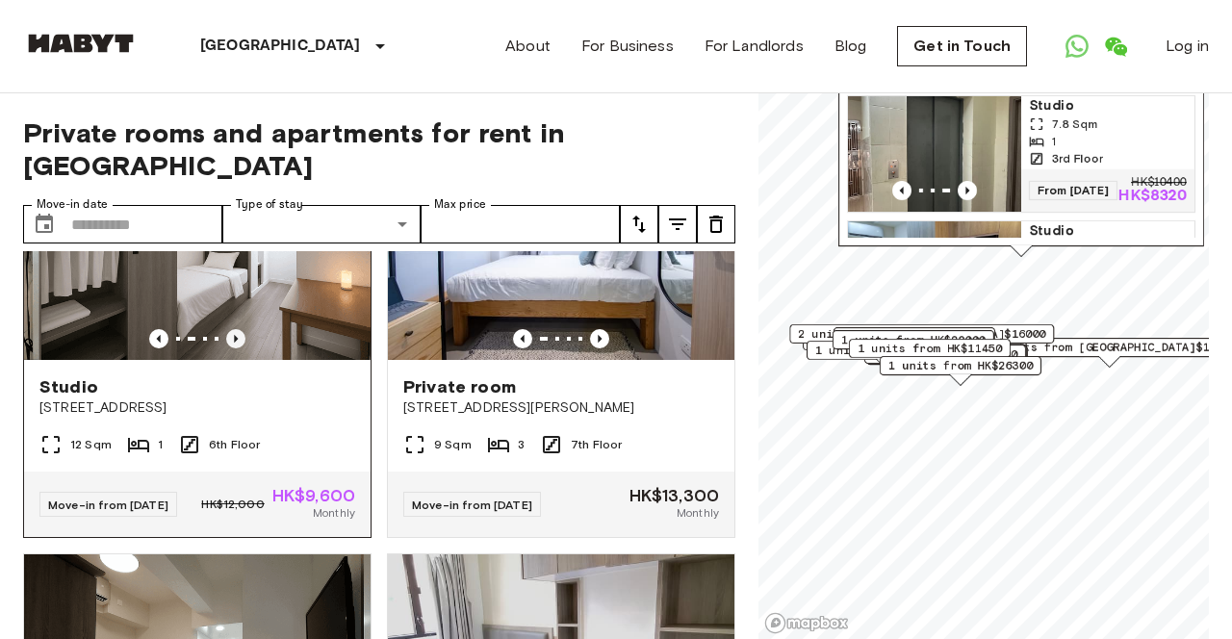
click at [234, 348] on icon "Previous image" at bounding box center [235, 338] width 19 height 19
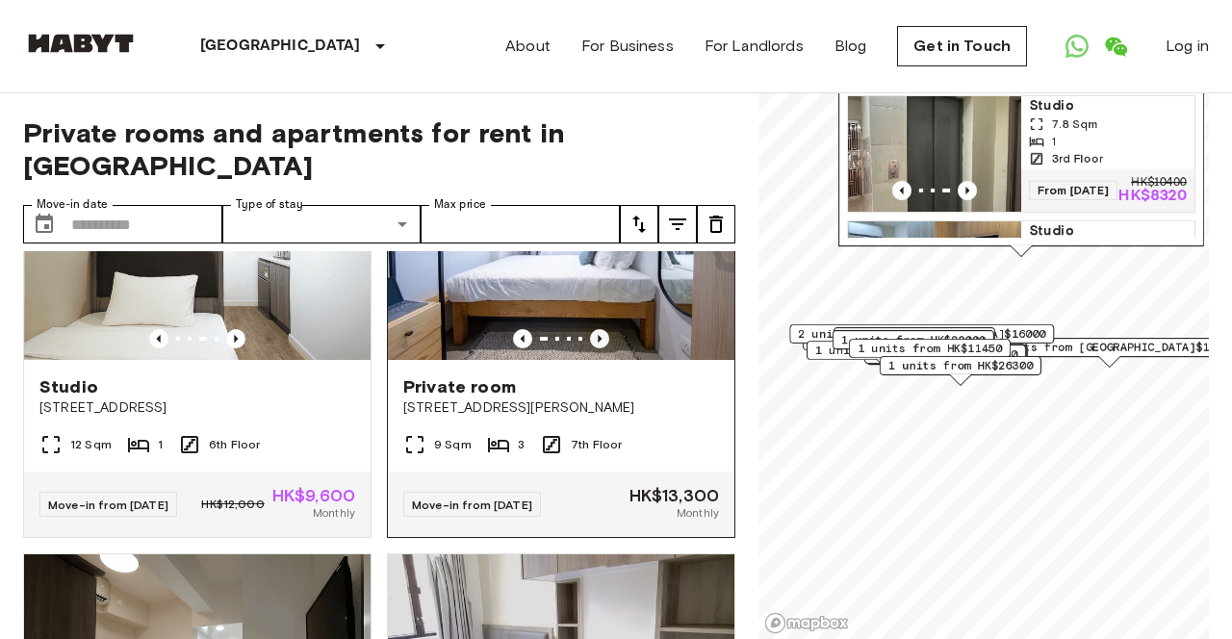
click at [603, 348] on icon "Previous image" at bounding box center [599, 338] width 19 height 19
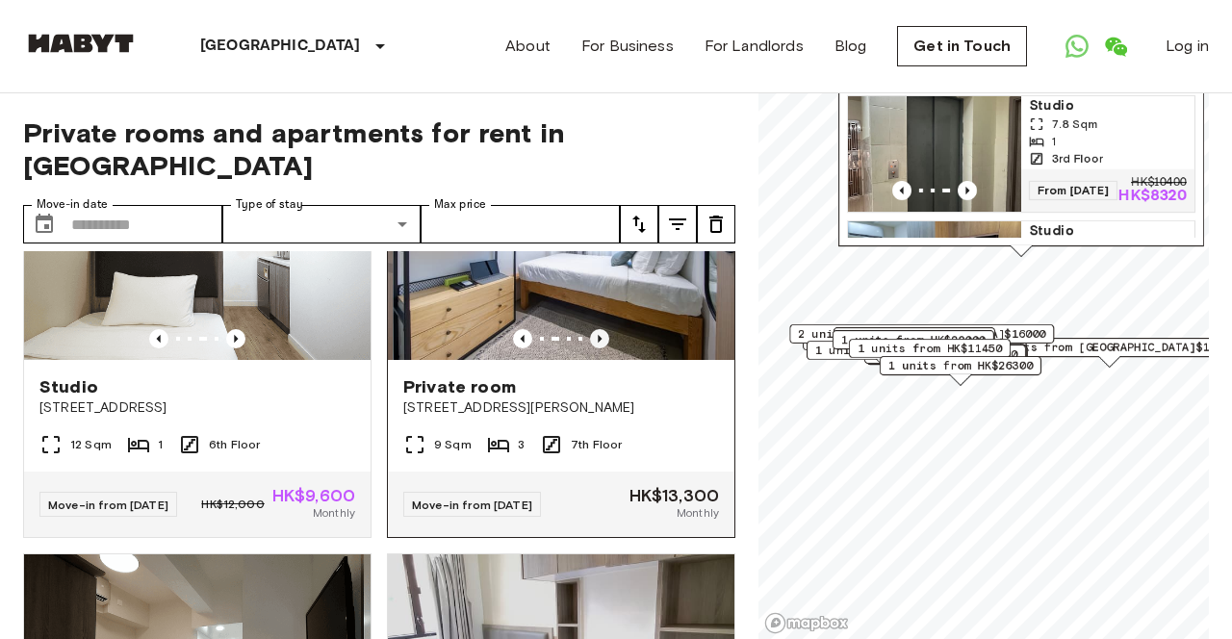
click at [603, 348] on icon "Previous image" at bounding box center [599, 338] width 19 height 19
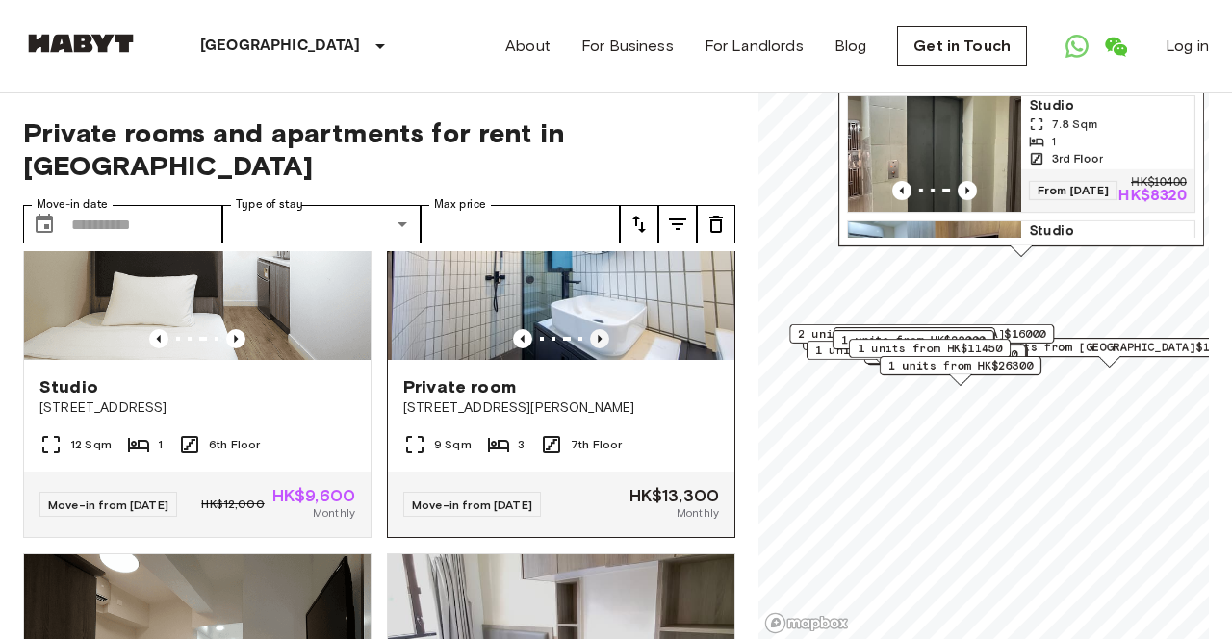
click at [603, 348] on icon "Previous image" at bounding box center [599, 338] width 19 height 19
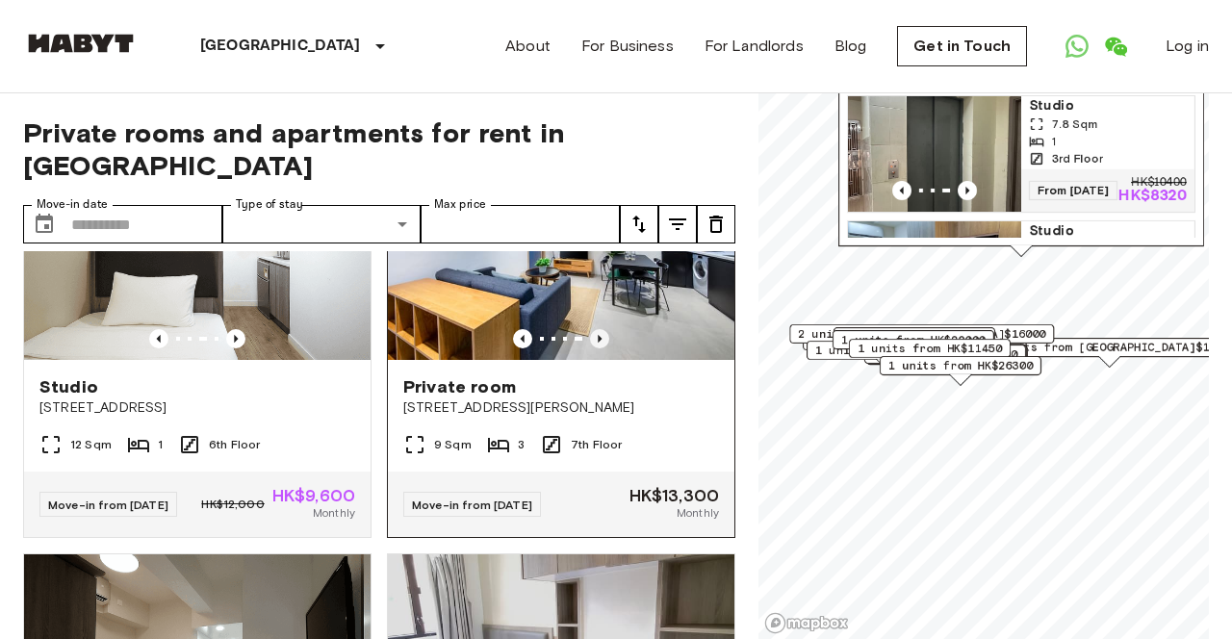
click at [603, 348] on icon "Previous image" at bounding box center [599, 338] width 19 height 19
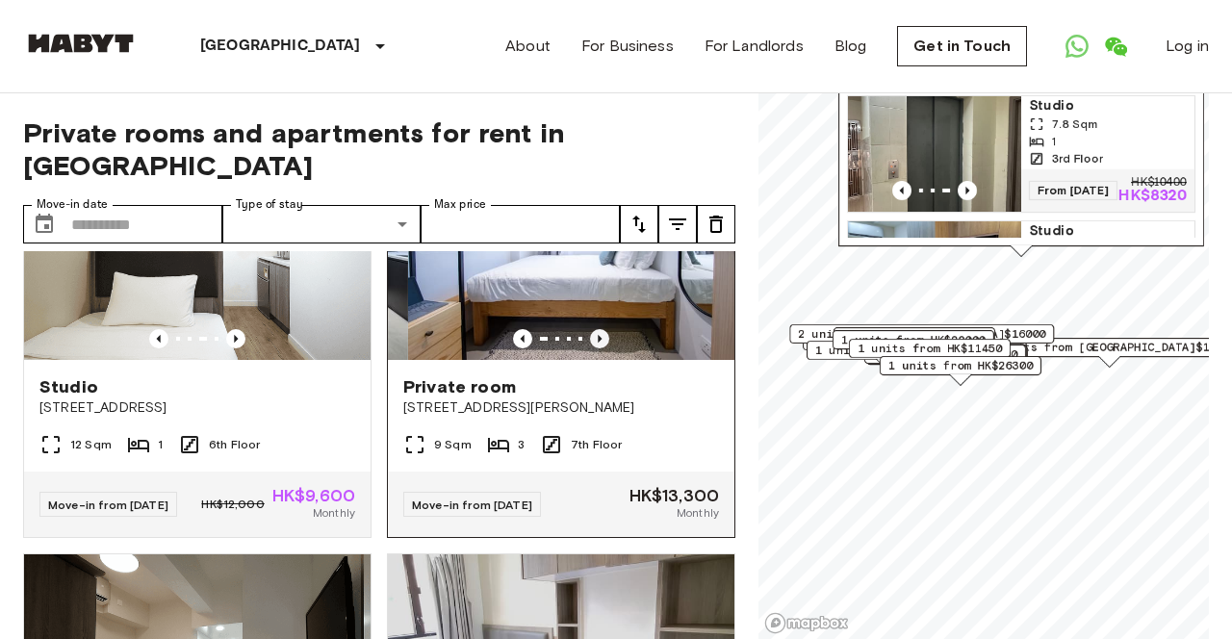
click at [603, 348] on icon "Previous image" at bounding box center [599, 338] width 19 height 19
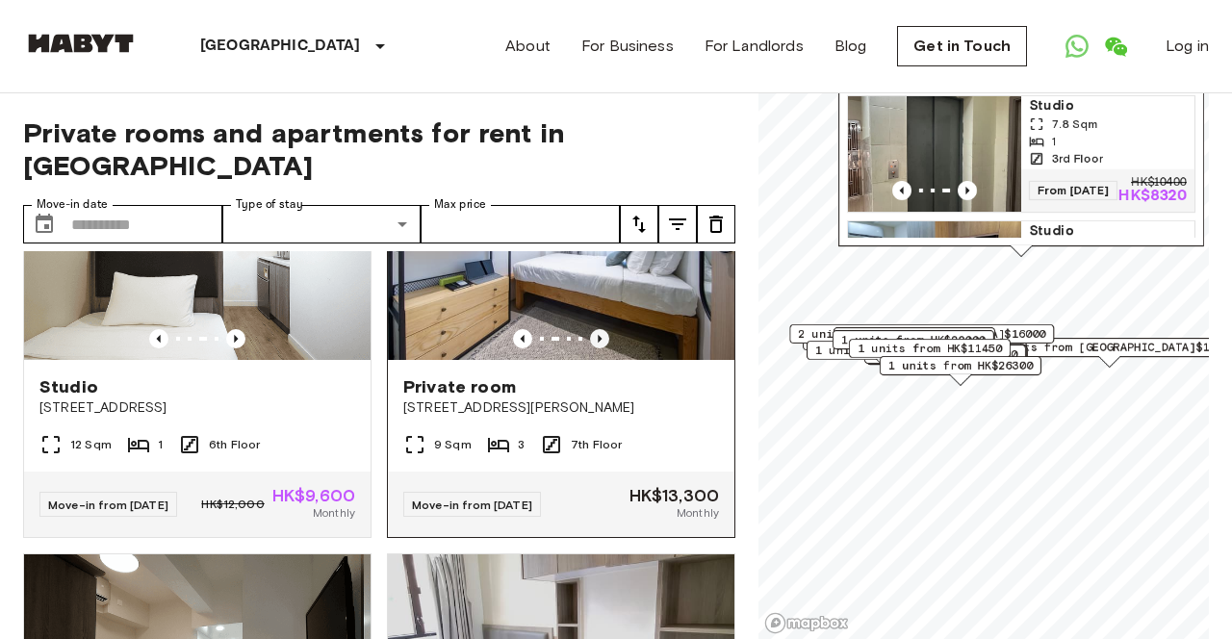
click at [603, 348] on icon "Previous image" at bounding box center [599, 338] width 19 height 19
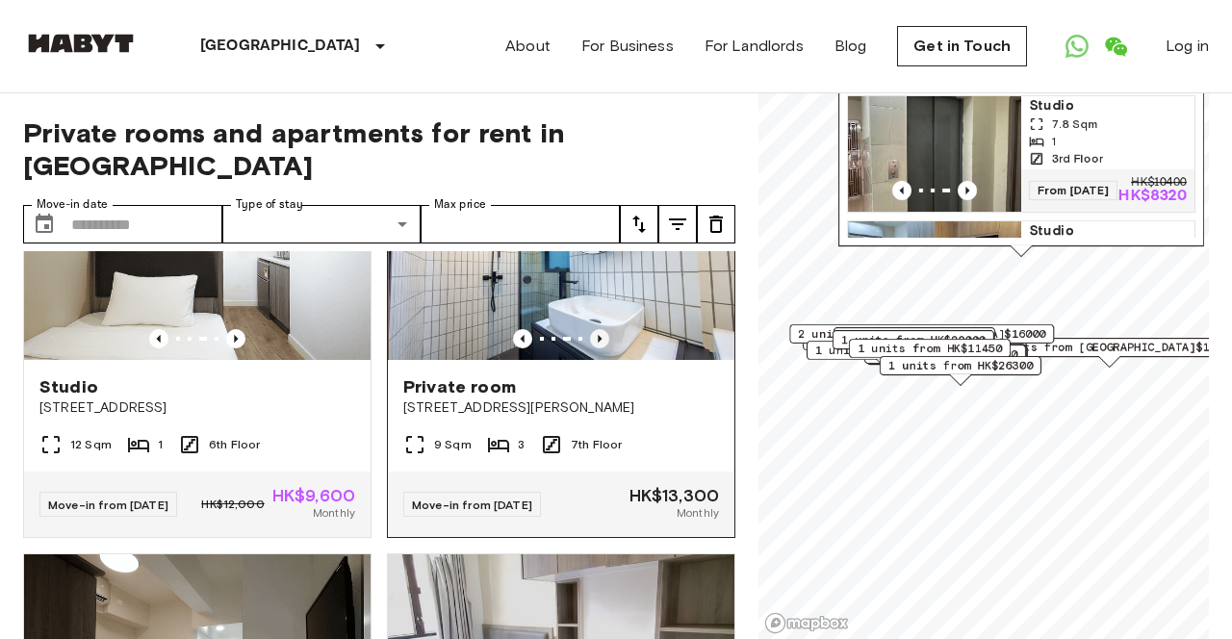
click at [603, 348] on icon "Previous image" at bounding box center [599, 338] width 19 height 19
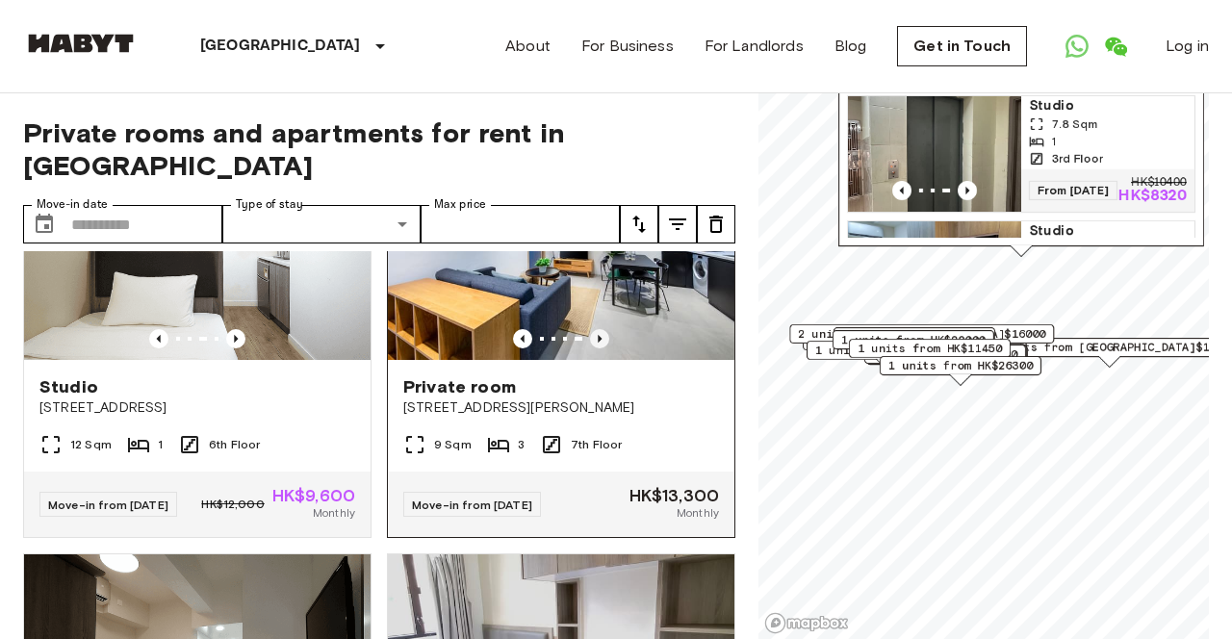
click at [603, 348] on icon "Previous image" at bounding box center [599, 338] width 19 height 19
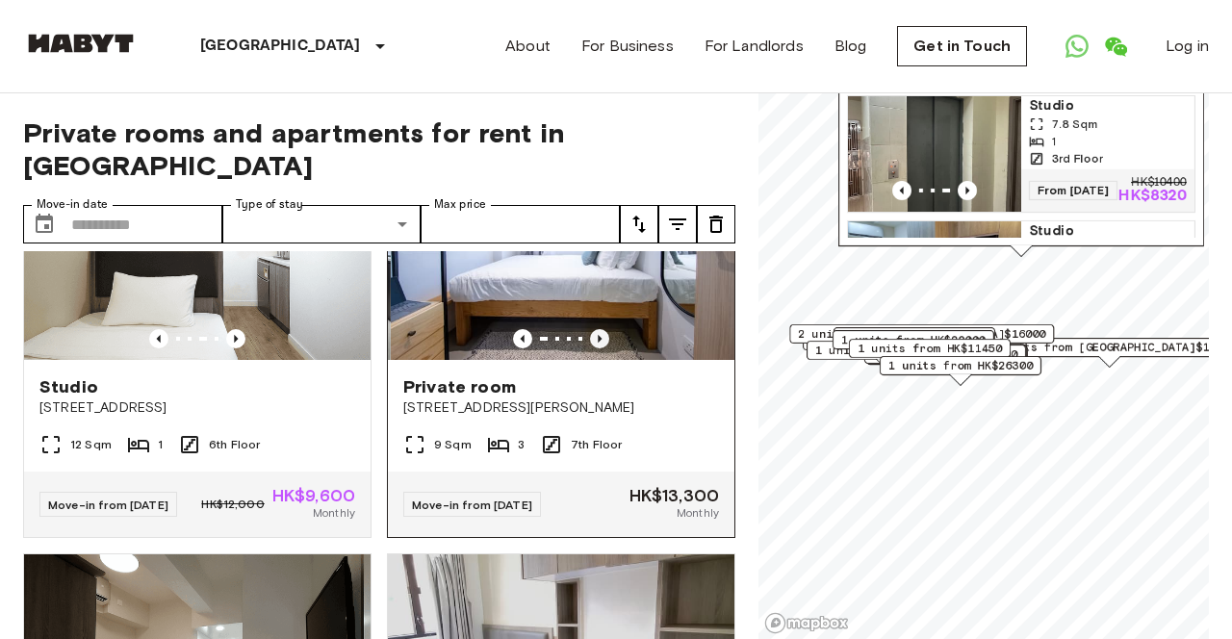
click at [603, 348] on icon "Previous image" at bounding box center [599, 338] width 19 height 19
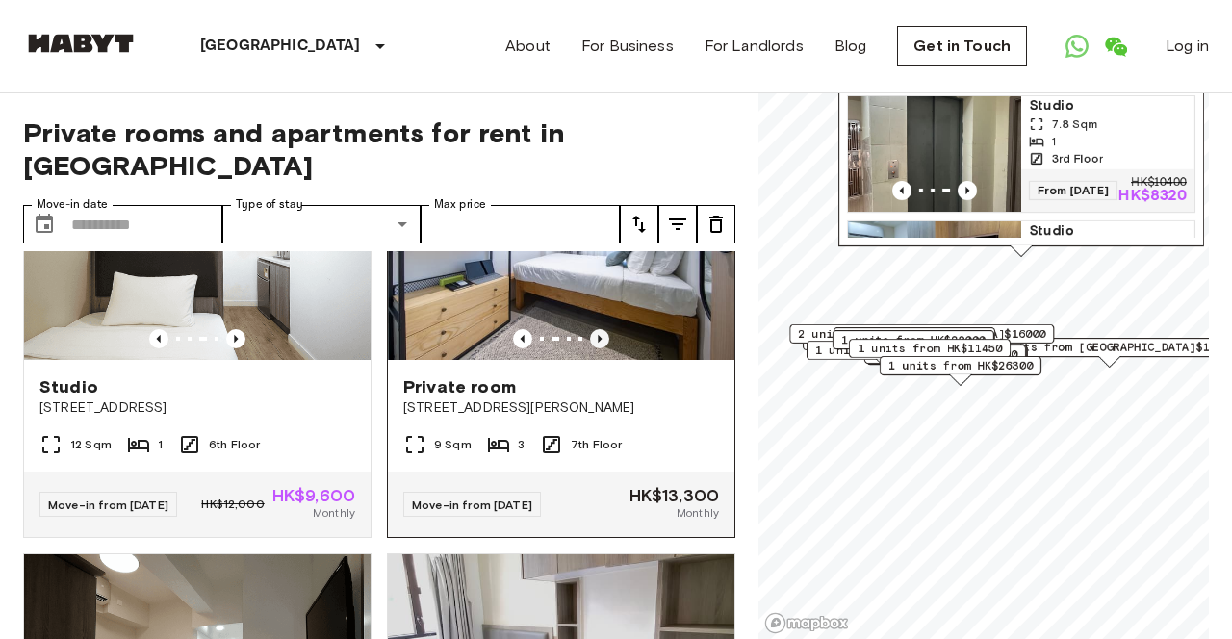
click at [603, 348] on icon "Previous image" at bounding box center [599, 338] width 19 height 19
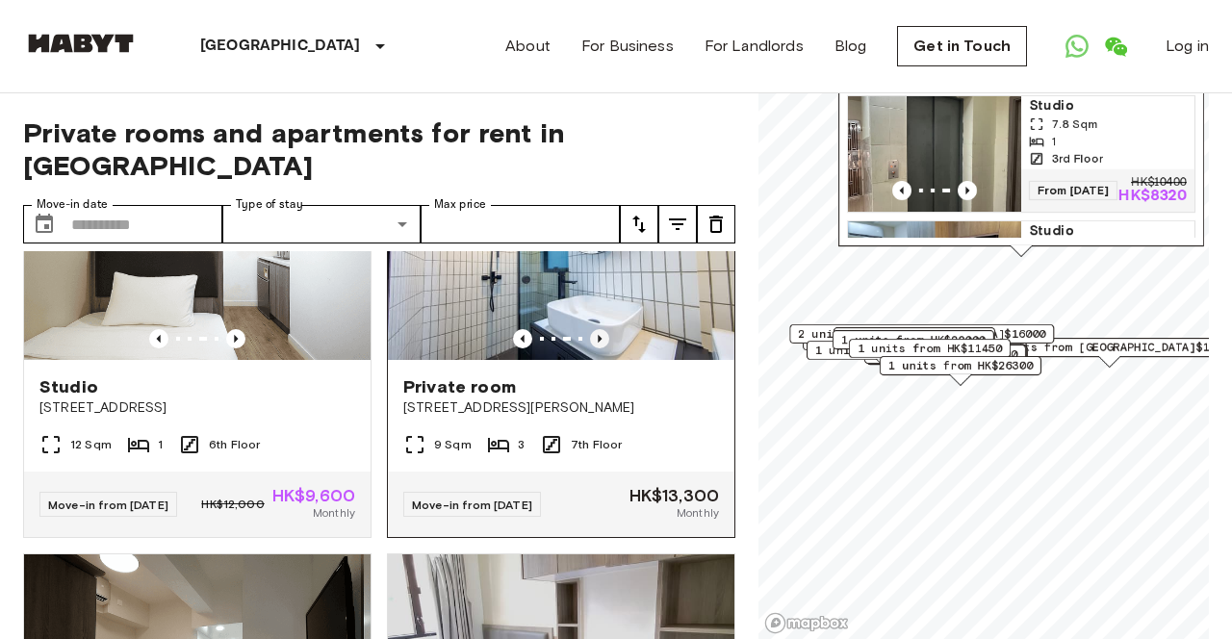
click at [603, 348] on icon "Previous image" at bounding box center [599, 338] width 19 height 19
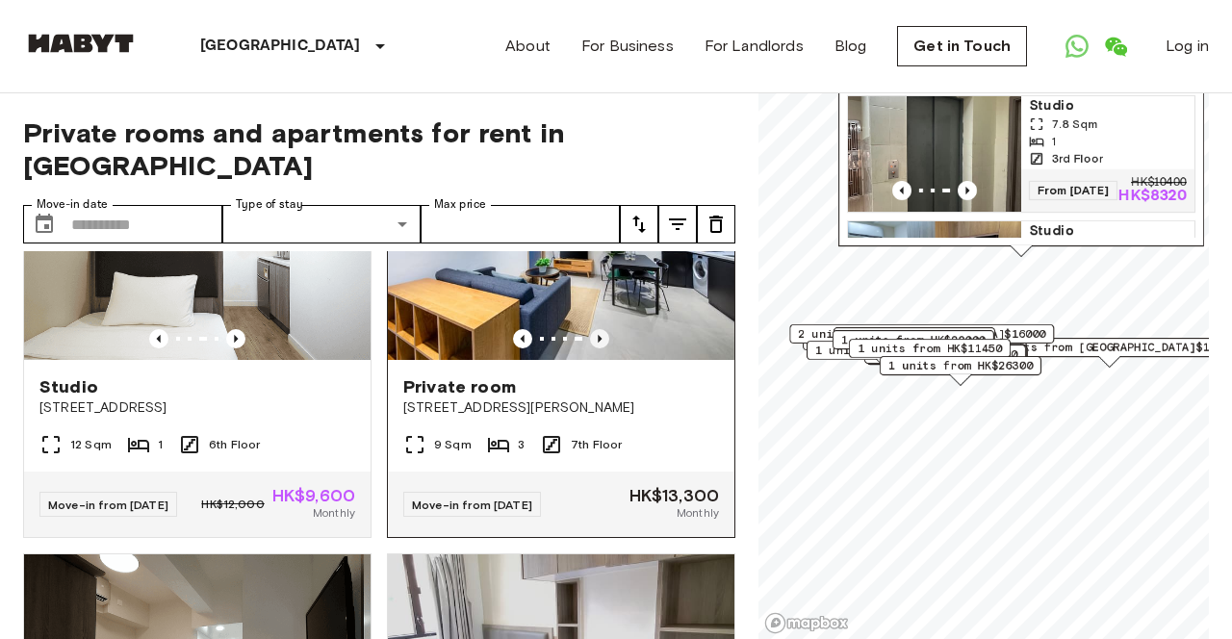
click at [603, 348] on icon "Previous image" at bounding box center [599, 338] width 19 height 19
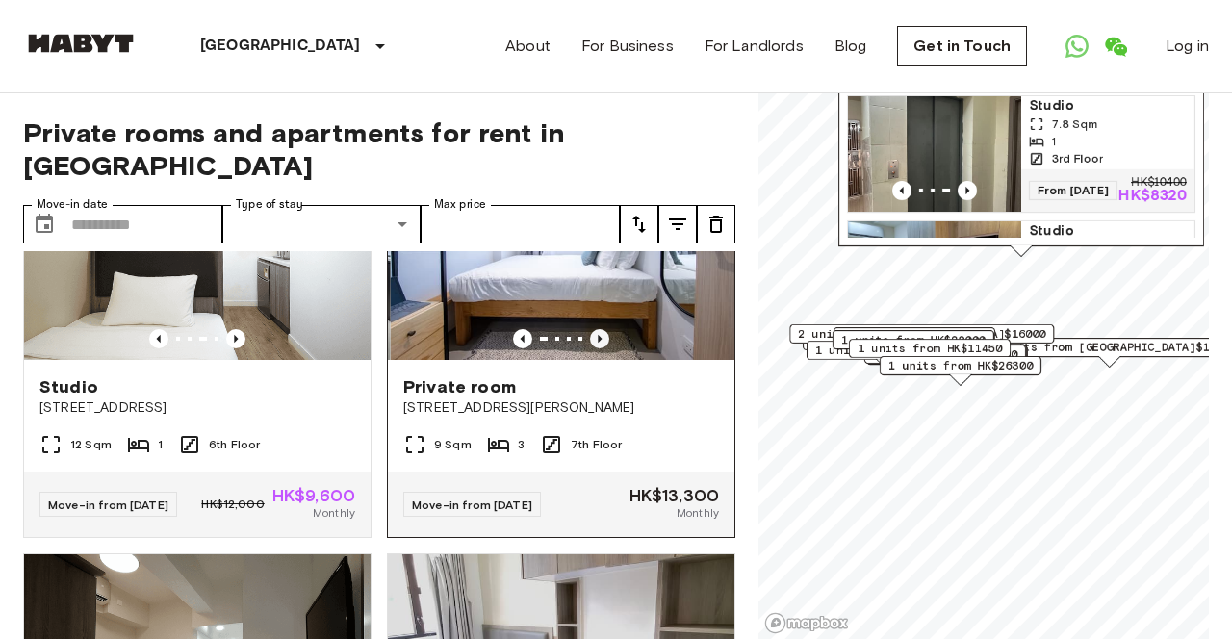
click at [603, 348] on icon "Previous image" at bounding box center [599, 338] width 19 height 19
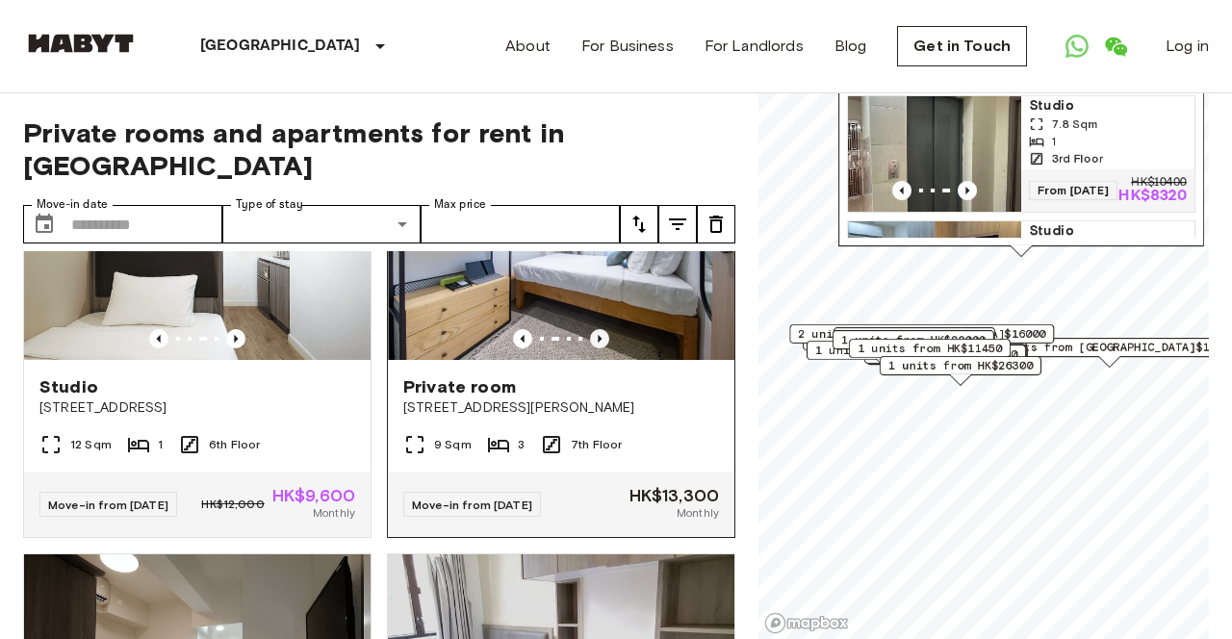
click at [603, 348] on icon "Previous image" at bounding box center [599, 338] width 19 height 19
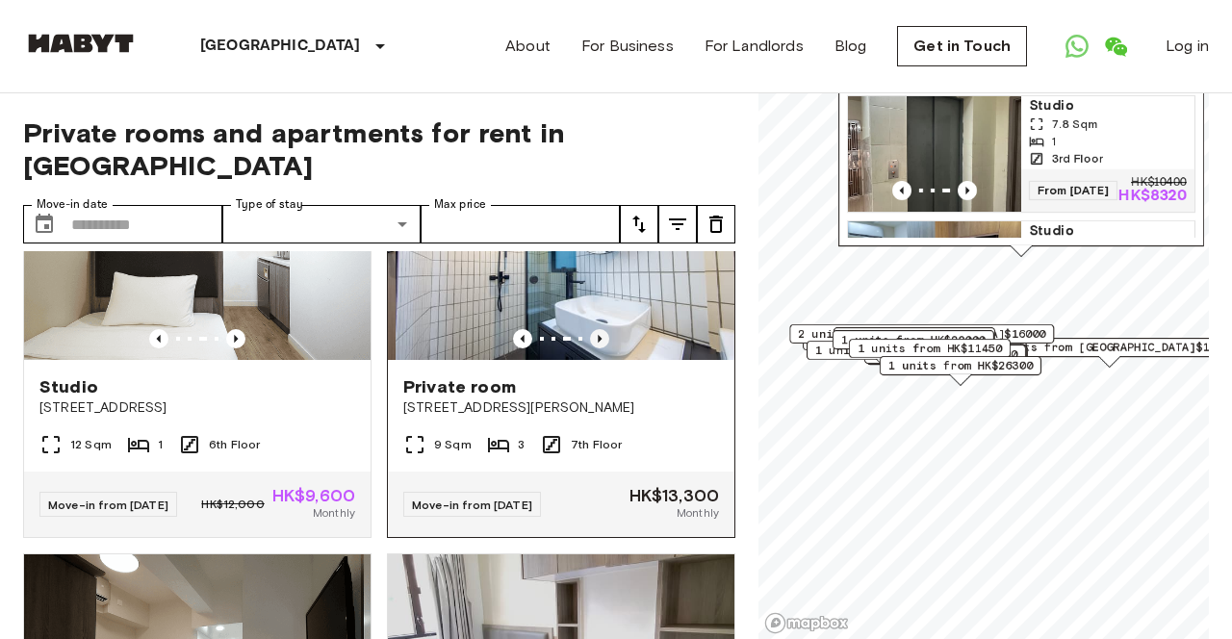
click at [603, 348] on icon "Previous image" at bounding box center [599, 338] width 19 height 19
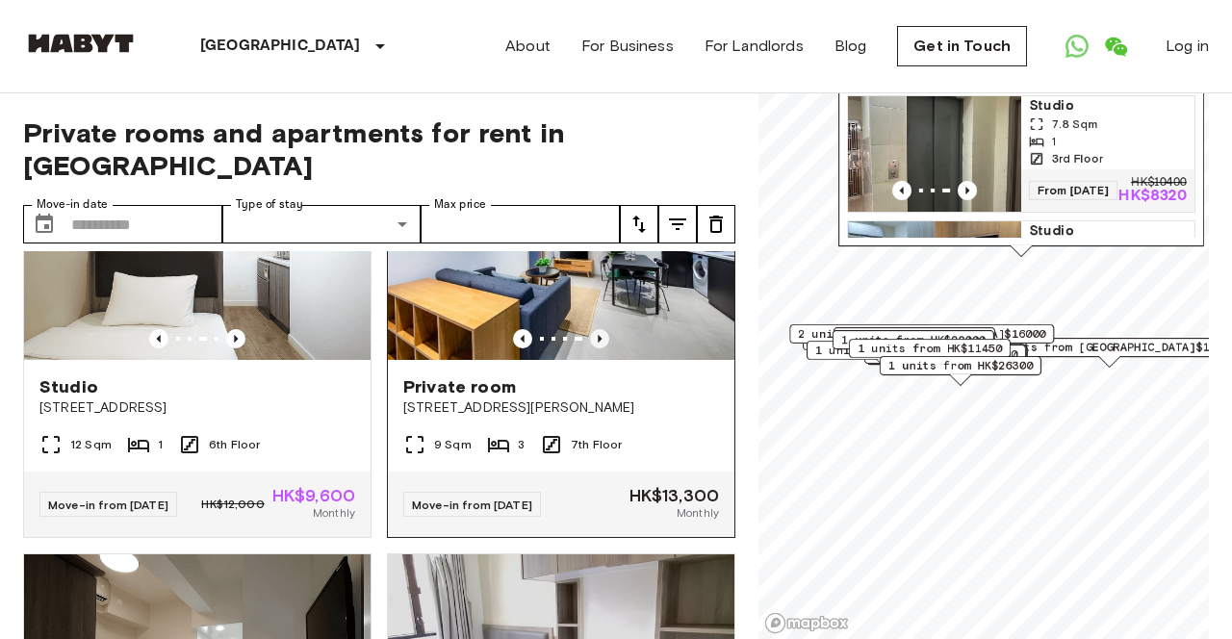
click at [601, 348] on icon "Previous image" at bounding box center [599, 338] width 19 height 19
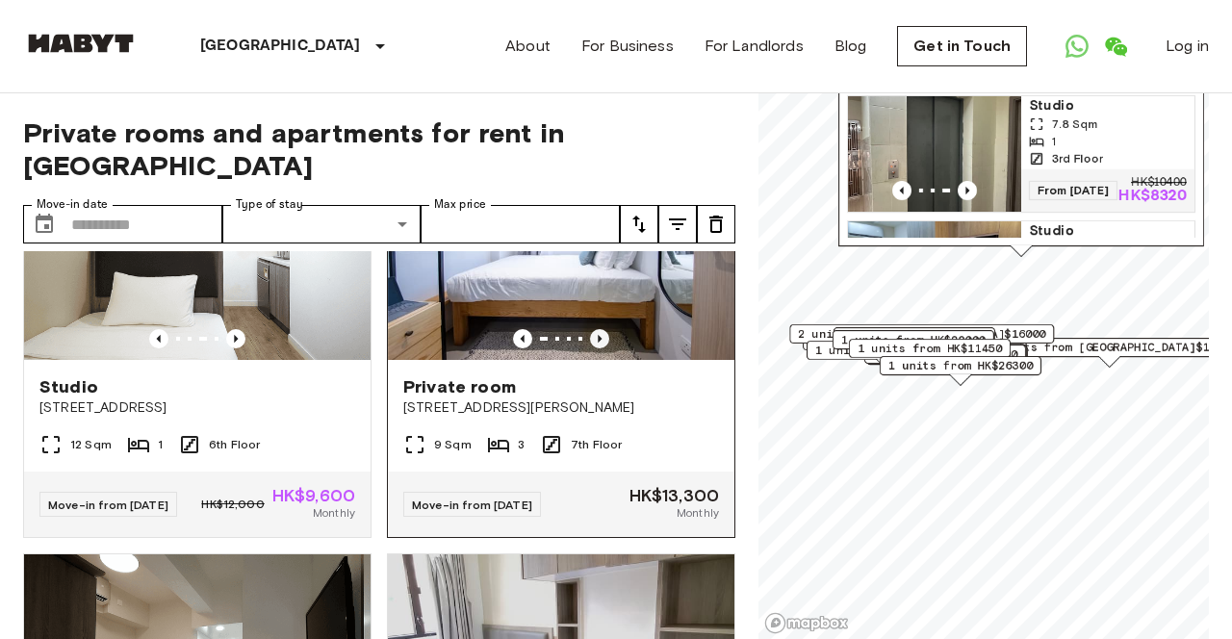
click at [601, 348] on icon "Previous image" at bounding box center [599, 338] width 19 height 19
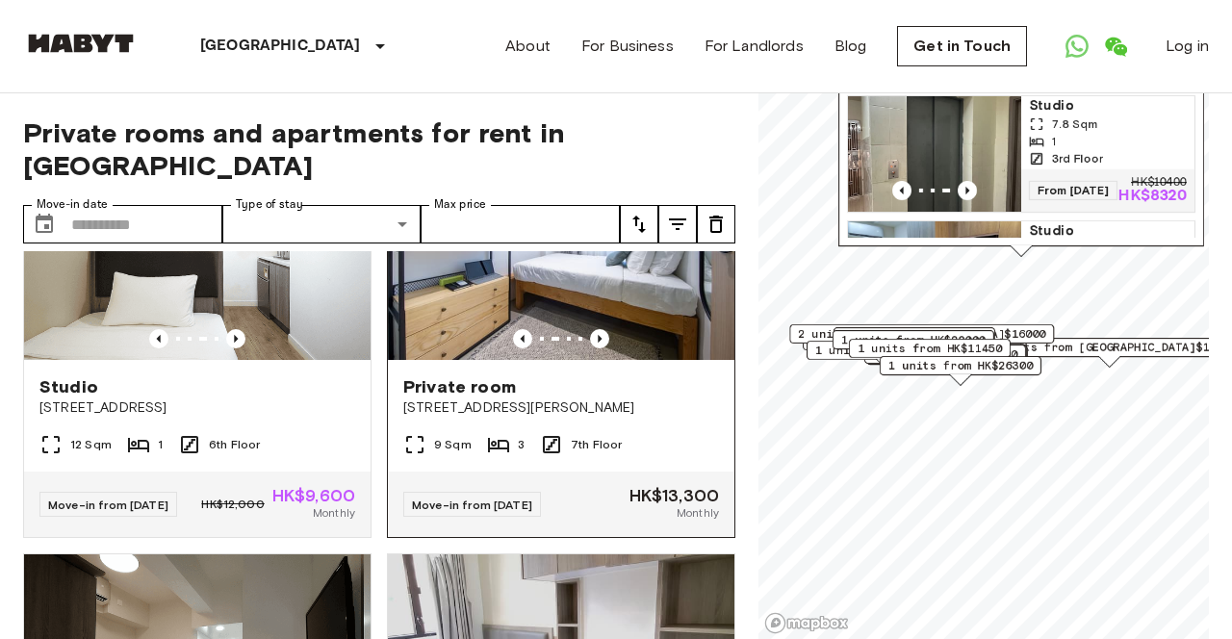
scroll to position [3628, 0]
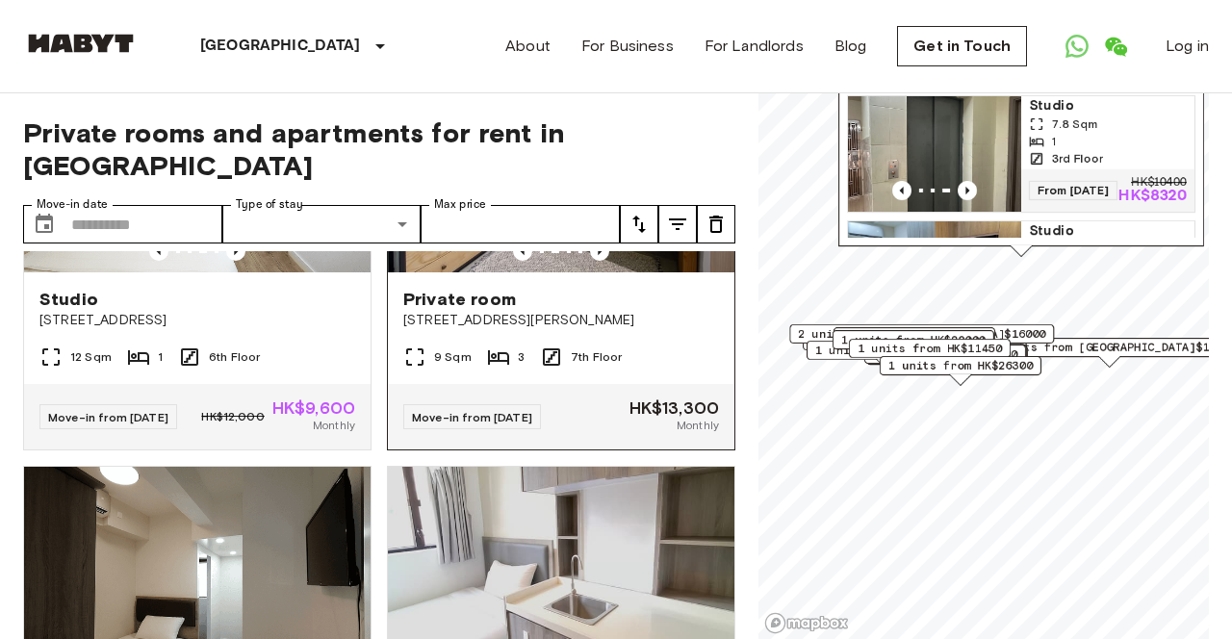
click at [451, 330] on span "[STREET_ADDRESS][PERSON_NAME]" at bounding box center [561, 320] width 316 height 19
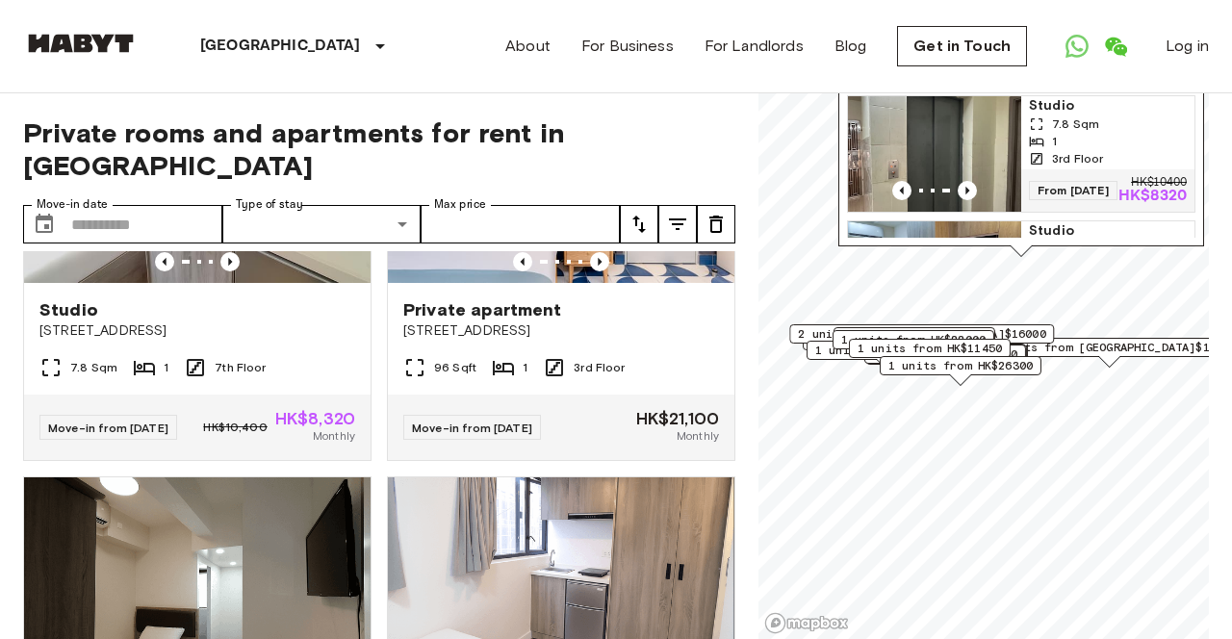
scroll to position [6576, 0]
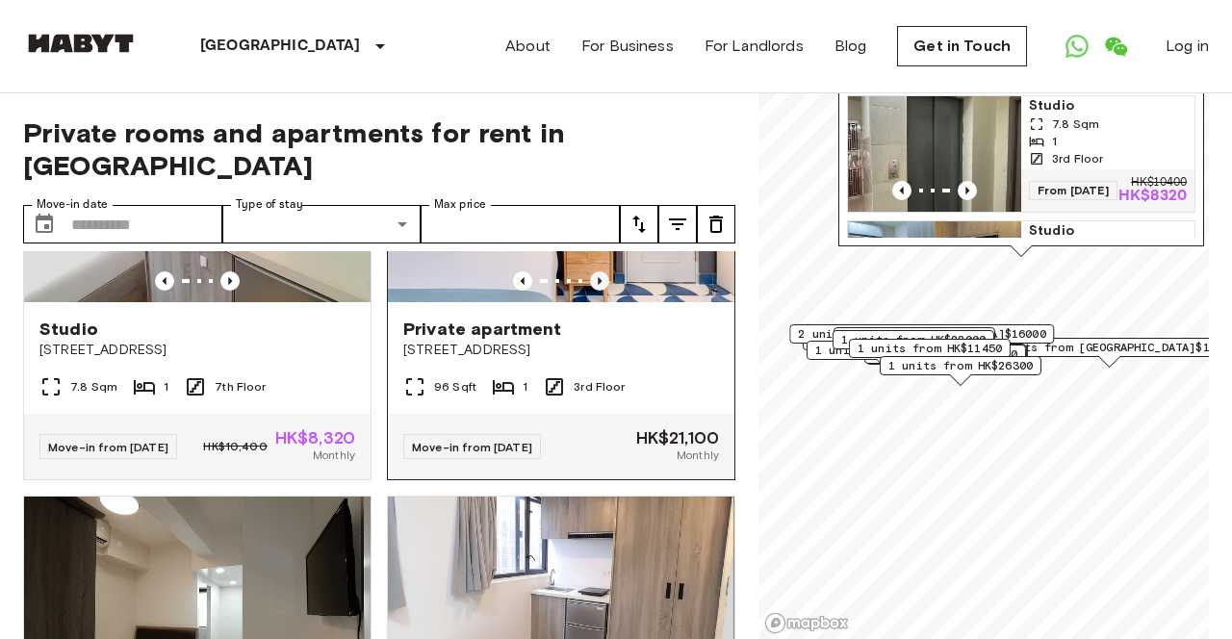
click at [599, 291] on icon "Previous image" at bounding box center [599, 280] width 19 height 19
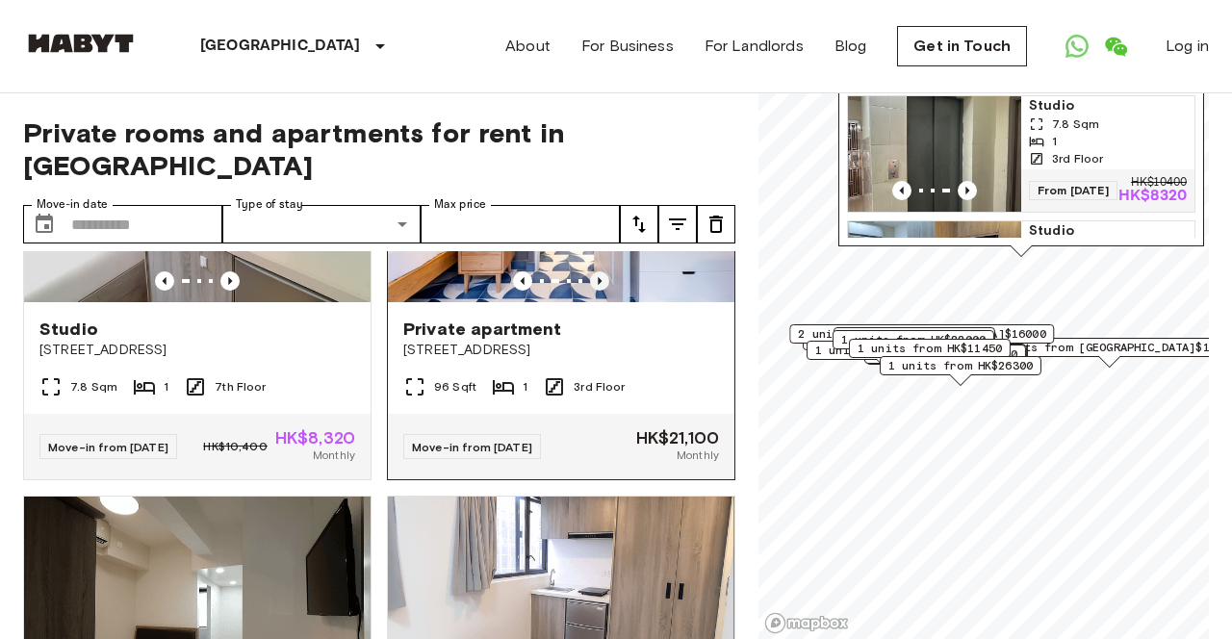
click at [599, 291] on icon "Previous image" at bounding box center [599, 280] width 19 height 19
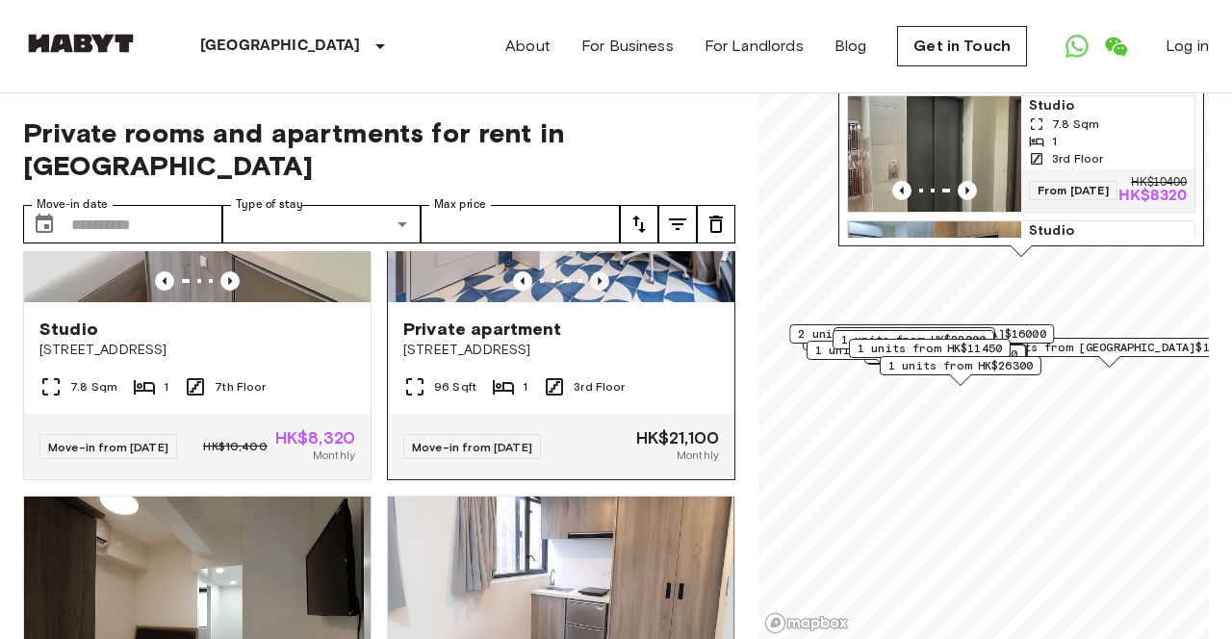
click at [599, 291] on icon "Previous image" at bounding box center [599, 280] width 19 height 19
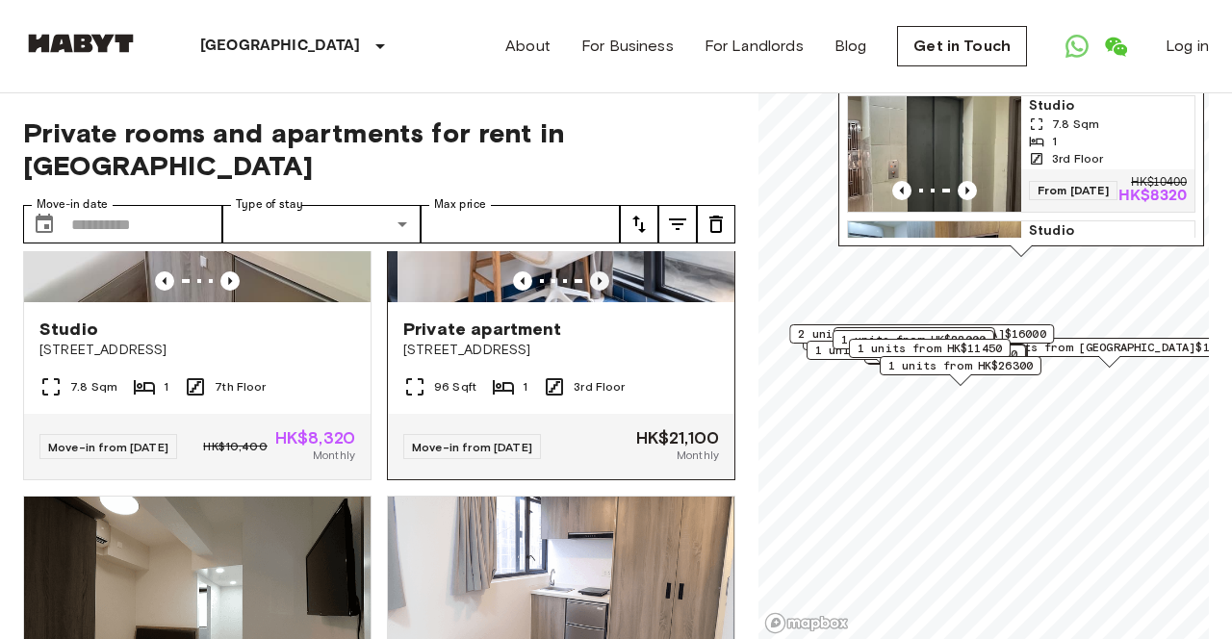
click at [599, 291] on icon "Previous image" at bounding box center [599, 280] width 19 height 19
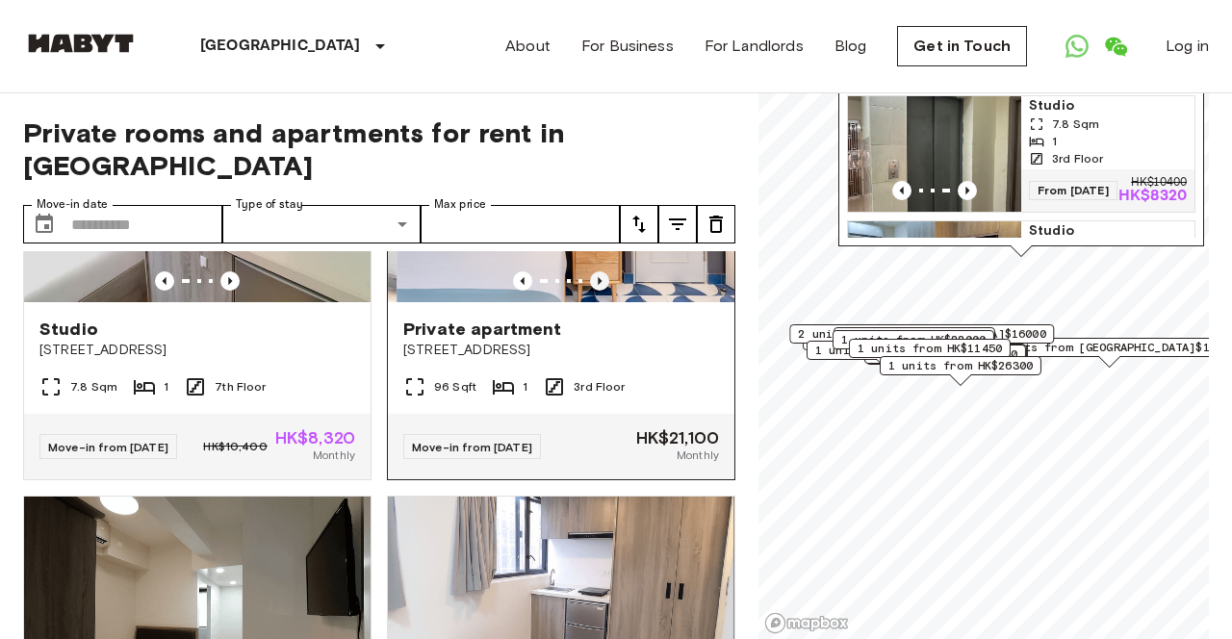
click at [599, 291] on icon "Previous image" at bounding box center [599, 280] width 19 height 19
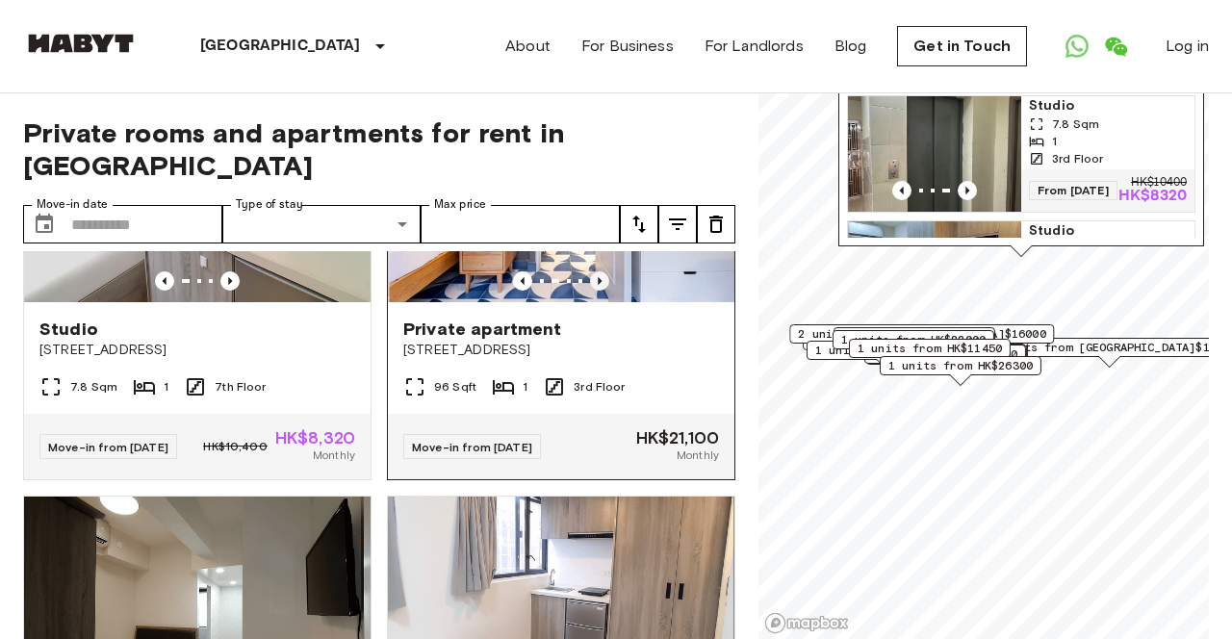
click at [599, 291] on icon "Previous image" at bounding box center [599, 280] width 19 height 19
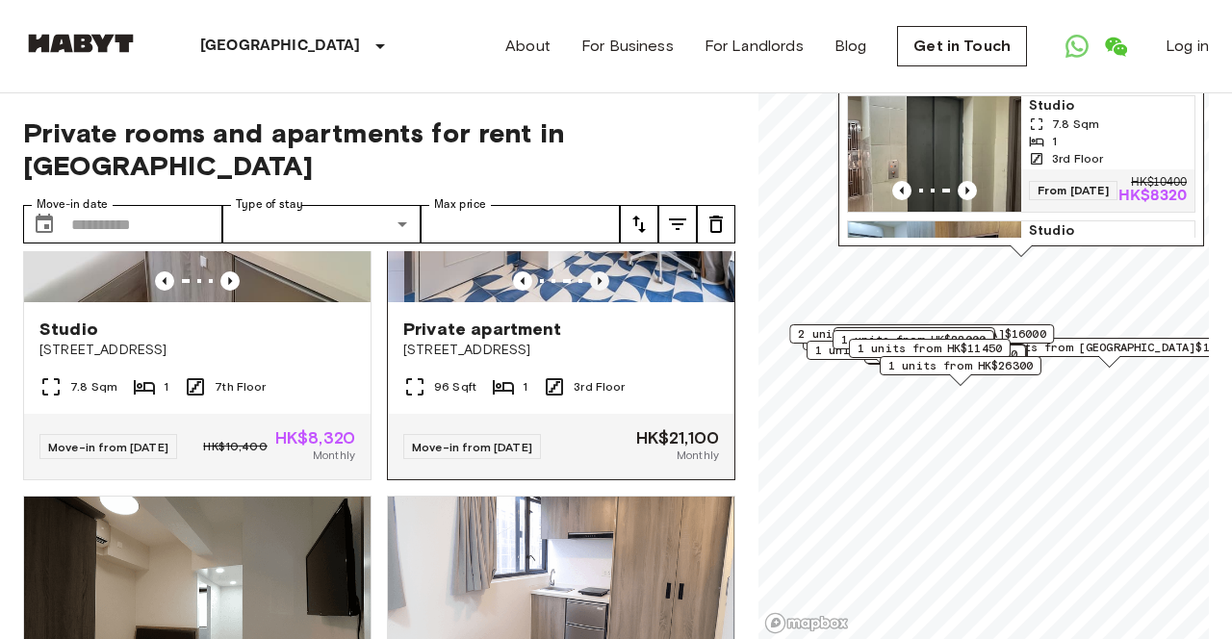
click at [599, 291] on icon "Previous image" at bounding box center [599, 280] width 19 height 19
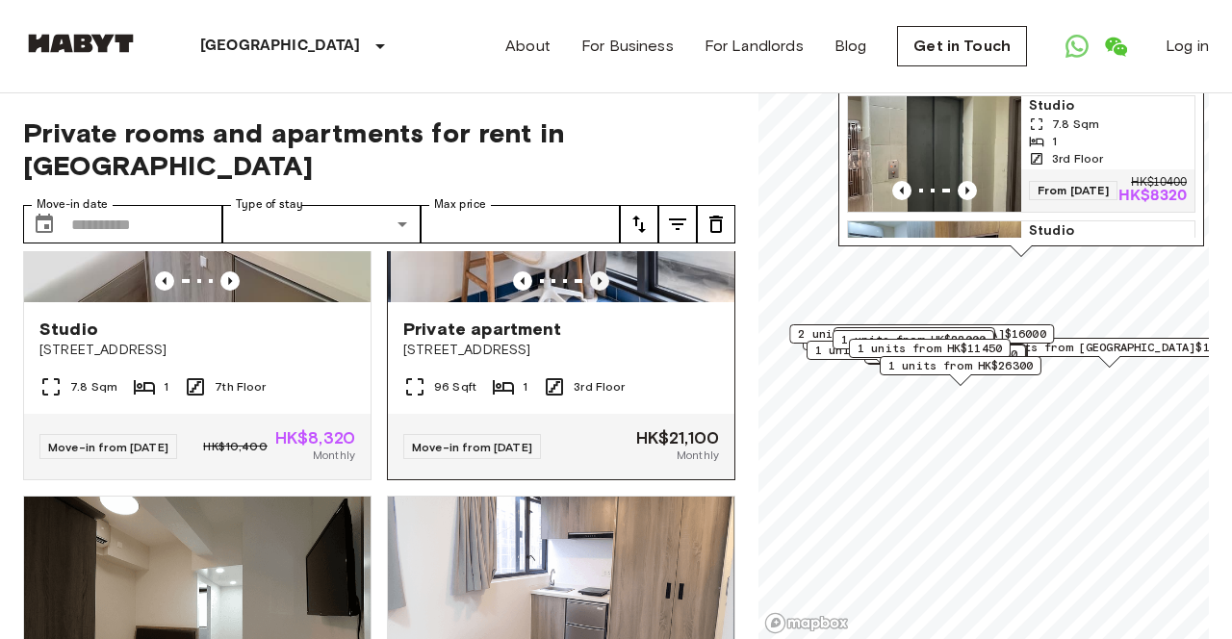
click at [599, 291] on icon "Previous image" at bounding box center [599, 280] width 19 height 19
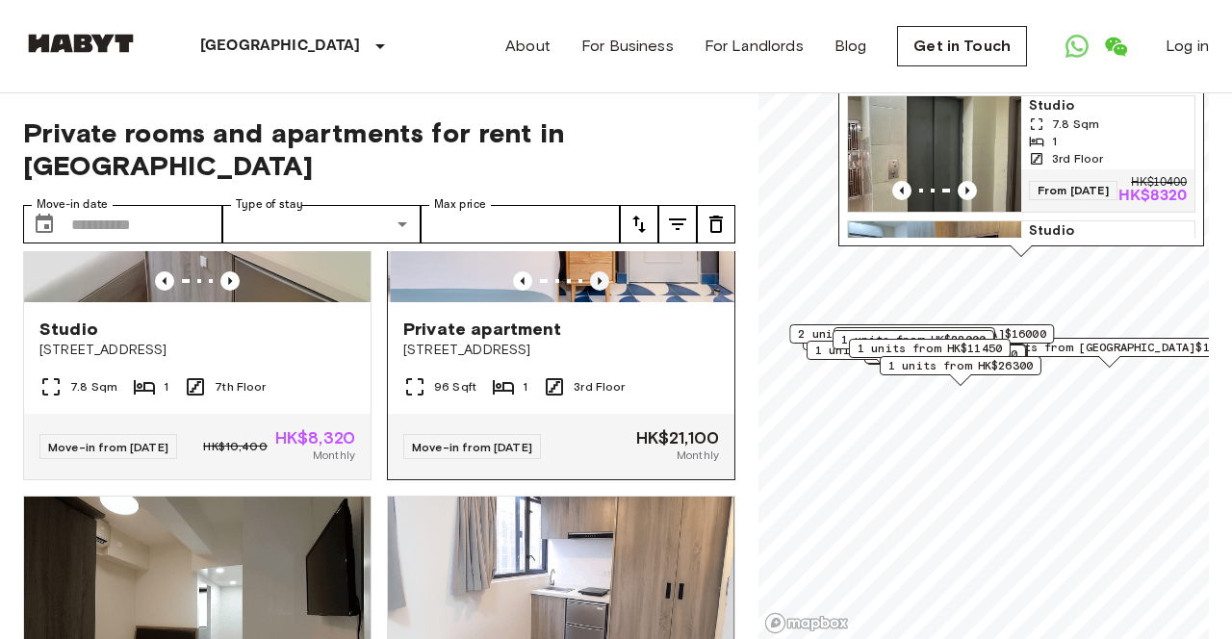
click at [599, 291] on icon "Previous image" at bounding box center [599, 280] width 19 height 19
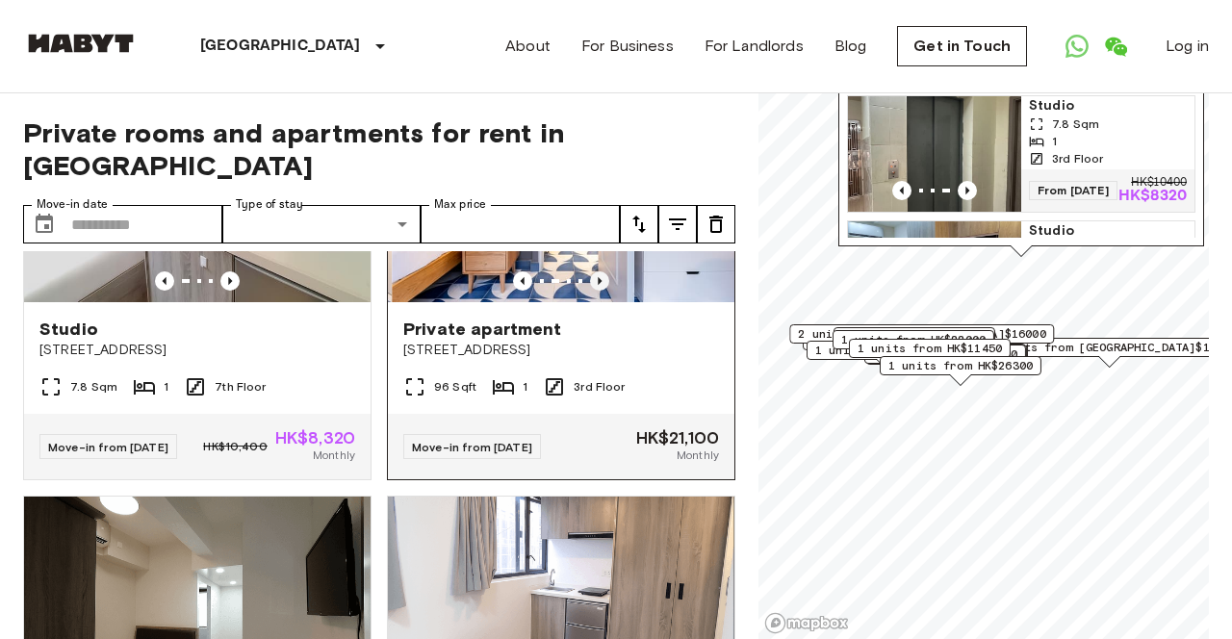
click at [599, 291] on icon "Previous image" at bounding box center [599, 280] width 19 height 19
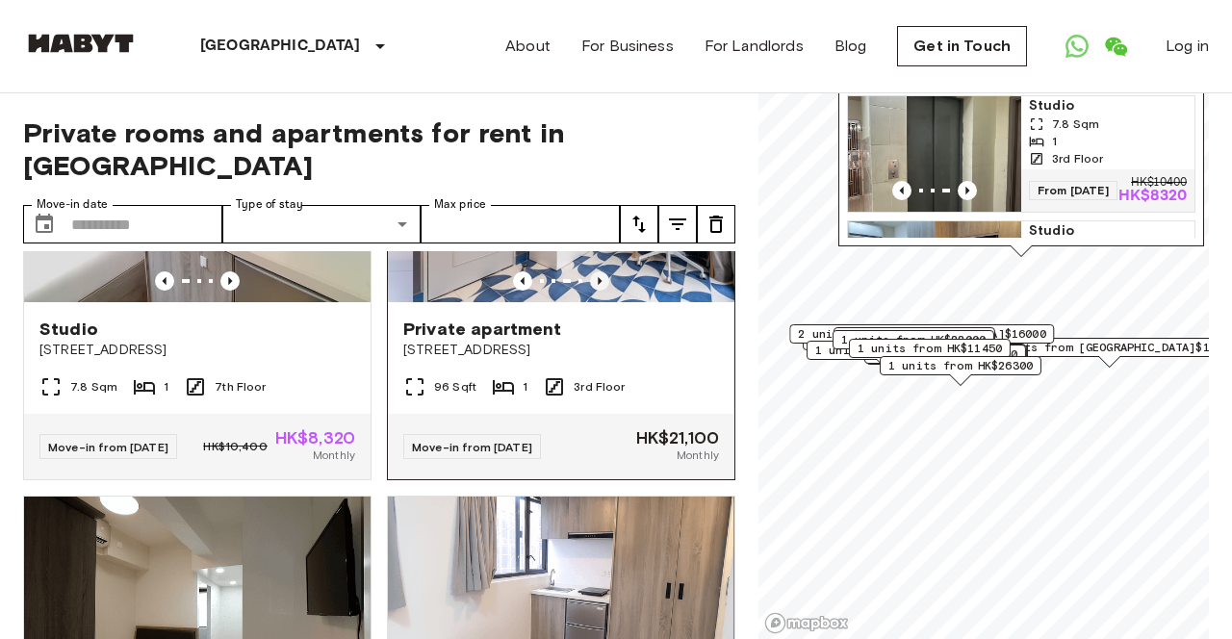
click at [599, 291] on icon "Previous image" at bounding box center [599, 280] width 19 height 19
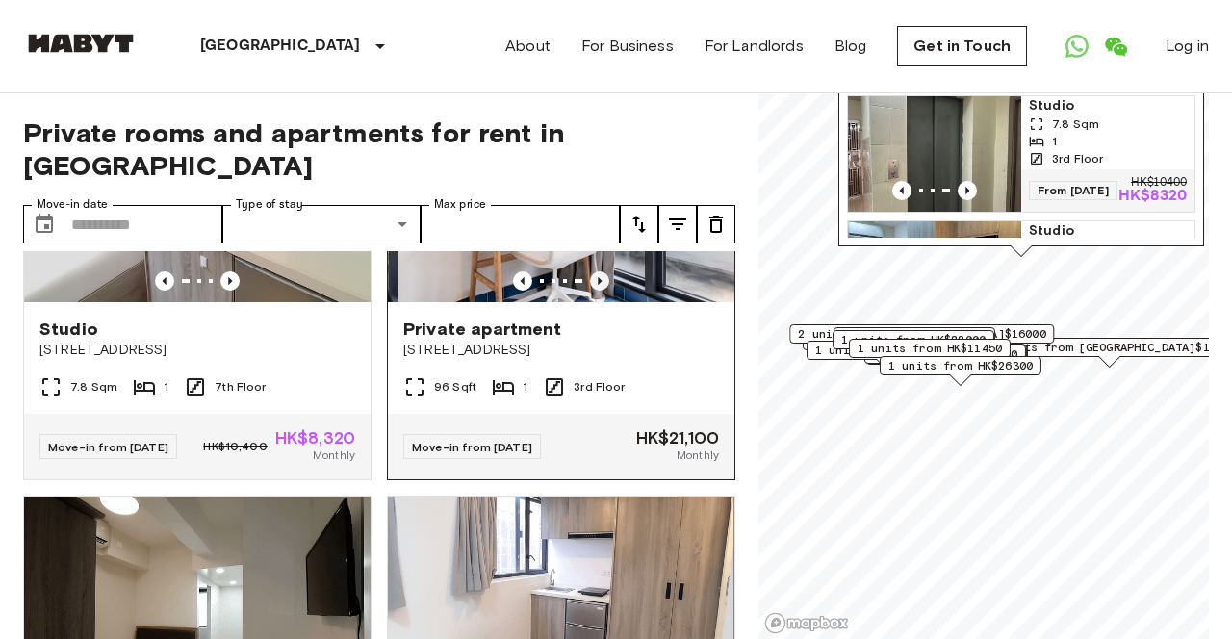
click at [599, 291] on icon "Previous image" at bounding box center [599, 280] width 19 height 19
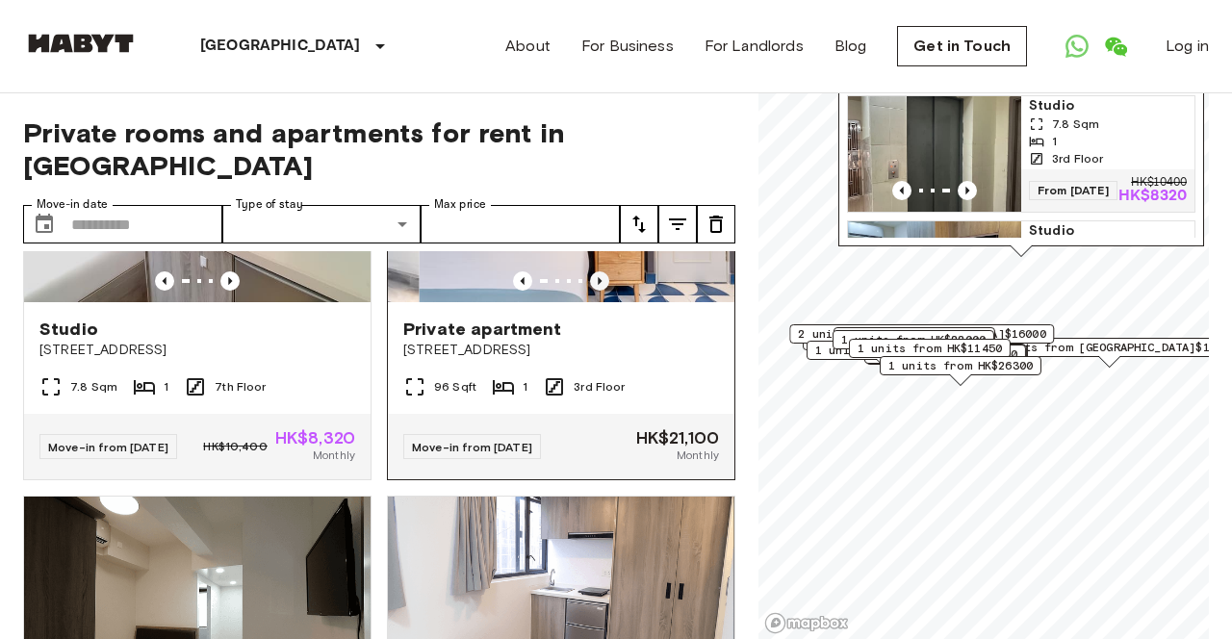
click at [599, 291] on icon "Previous image" at bounding box center [599, 280] width 19 height 19
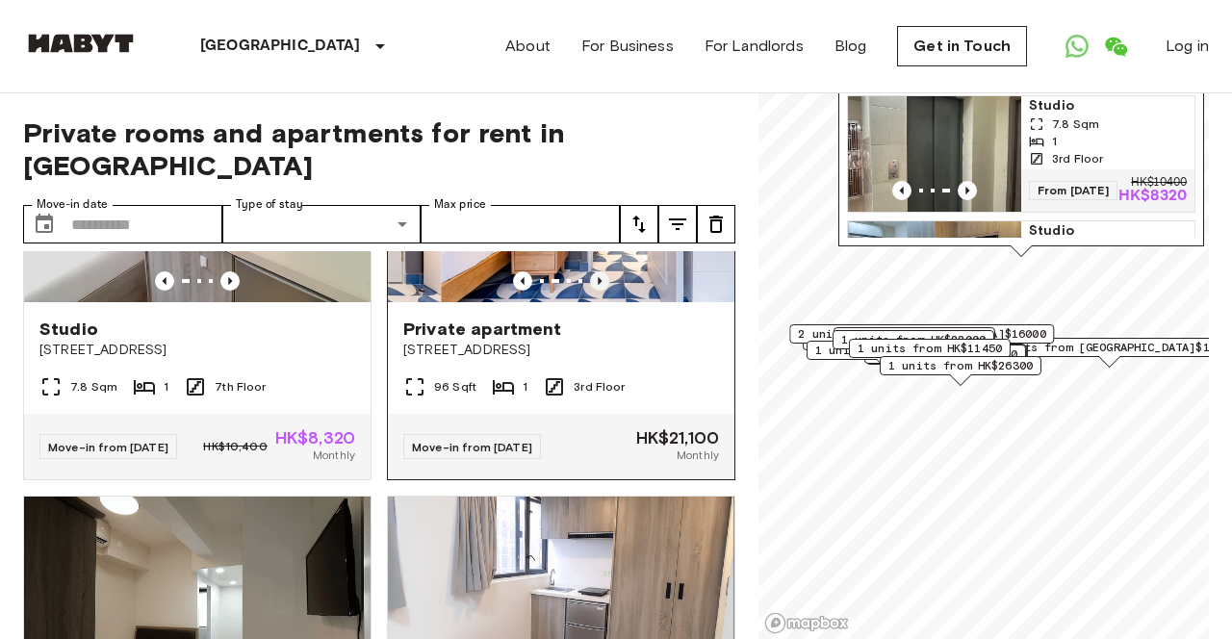
click at [599, 291] on icon "Previous image" at bounding box center [599, 280] width 19 height 19
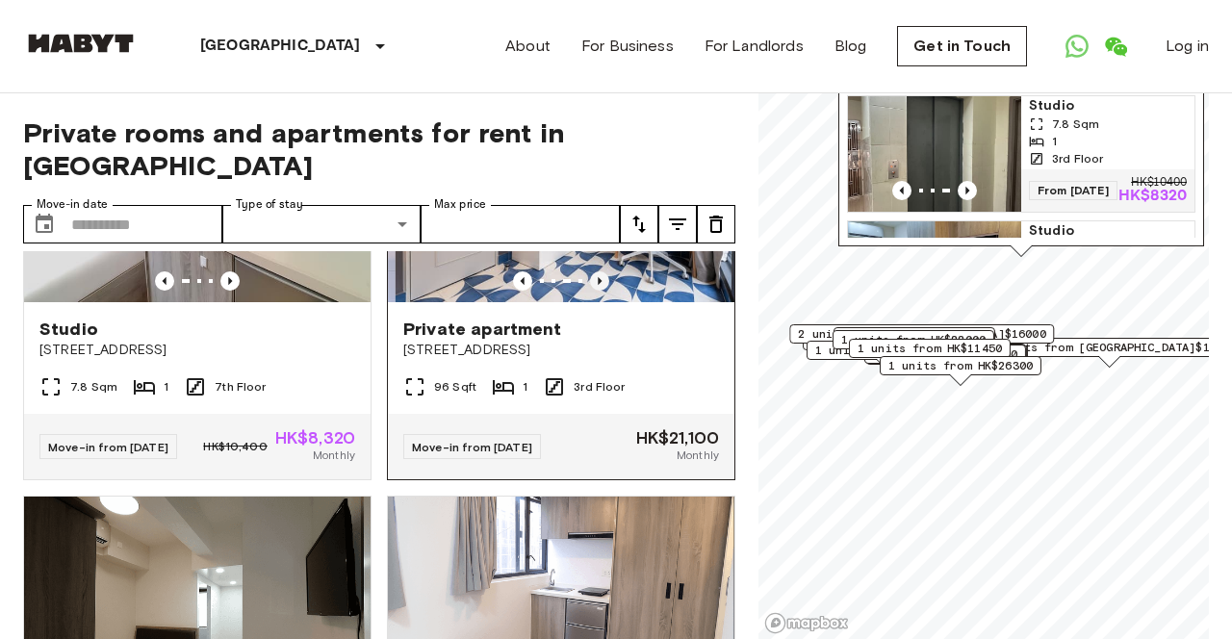
click at [599, 291] on icon "Previous image" at bounding box center [599, 280] width 19 height 19
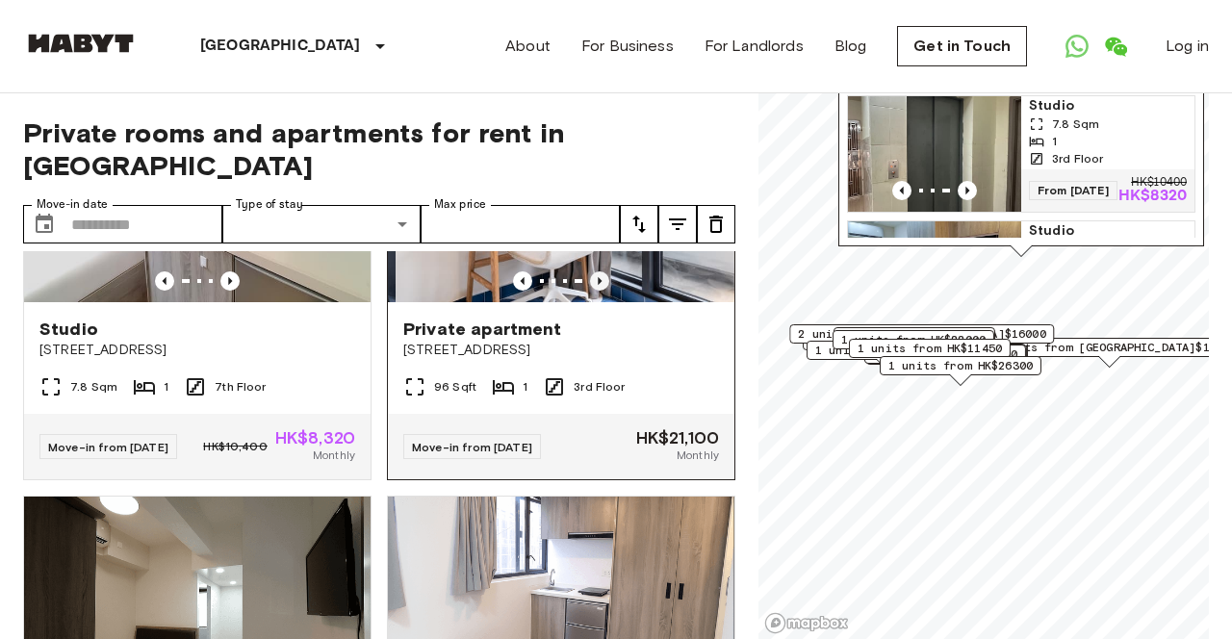
click at [599, 291] on icon "Previous image" at bounding box center [599, 280] width 19 height 19
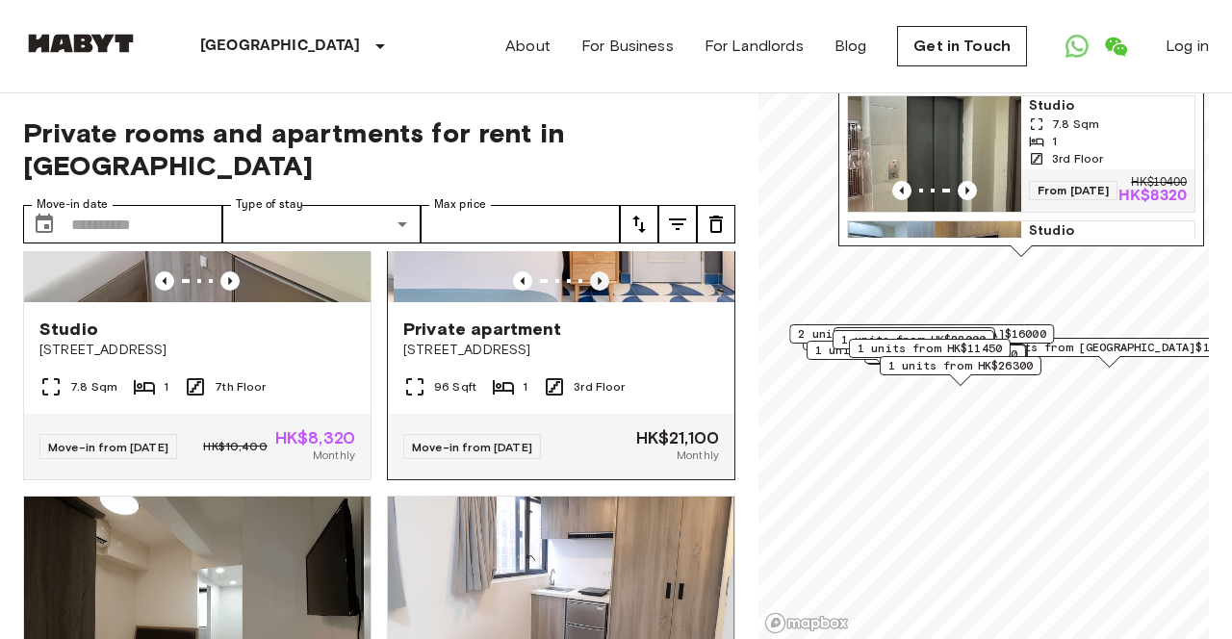
click at [599, 291] on icon "Previous image" at bounding box center [599, 280] width 19 height 19
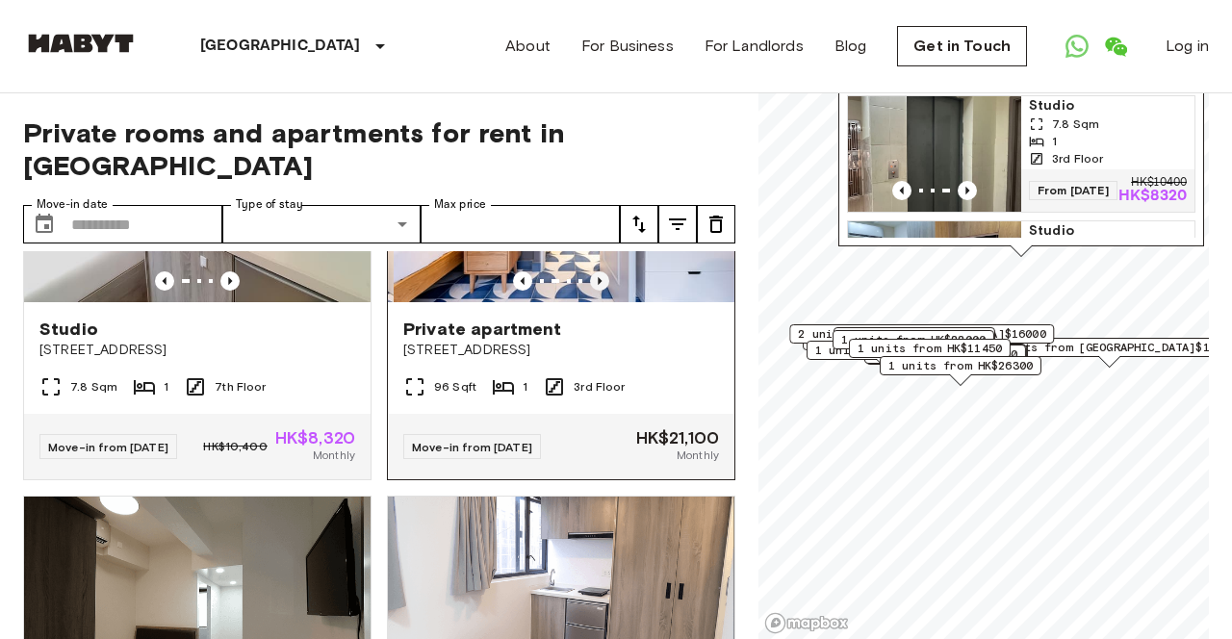
click at [599, 291] on icon "Previous image" at bounding box center [599, 280] width 19 height 19
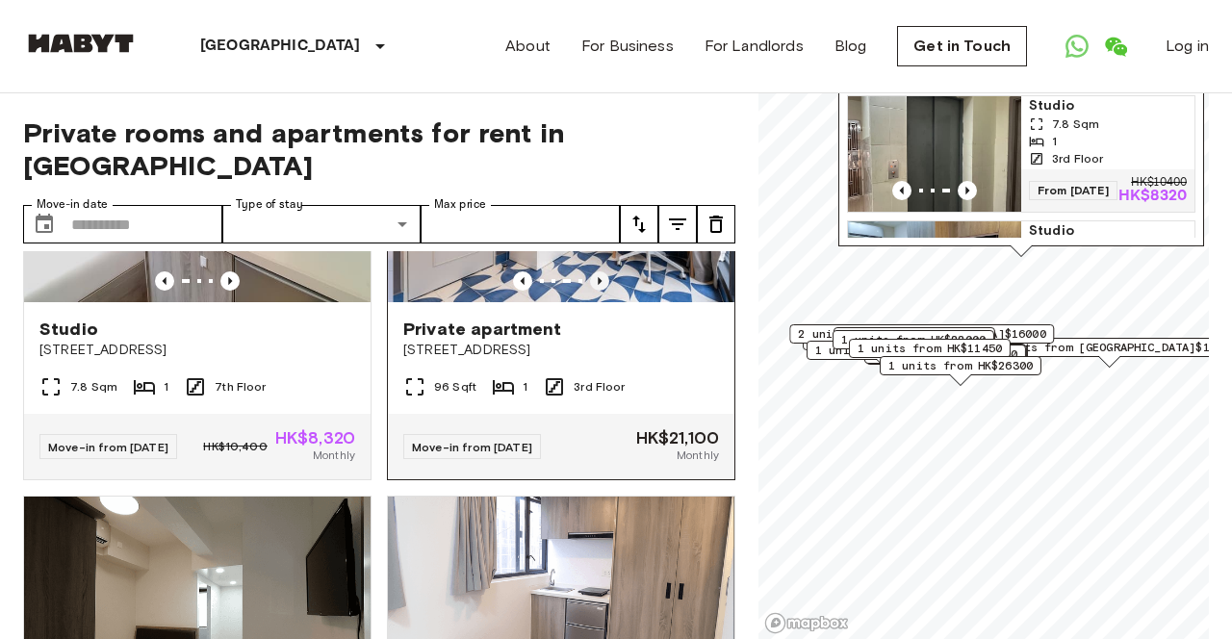
click at [599, 291] on icon "Previous image" at bounding box center [599, 280] width 19 height 19
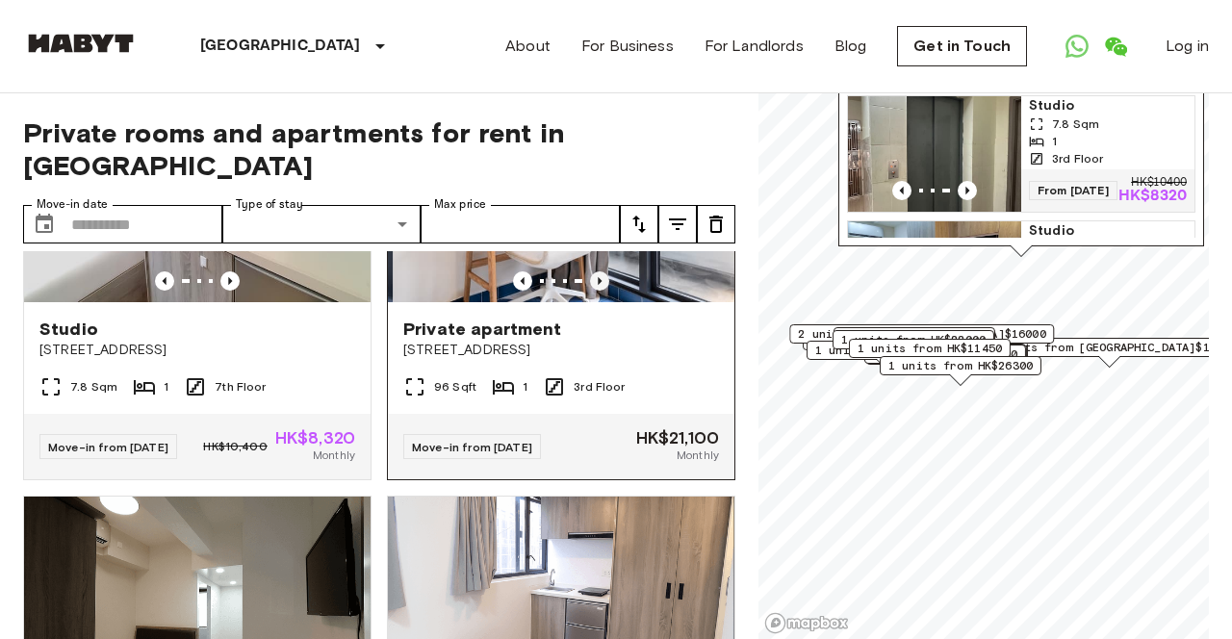
click at [599, 291] on icon "Previous image" at bounding box center [599, 280] width 19 height 19
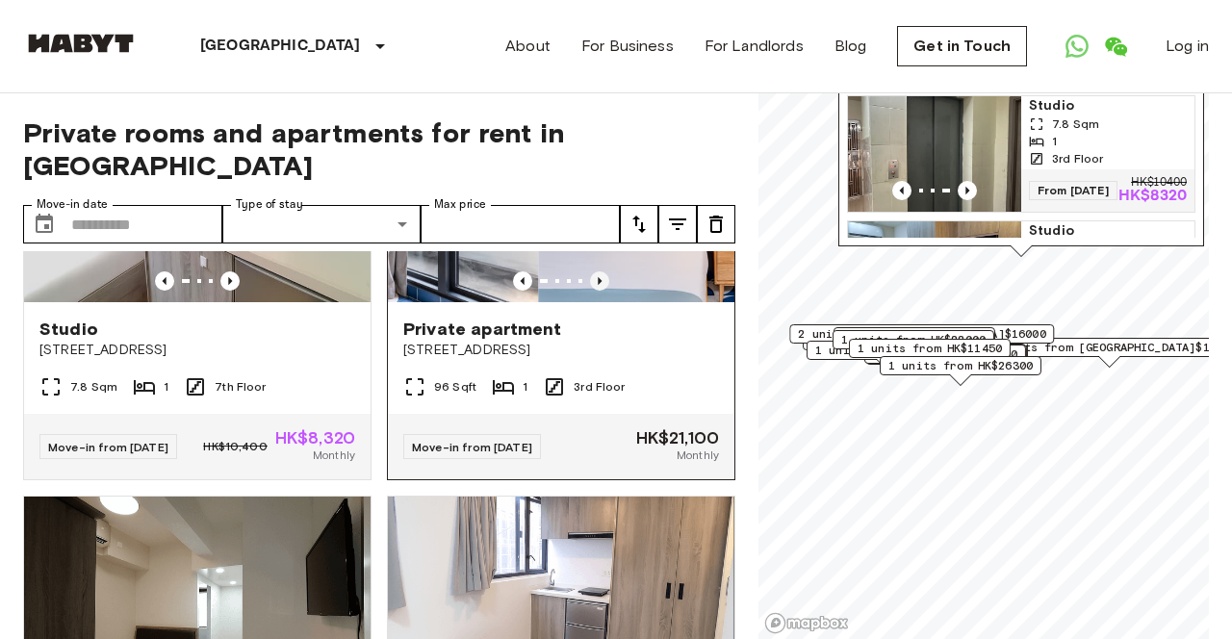
click at [599, 291] on icon "Previous image" at bounding box center [599, 280] width 19 height 19
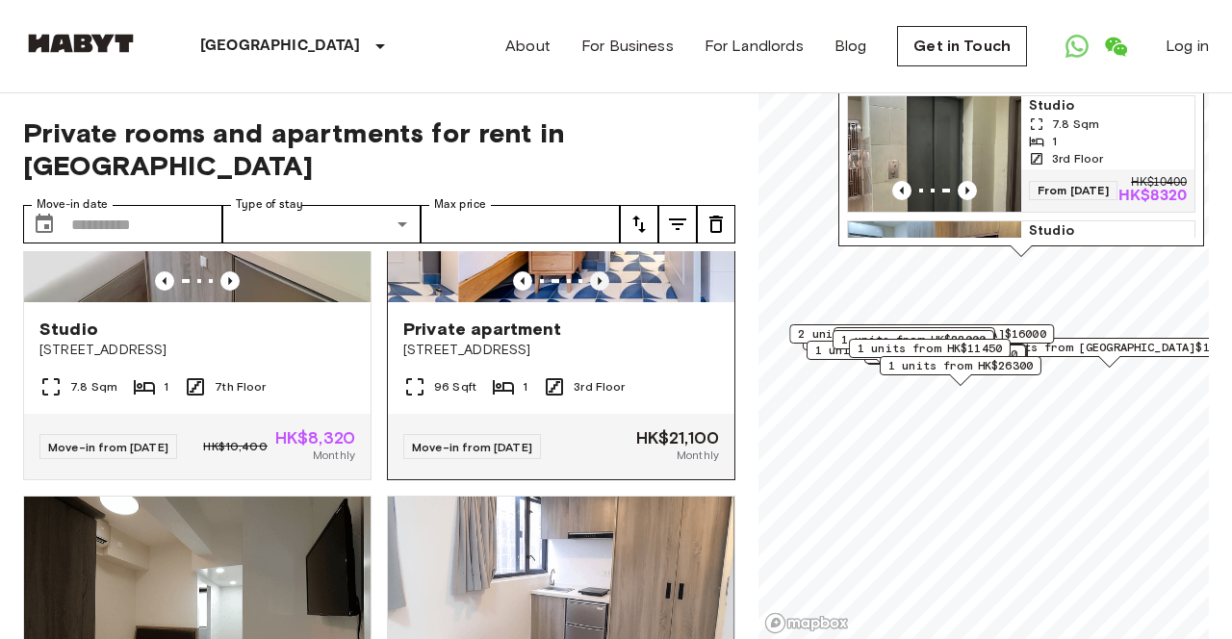
click at [599, 291] on icon "Previous image" at bounding box center [599, 280] width 19 height 19
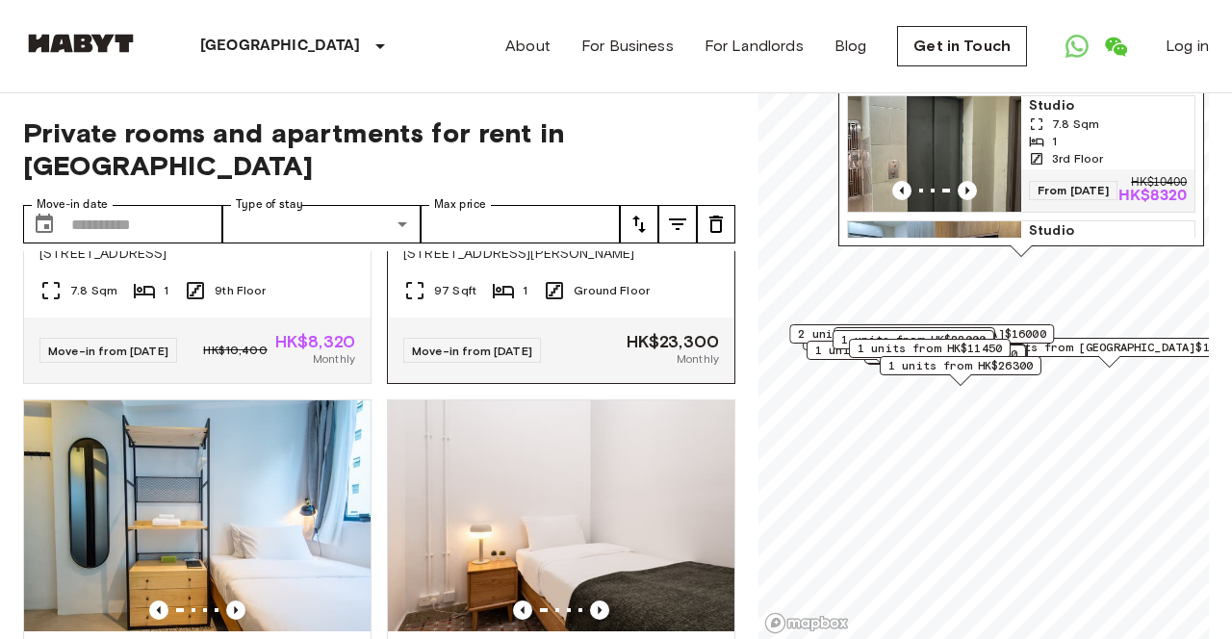
scroll to position [9224, 0]
click at [600, 188] on icon "Previous image" at bounding box center [600, 184] width 4 height 8
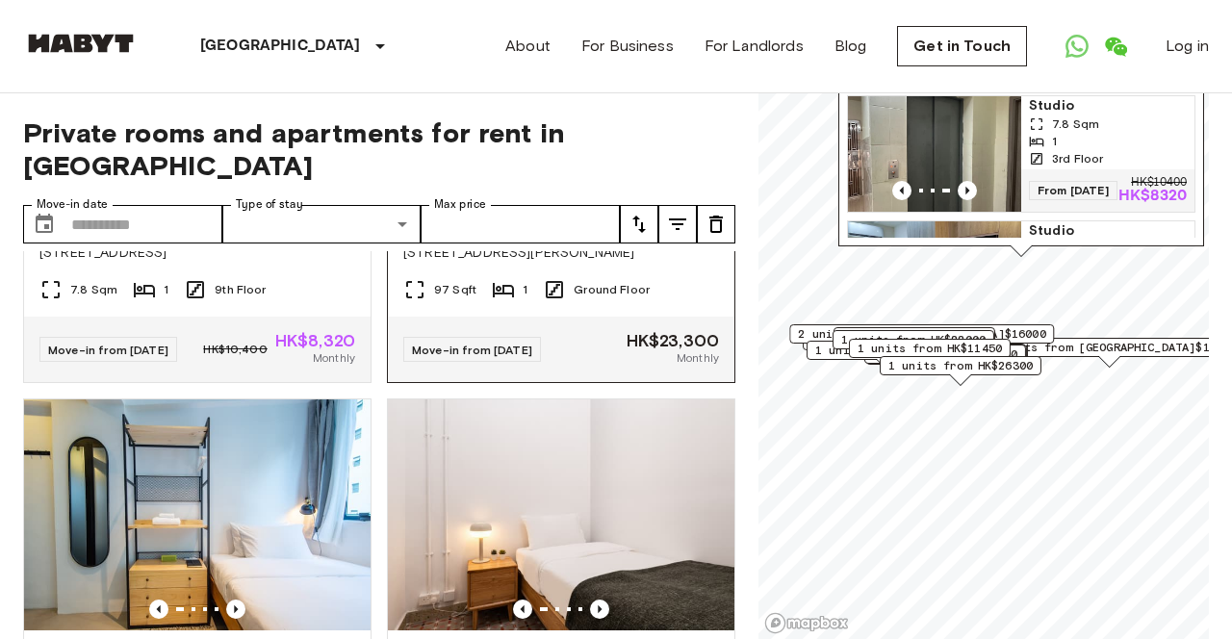
click at [600, 188] on icon "Previous image" at bounding box center [600, 184] width 4 height 8
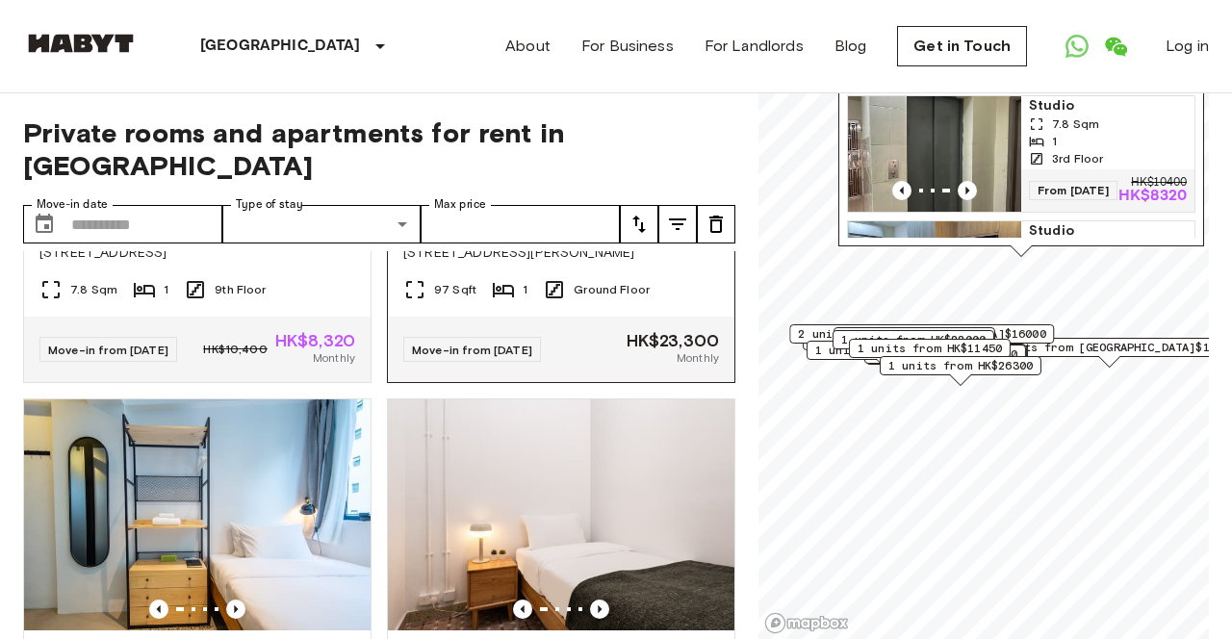
click at [600, 188] on icon "Previous image" at bounding box center [600, 184] width 4 height 8
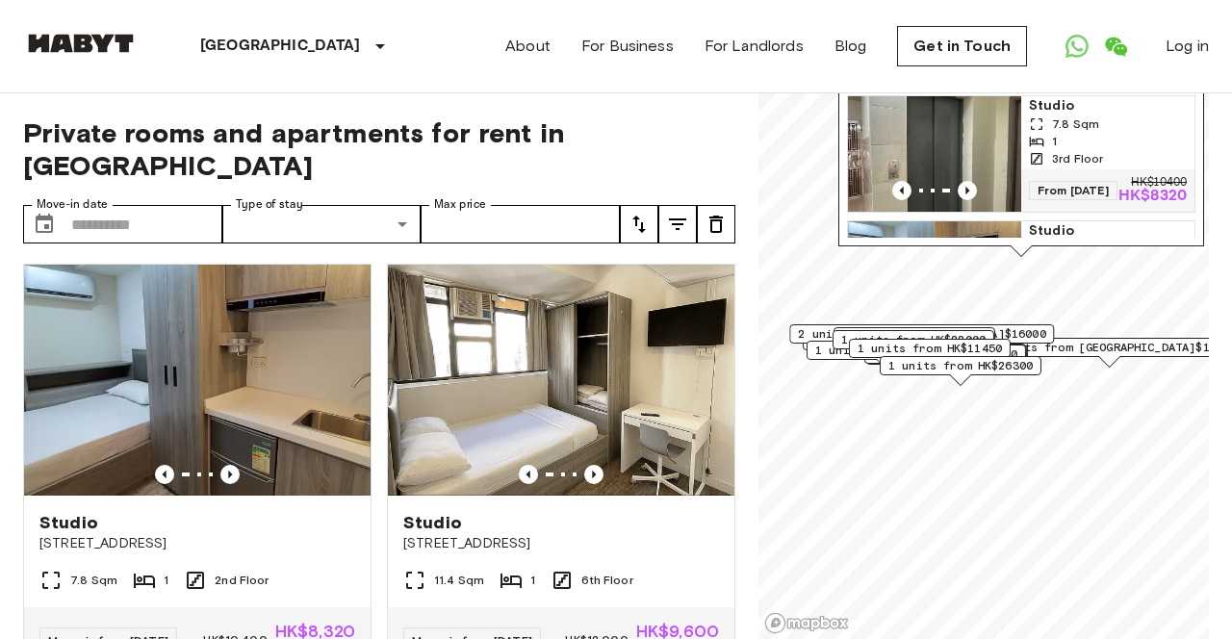
scroll to position [0, 0]
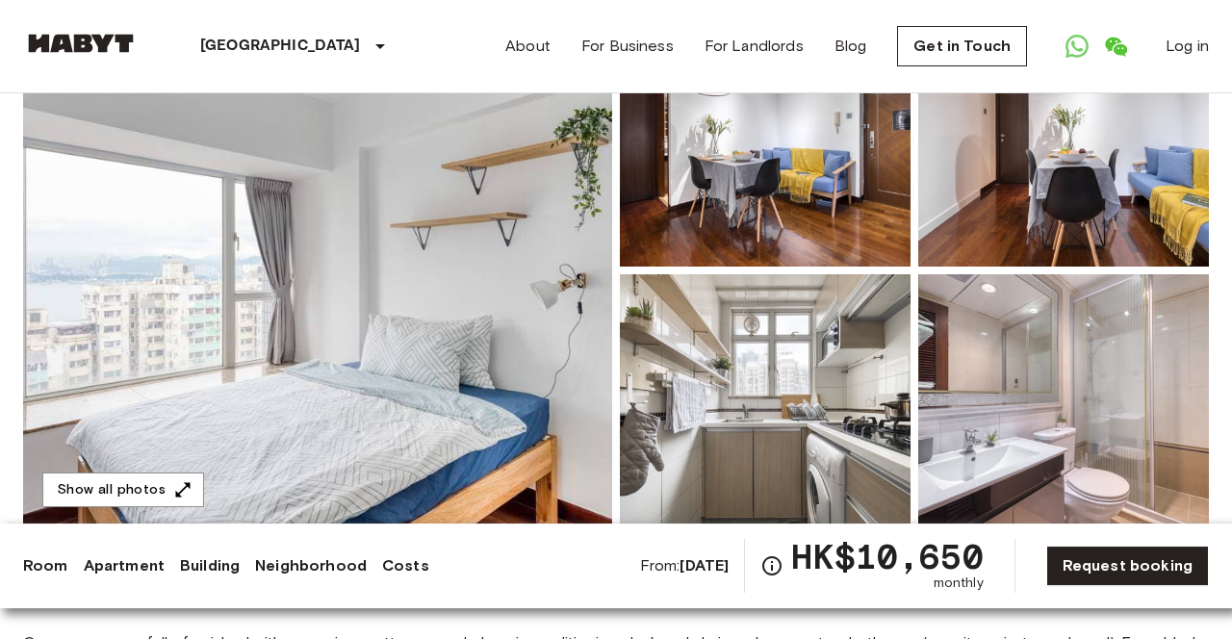
scroll to position [240, 0]
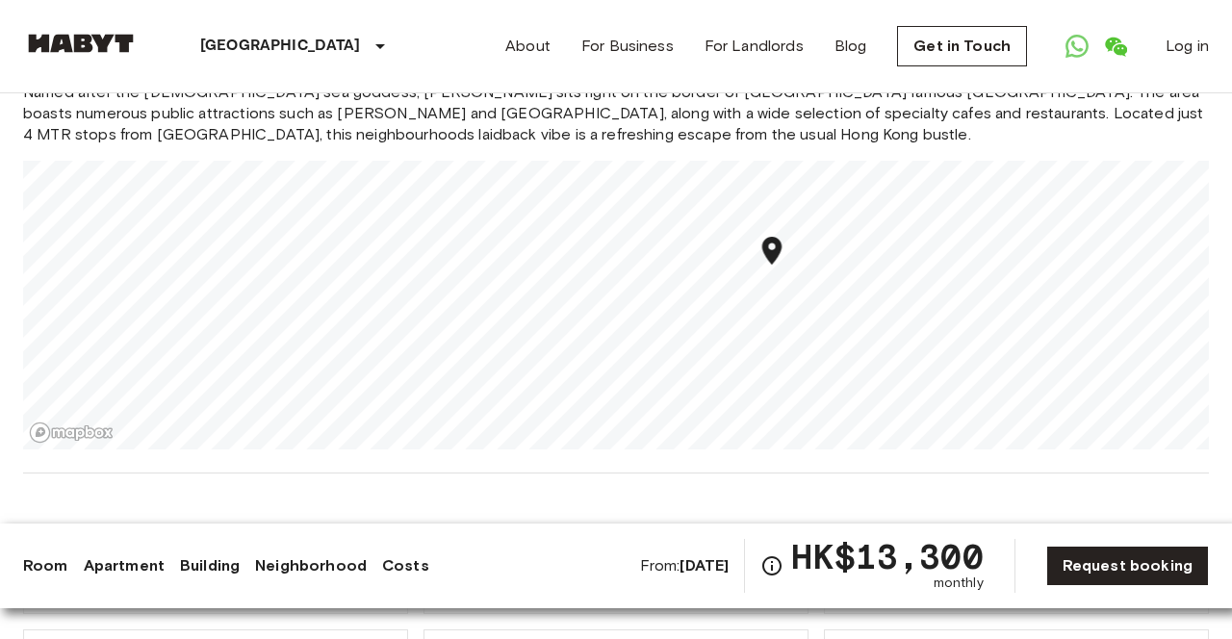
scroll to position [1629, 0]
